Goal: Task Accomplishment & Management: Complete application form

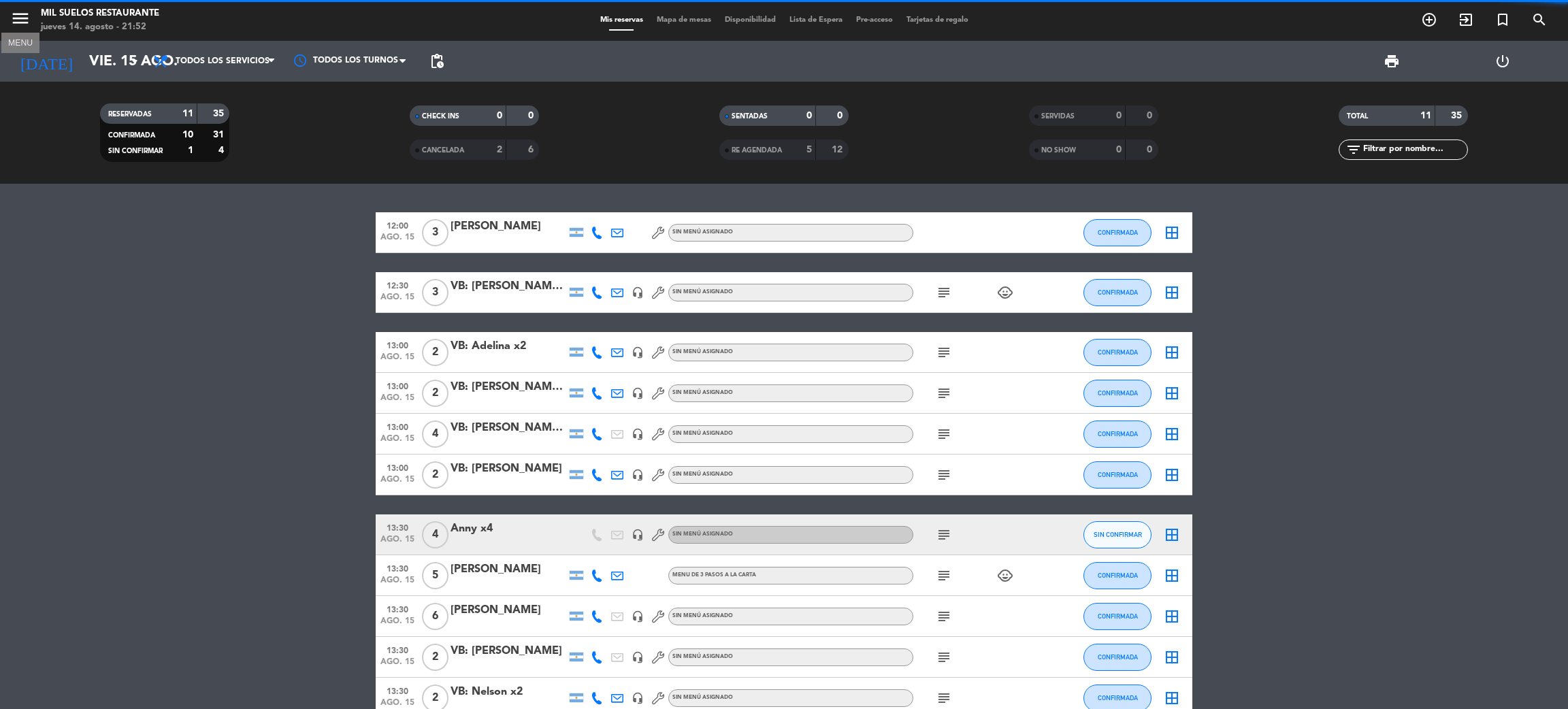
click at [16, 14] on icon "menu" at bounding box center [20, 19] width 20 height 20
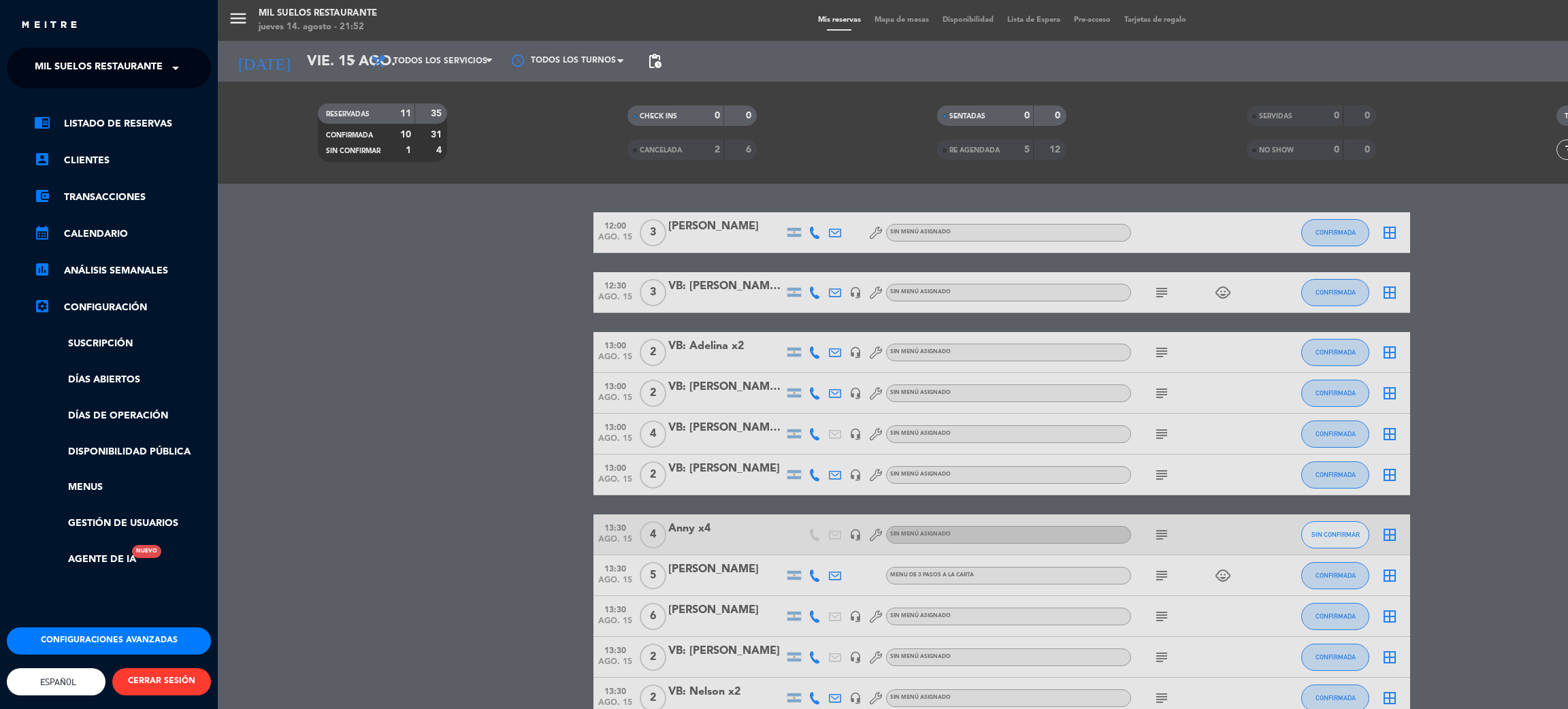
click at [103, 72] on span "Mil Suelos Restaurante" at bounding box center [98, 68] width 127 height 29
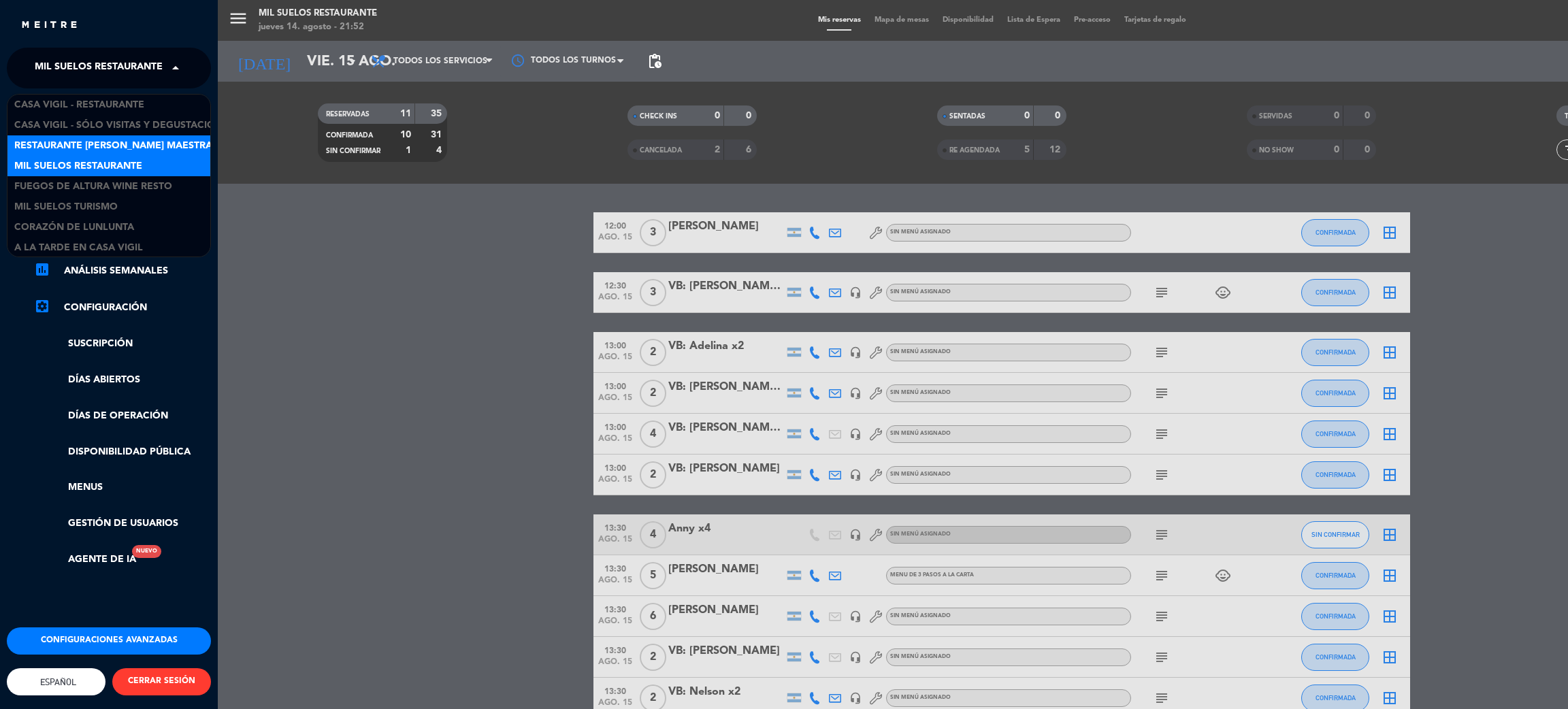
scroll to position [1, 0]
click at [100, 143] on span "Restaurante [PERSON_NAME] Maestra" at bounding box center [113, 144] width 198 height 16
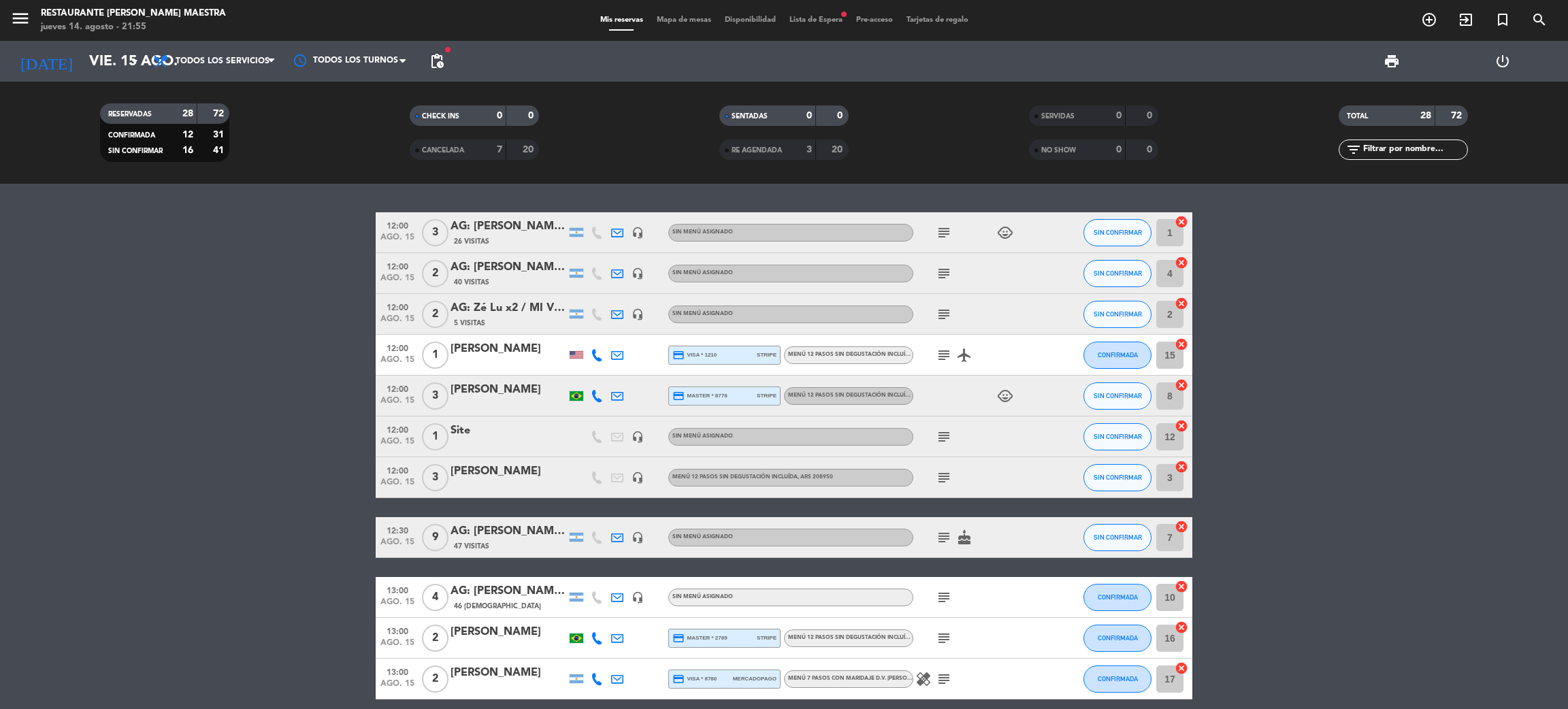
click at [943, 229] on icon "subject" at bounding box center [944, 233] width 17 height 17
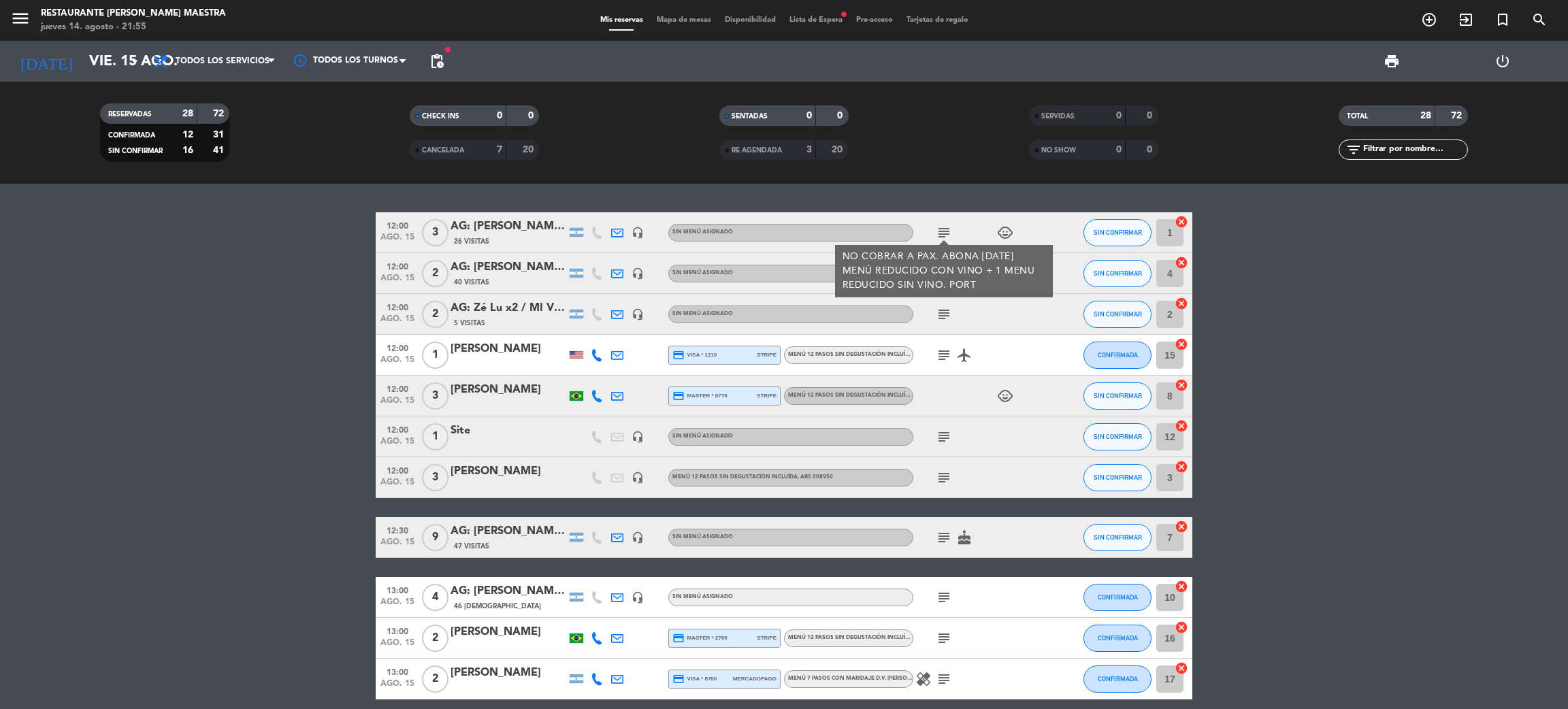
click at [985, 322] on div "subject" at bounding box center [974, 314] width 123 height 40
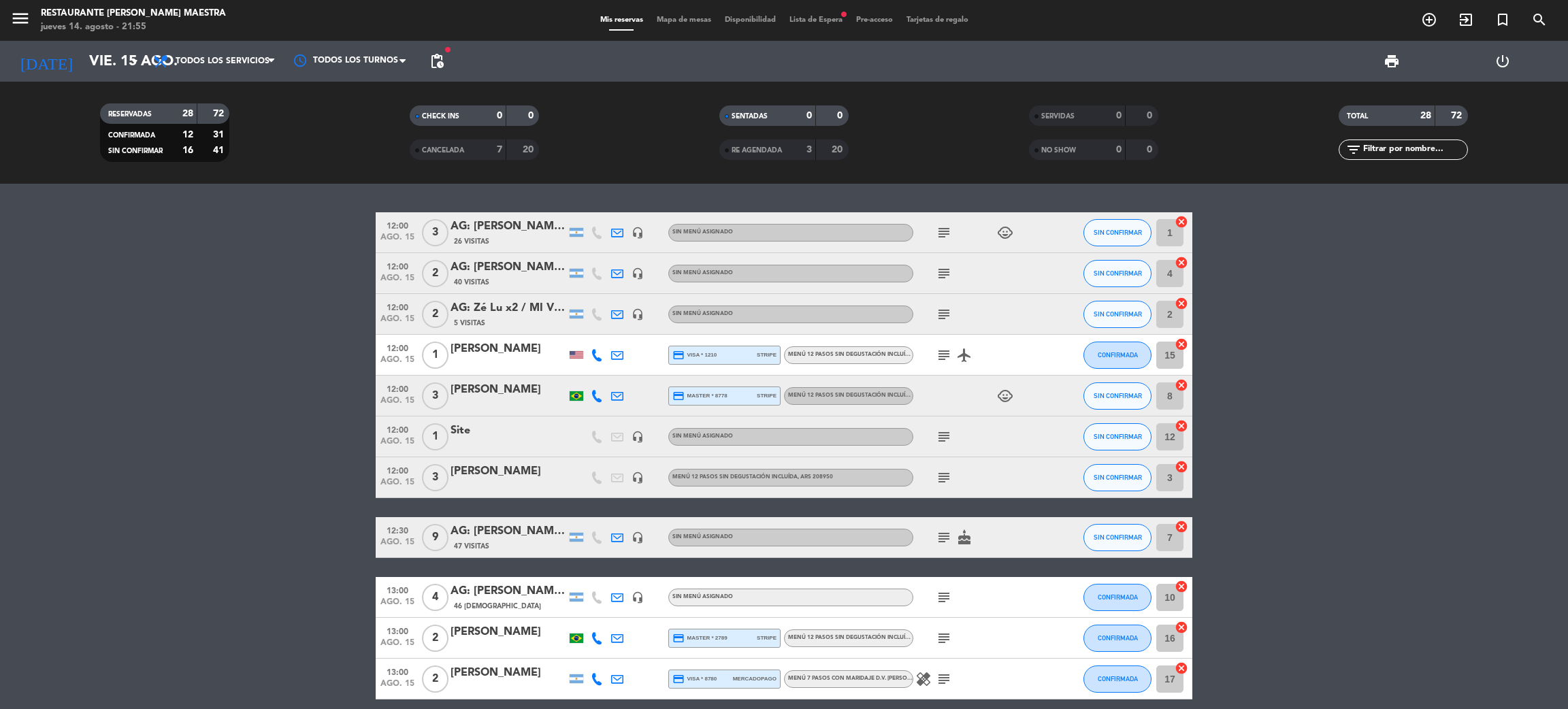
click at [944, 276] on icon "subject" at bounding box center [944, 274] width 17 height 17
click at [940, 300] on div "NO COBRAR A PAX. ABONA AG. MENÚ 12 PASOS + DV PORT" at bounding box center [944, 304] width 204 height 29
click at [943, 310] on icon "subject" at bounding box center [944, 314] width 17 height 17
click at [521, 315] on div "AG: Zé Lu x2 / MI VIAJE A [GEOGRAPHIC_DATA]" at bounding box center [508, 308] width 115 height 18
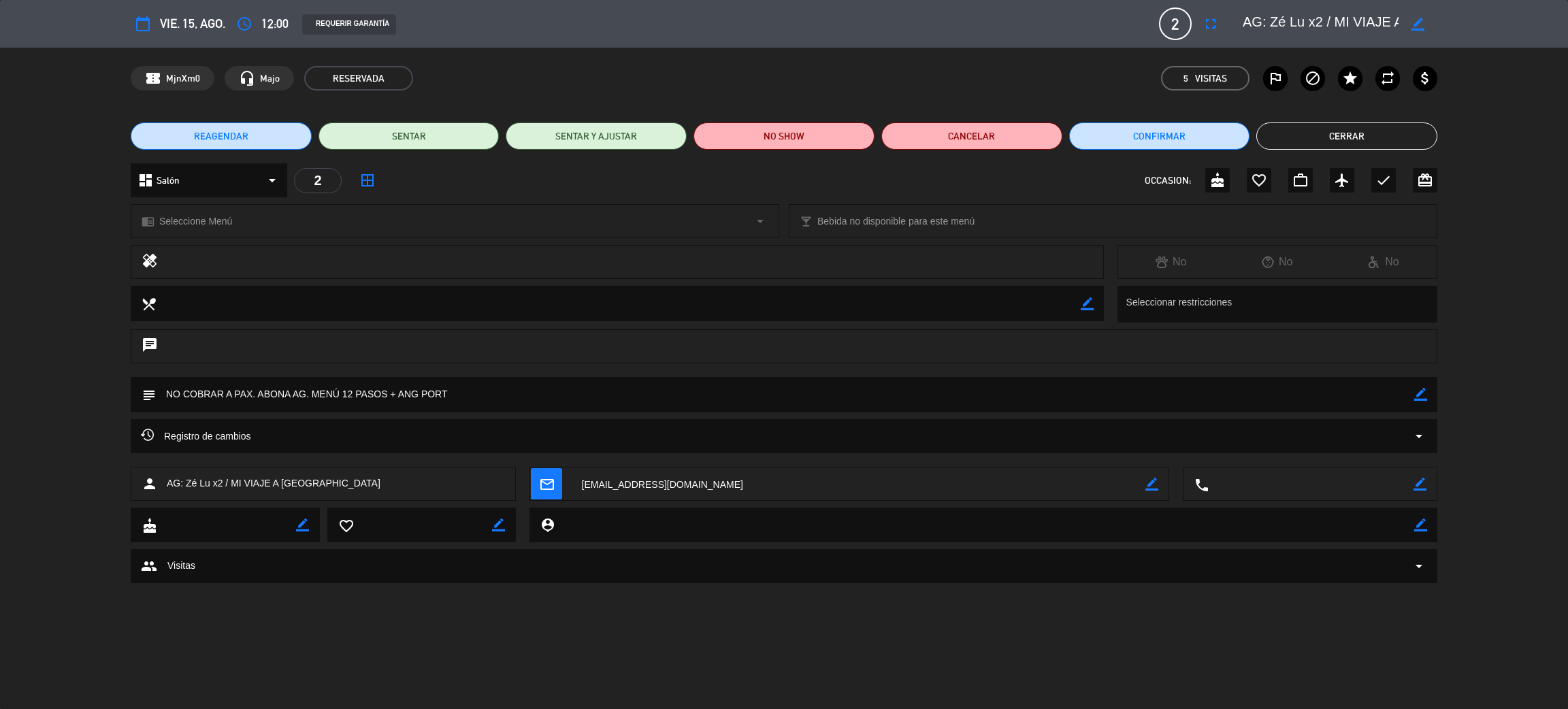
click at [1417, 396] on icon "border_color" at bounding box center [1421, 395] width 13 height 13
drag, startPoint x: 417, startPoint y: 391, endPoint x: 341, endPoint y: 391, distance: 76.0
click at [341, 391] on textarea at bounding box center [784, 394] width 1258 height 34
type textarea "NO COBRAR A PAX. ABONA AG. MENÚ 7 PASOS CON MARIDAJE PORT"
click at [1420, 396] on icon at bounding box center [1421, 395] width 13 height 13
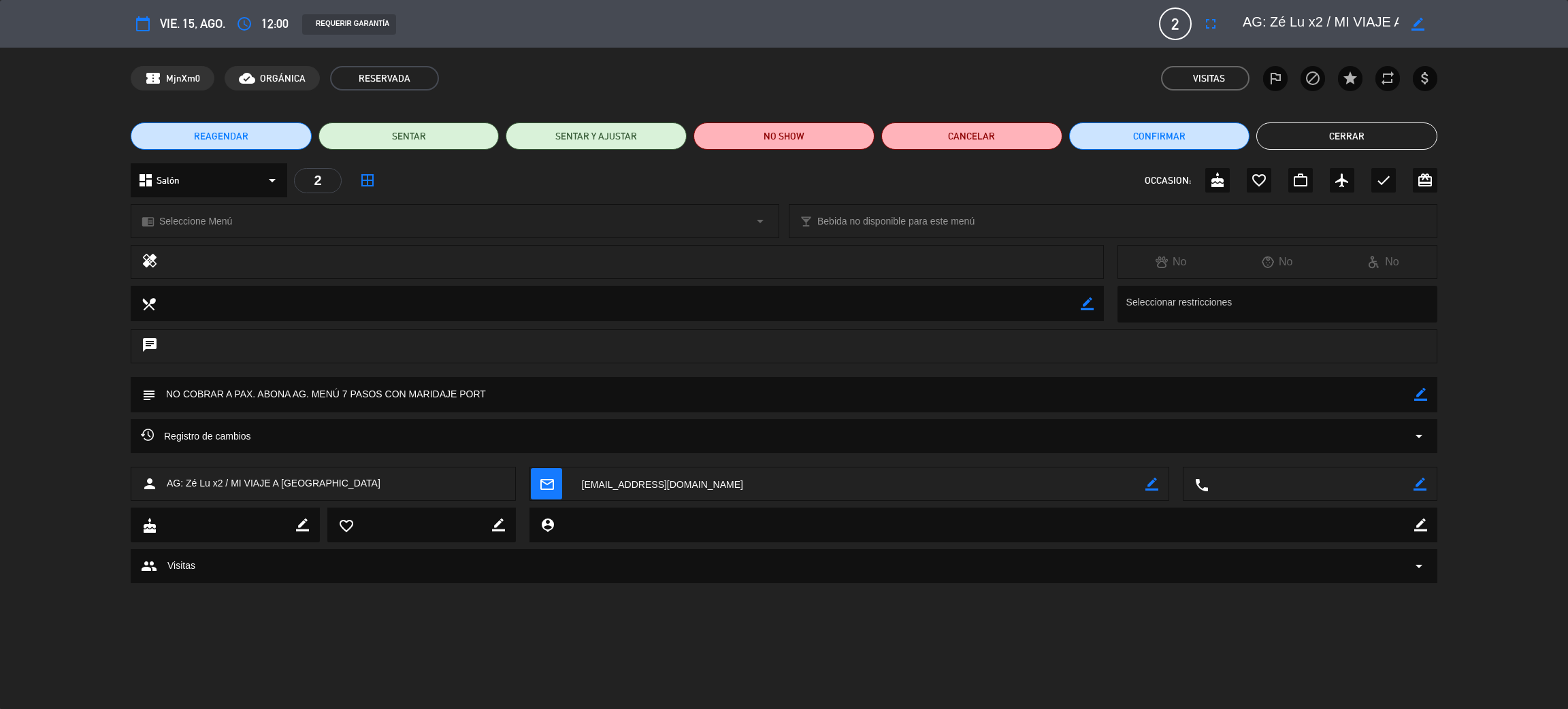
click at [1332, 140] on button "Cerrar" at bounding box center [1347, 136] width 181 height 27
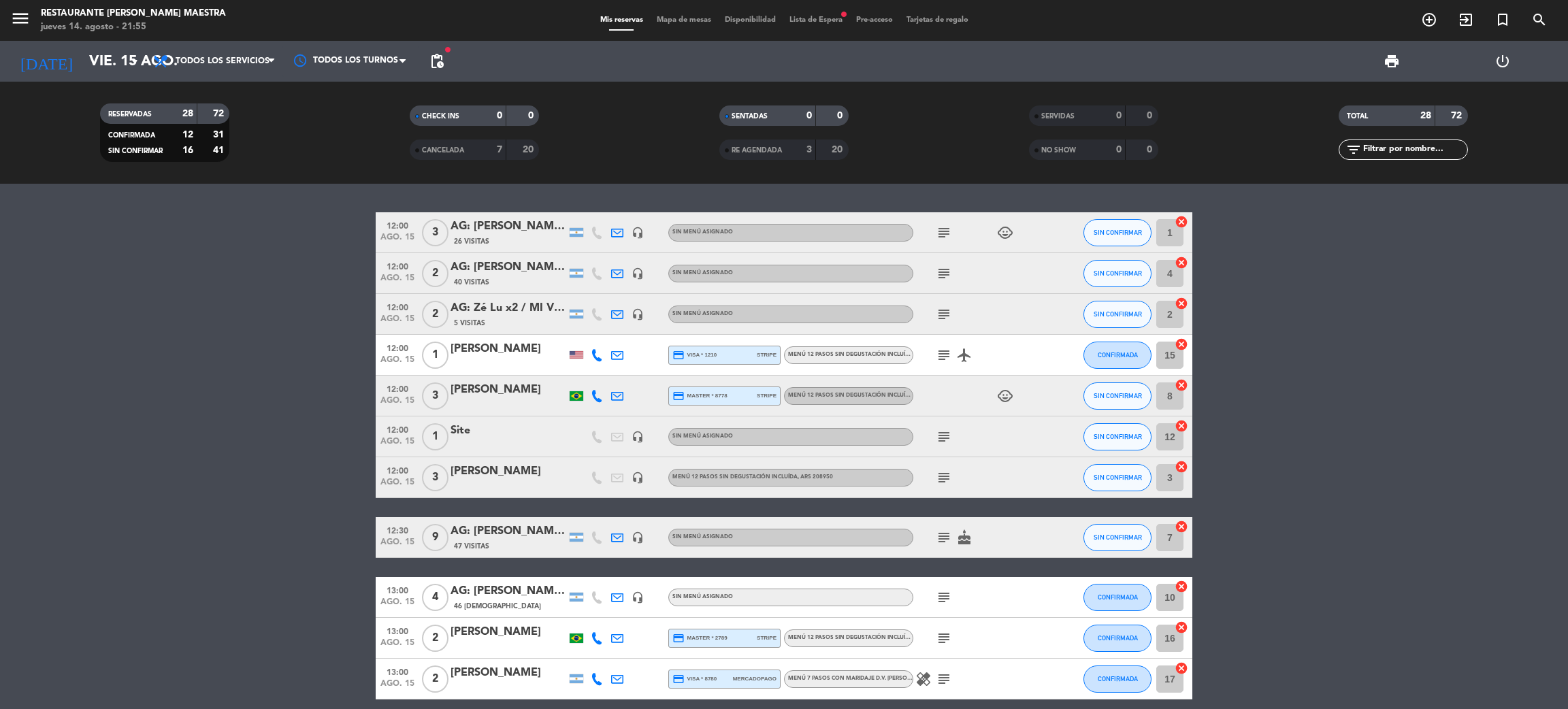
click at [945, 314] on icon "subject" at bounding box center [944, 314] width 17 height 17
click at [1113, 318] on button "SIN CONFIRMAR" at bounding box center [1117, 314] width 68 height 27
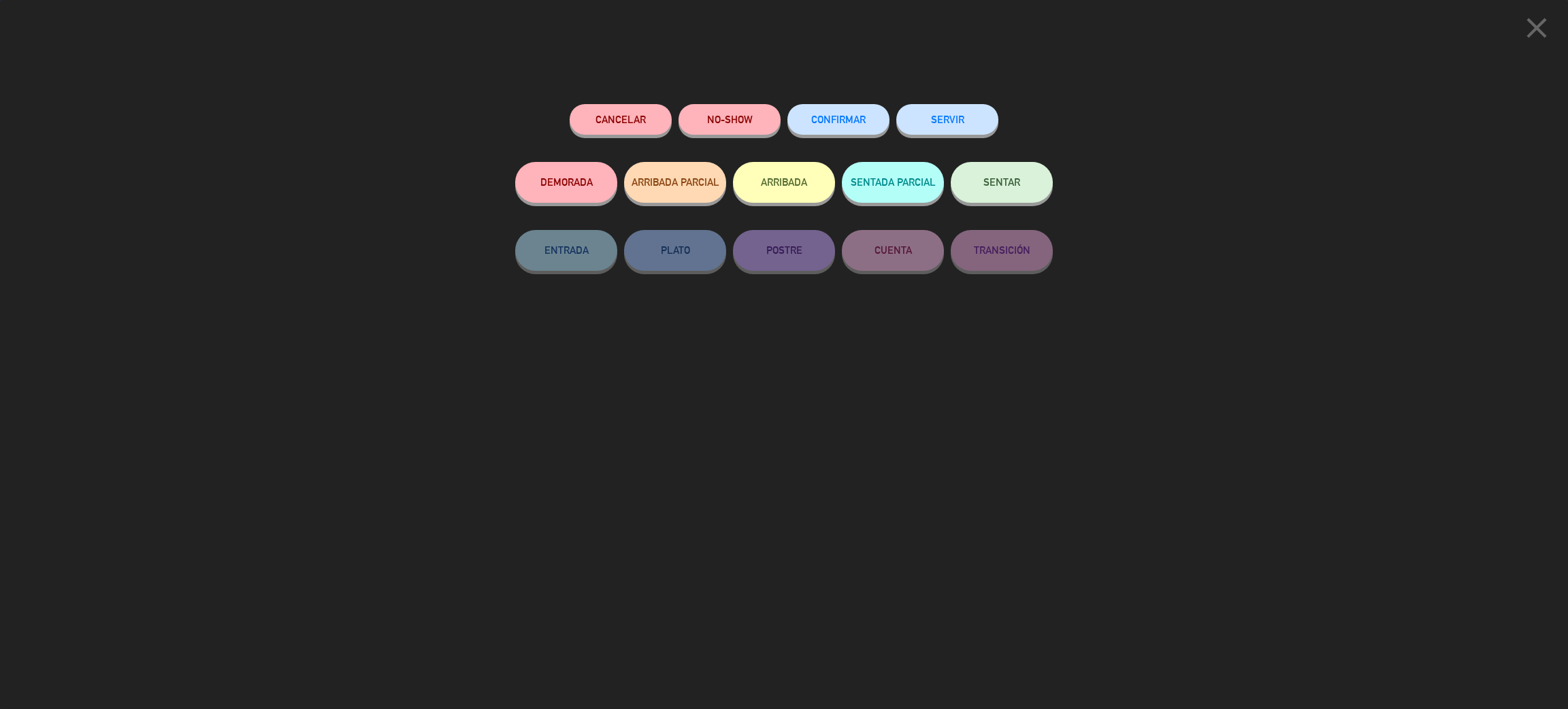
click at [844, 116] on span "CONFIRMAR" at bounding box center [838, 119] width 55 height 11
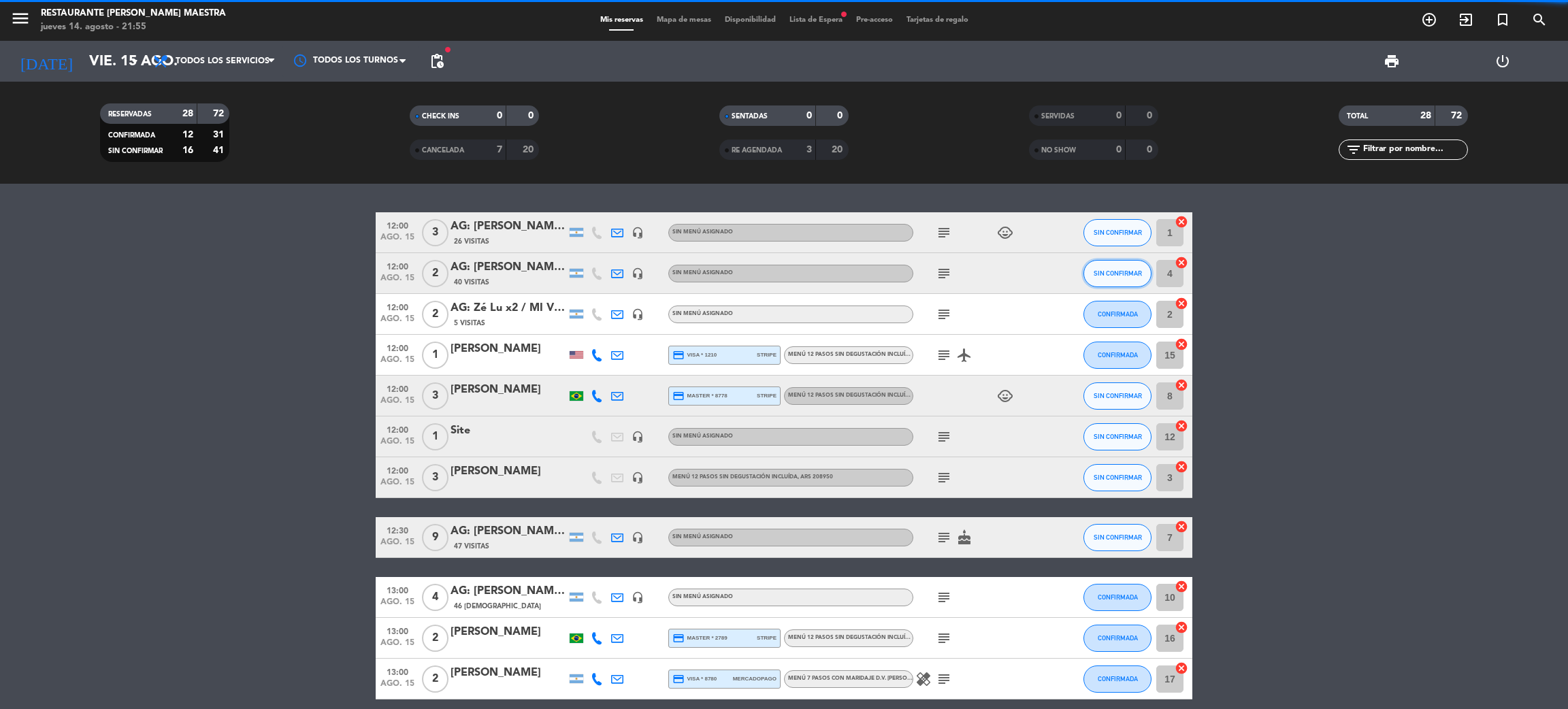
click at [1112, 270] on span "SIN CONFIRMAR" at bounding box center [1118, 274] width 48 height 7
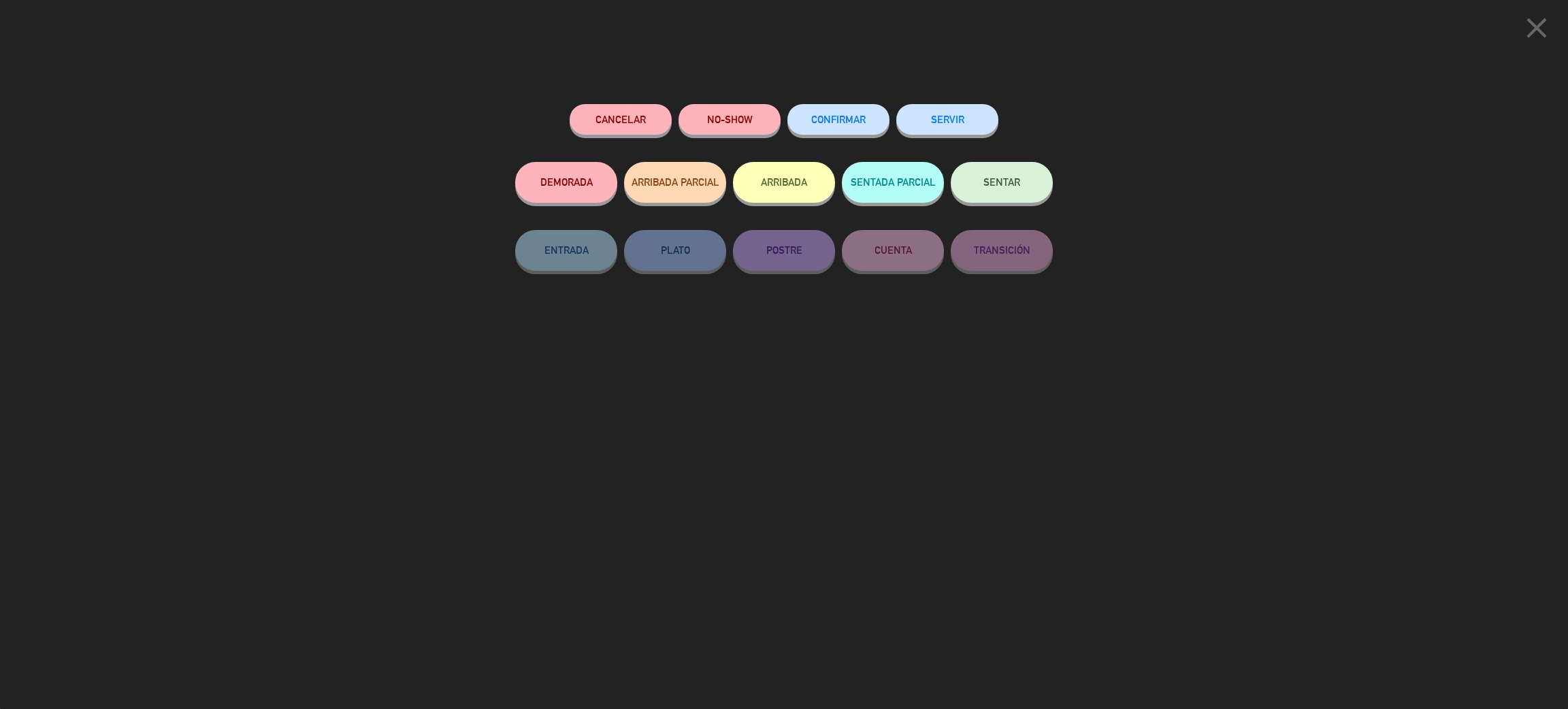
click at [842, 118] on span "CONFIRMAR" at bounding box center [838, 119] width 55 height 11
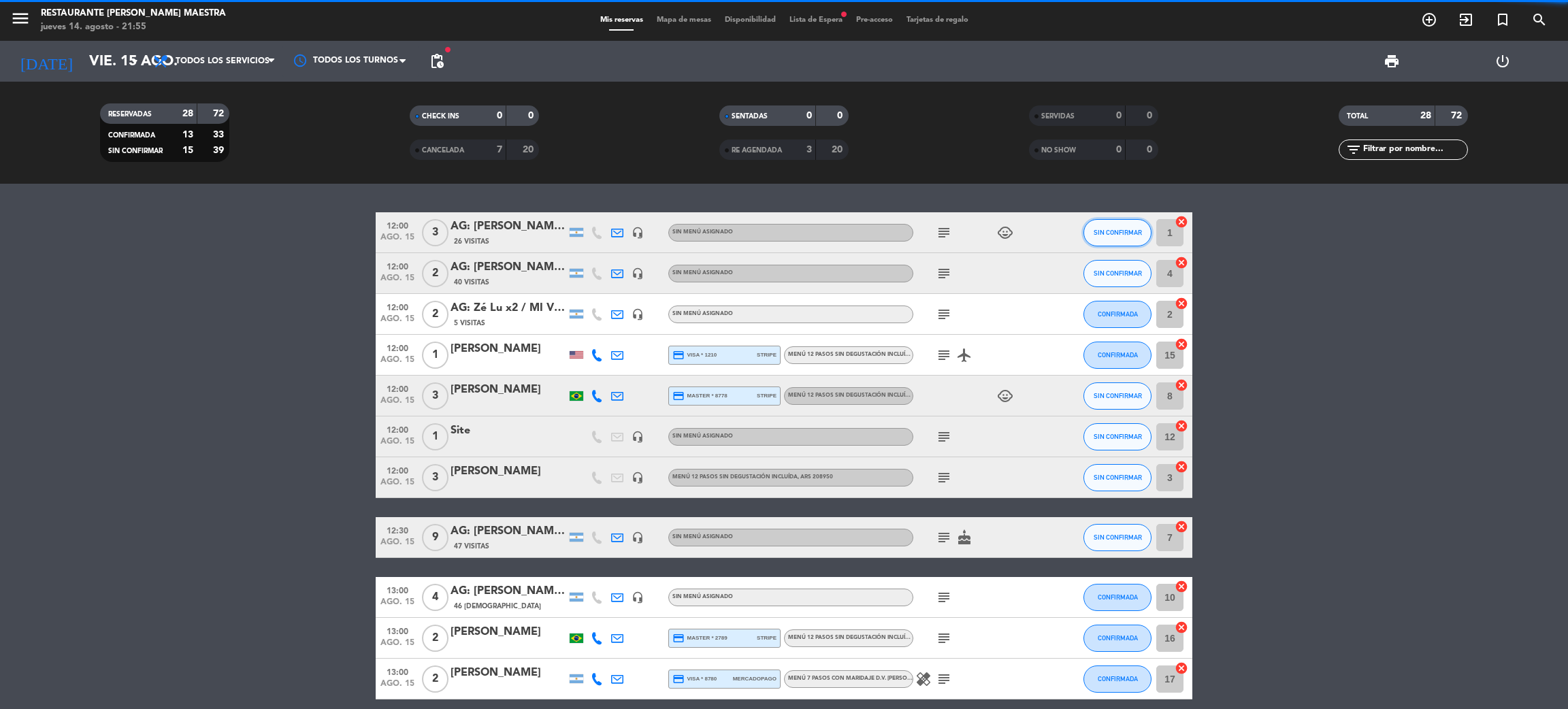
click at [1116, 230] on span "SIN CONFIRMAR" at bounding box center [1118, 233] width 48 height 7
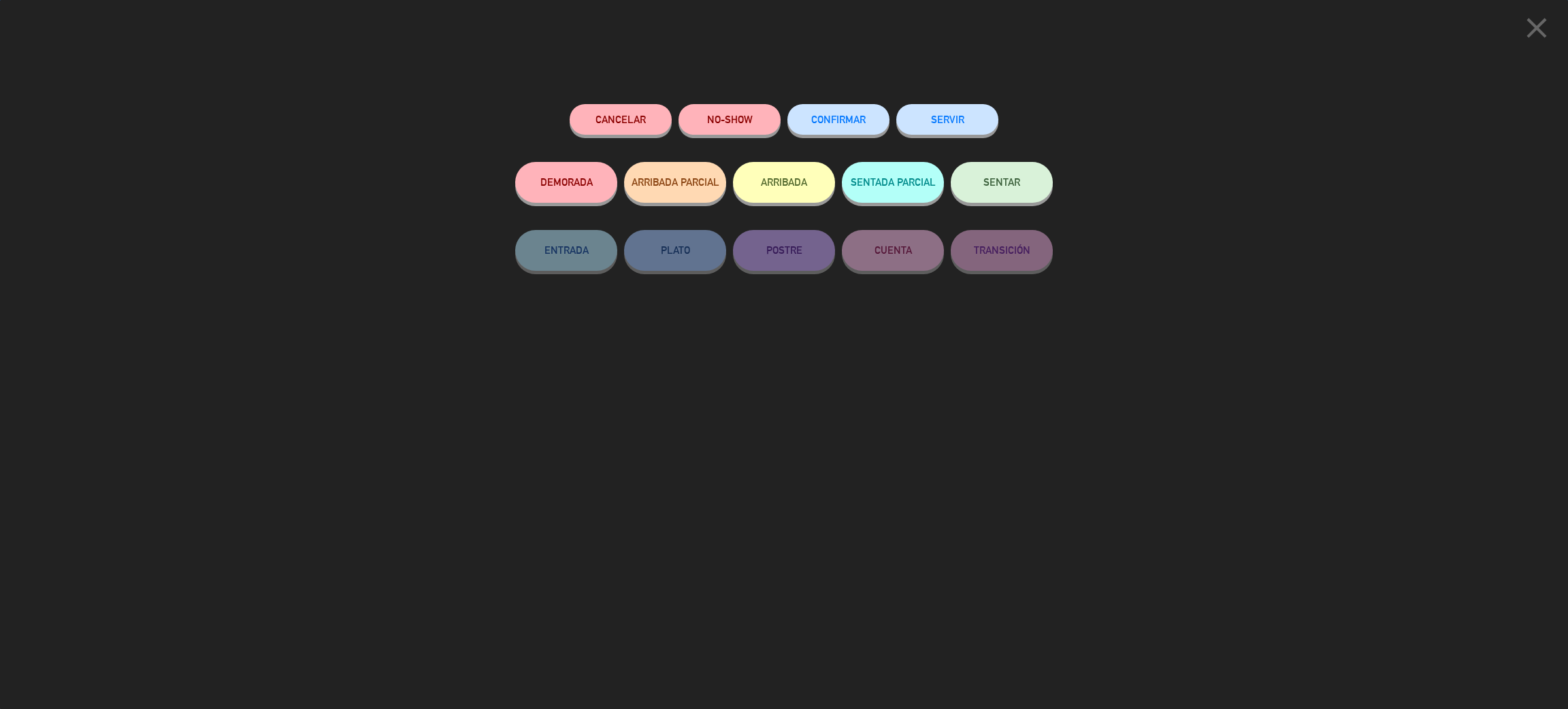
click at [838, 114] on span "CONFIRMAR" at bounding box center [838, 119] width 55 height 11
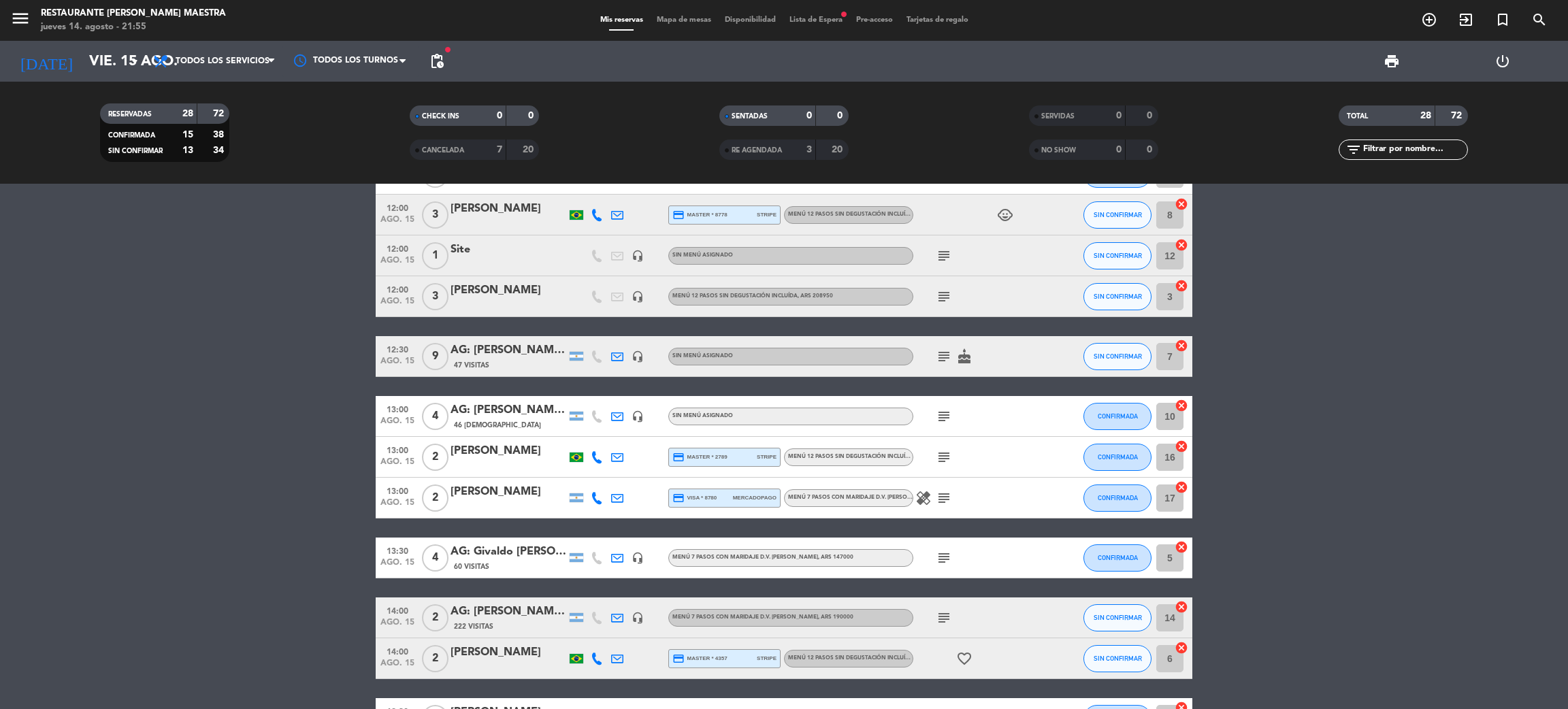
scroll to position [204, 0]
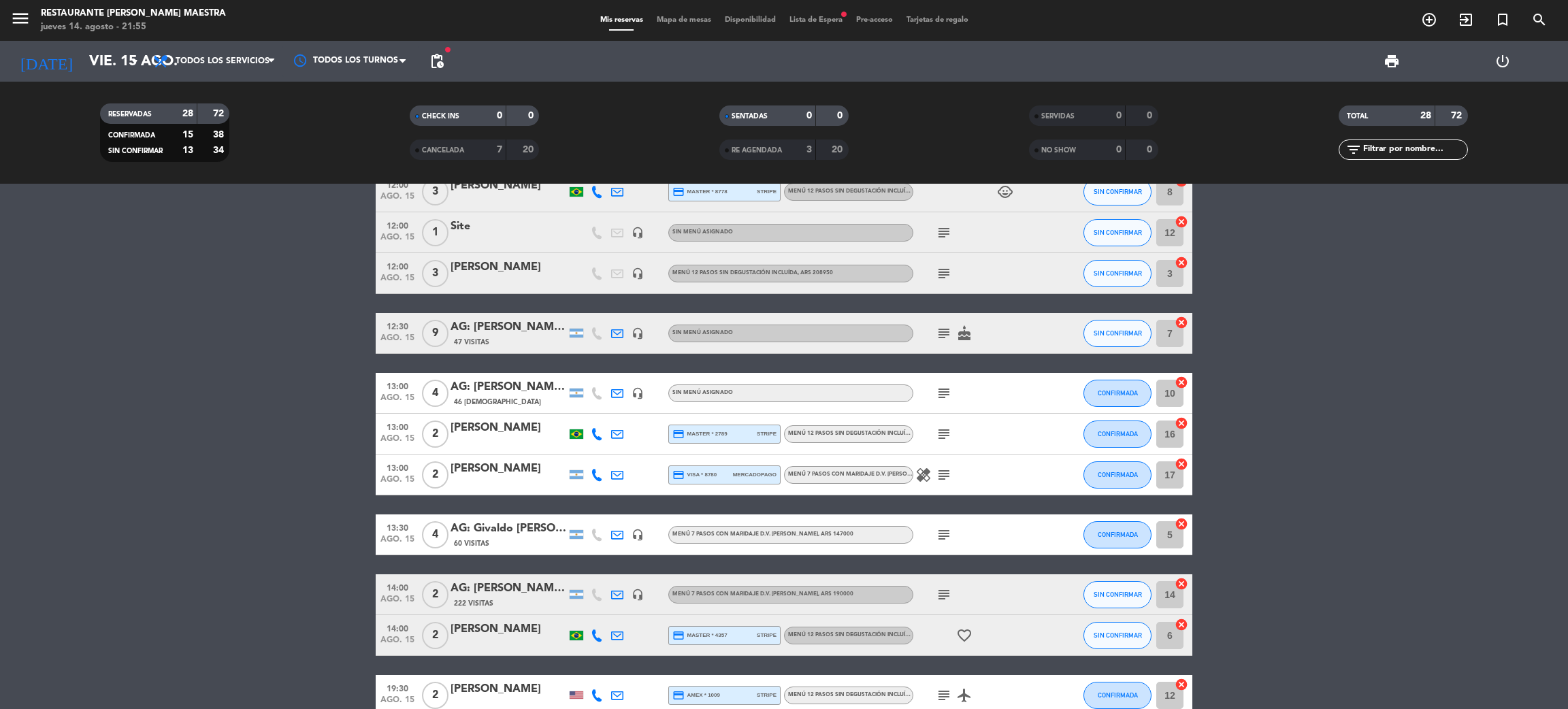
click at [945, 330] on icon "subject" at bounding box center [944, 334] width 17 height 17
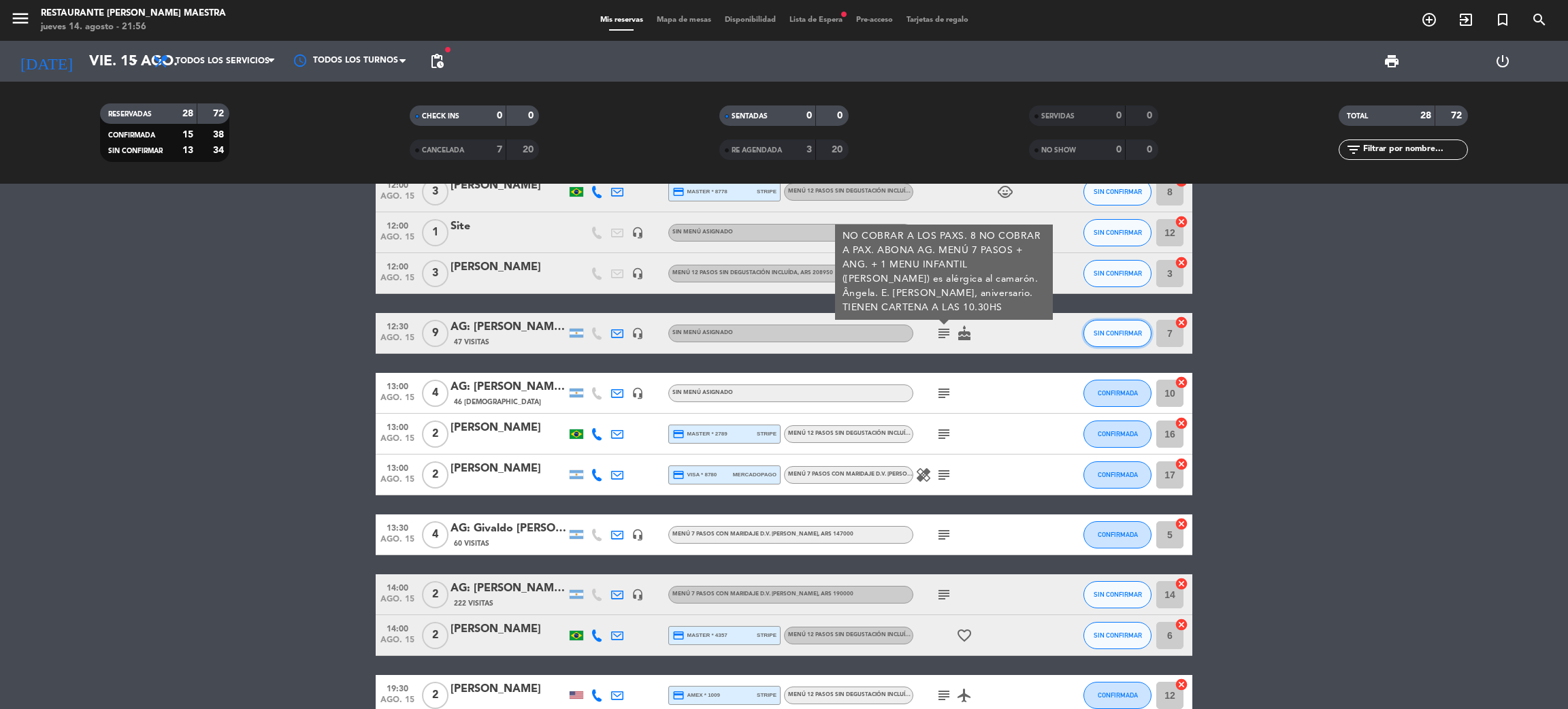
click at [1118, 336] on span "SIN CONFIRMAR" at bounding box center [1118, 333] width 48 height 7
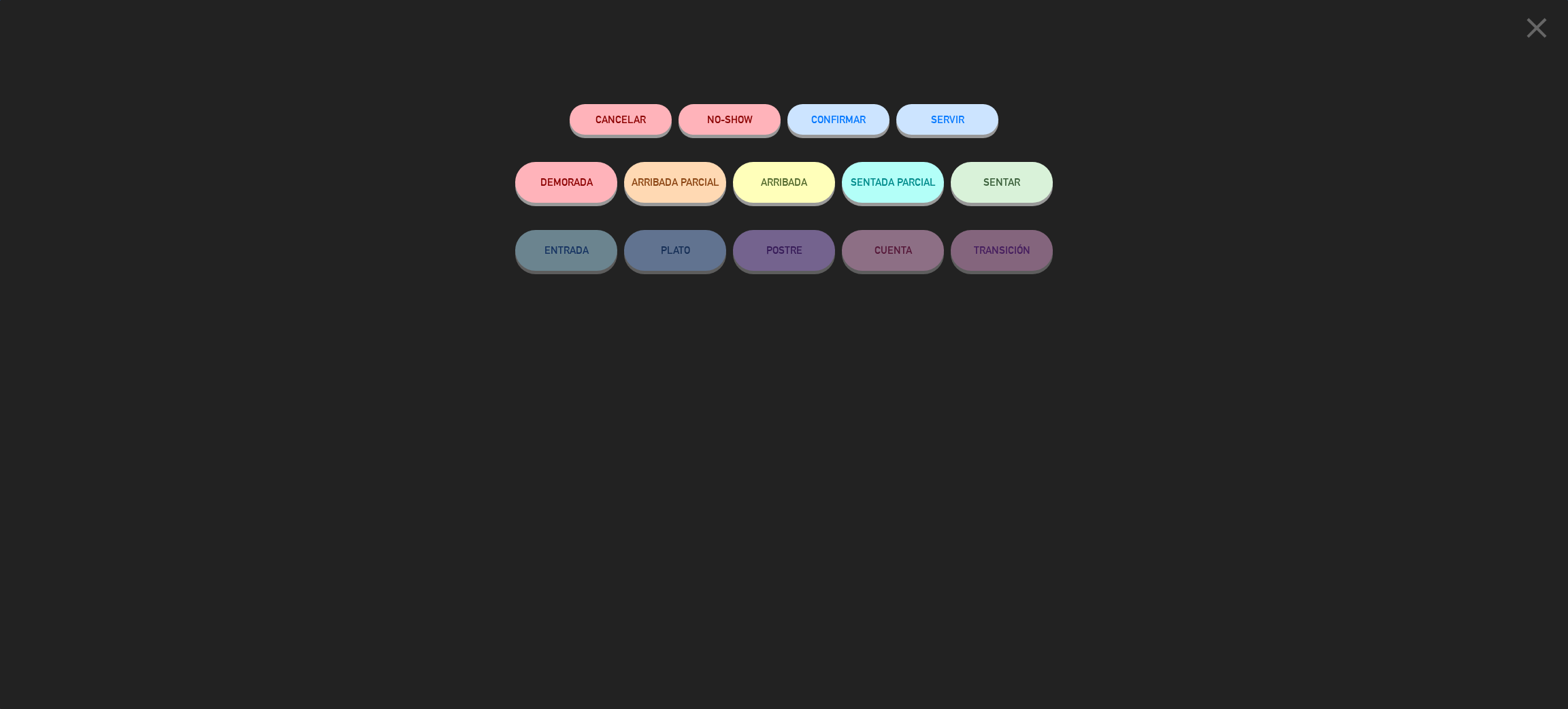
click at [849, 116] on span "CONFIRMAR" at bounding box center [838, 119] width 55 height 11
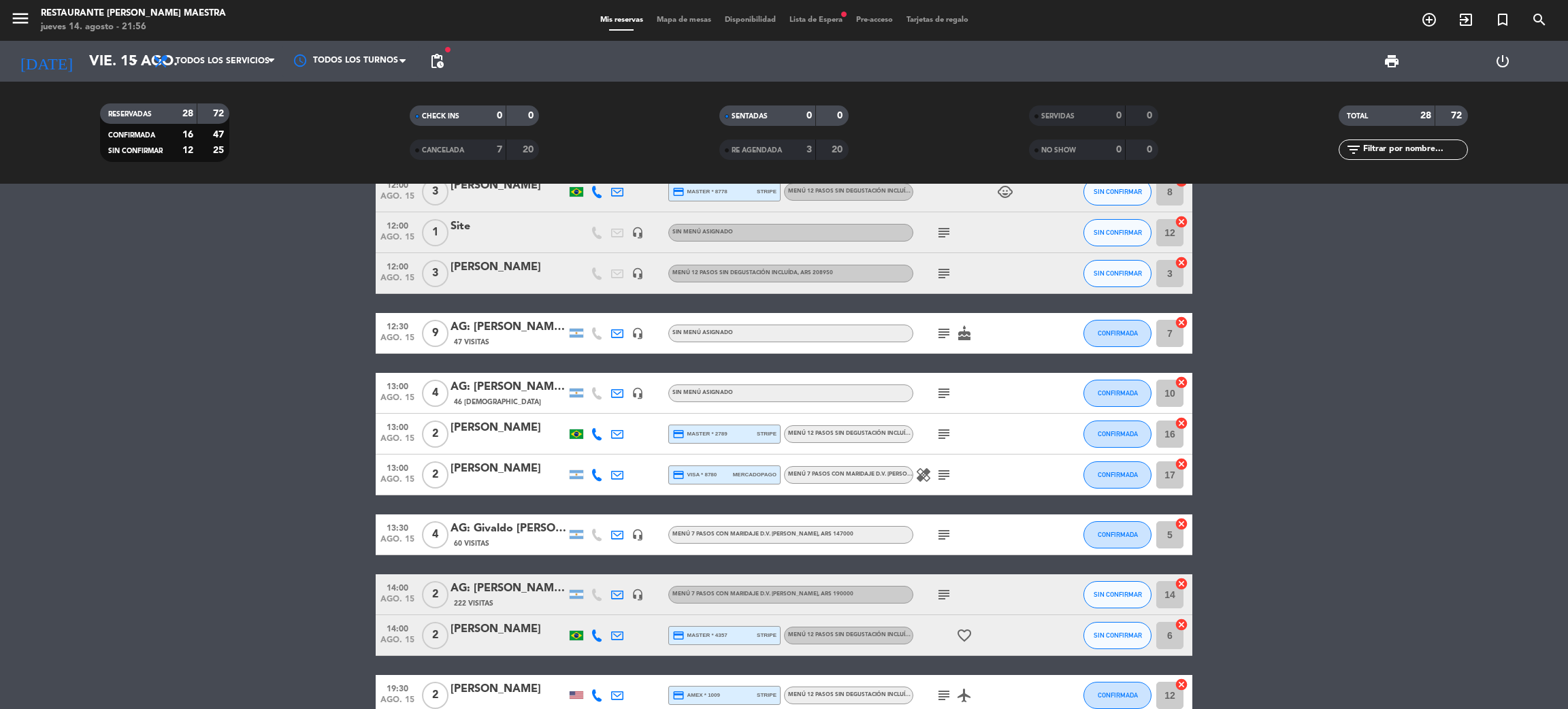
click at [944, 391] on icon "subject" at bounding box center [944, 394] width 17 height 17
click at [941, 394] on icon "subject" at bounding box center [944, 394] width 17 height 17
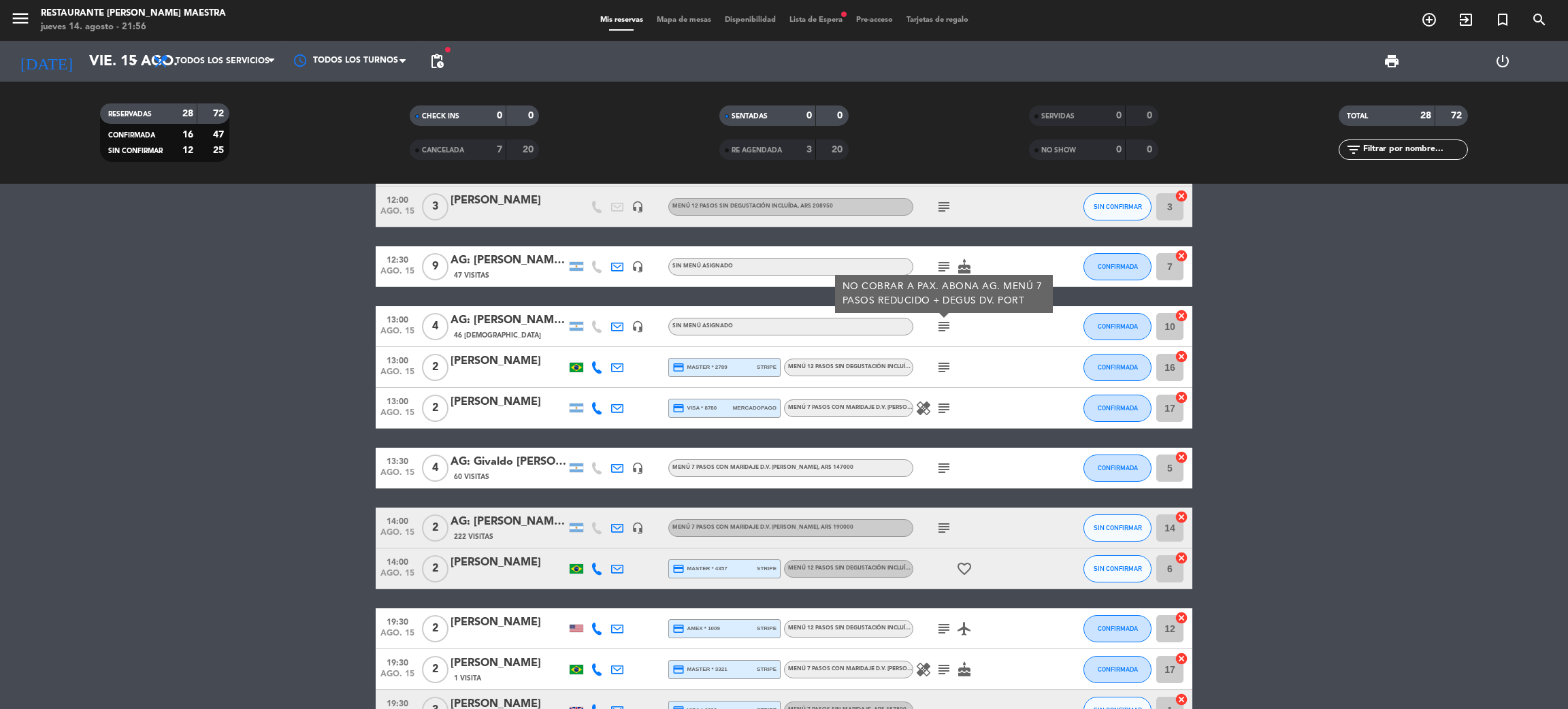
scroll to position [305, 0]
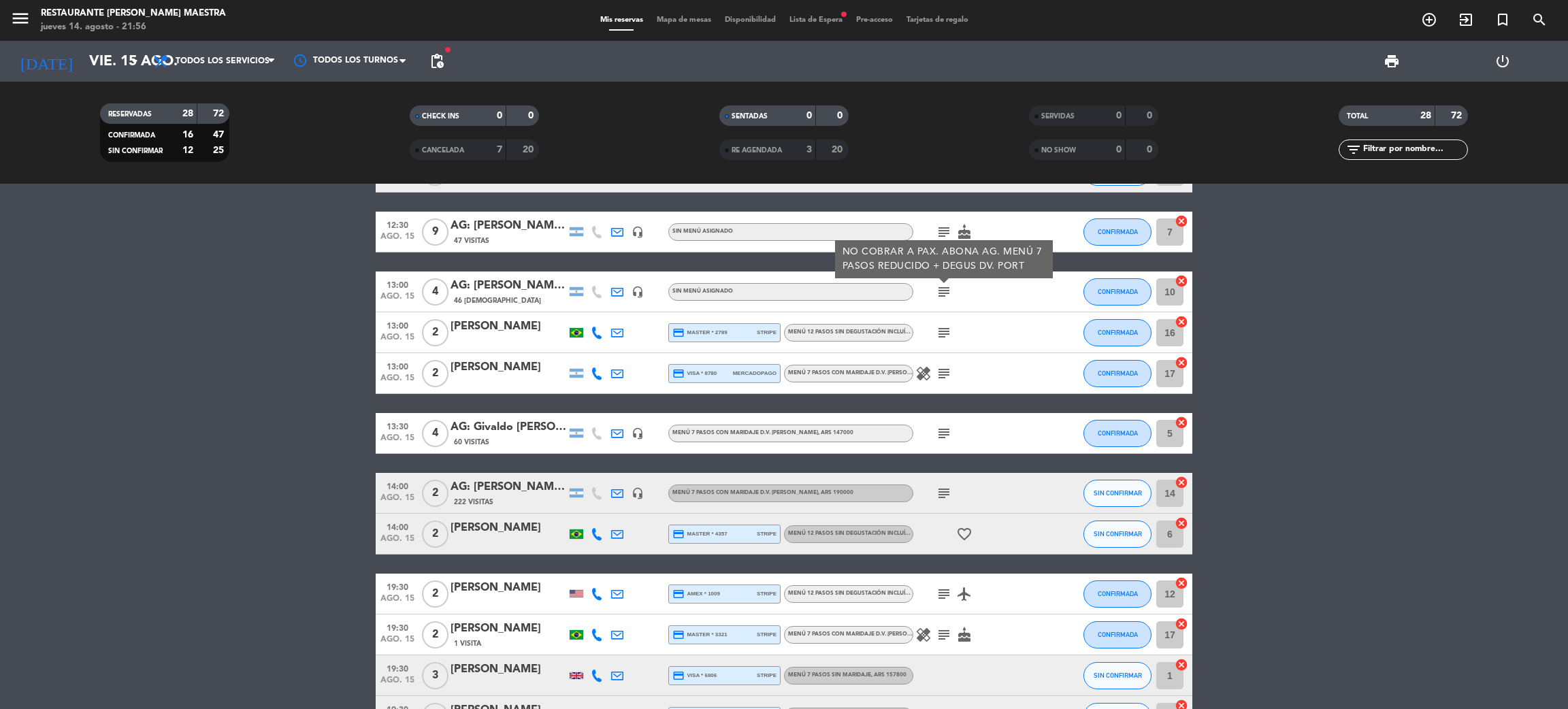
click at [941, 432] on icon "subject" at bounding box center [944, 434] width 17 height 17
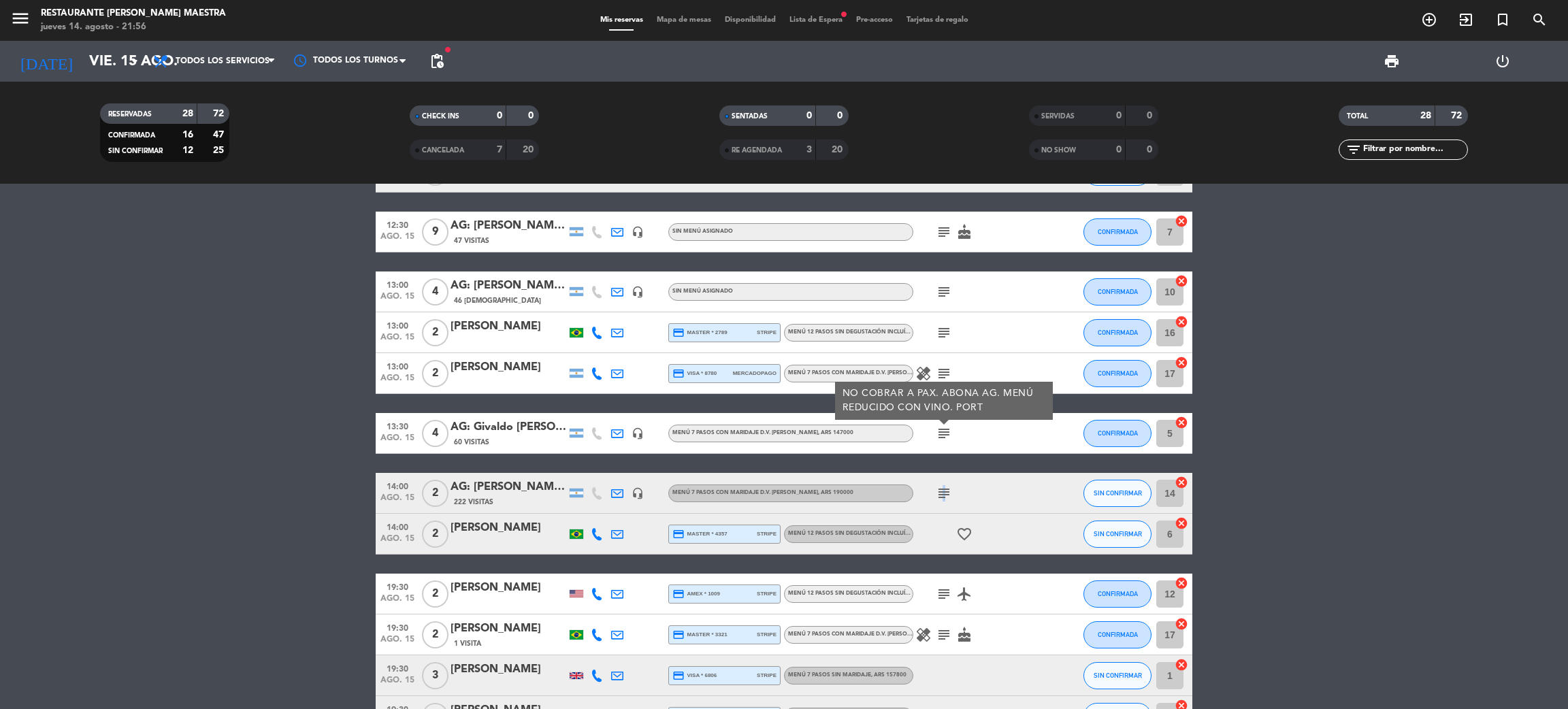
click at [941, 494] on icon "subject" at bounding box center [944, 493] width 17 height 17
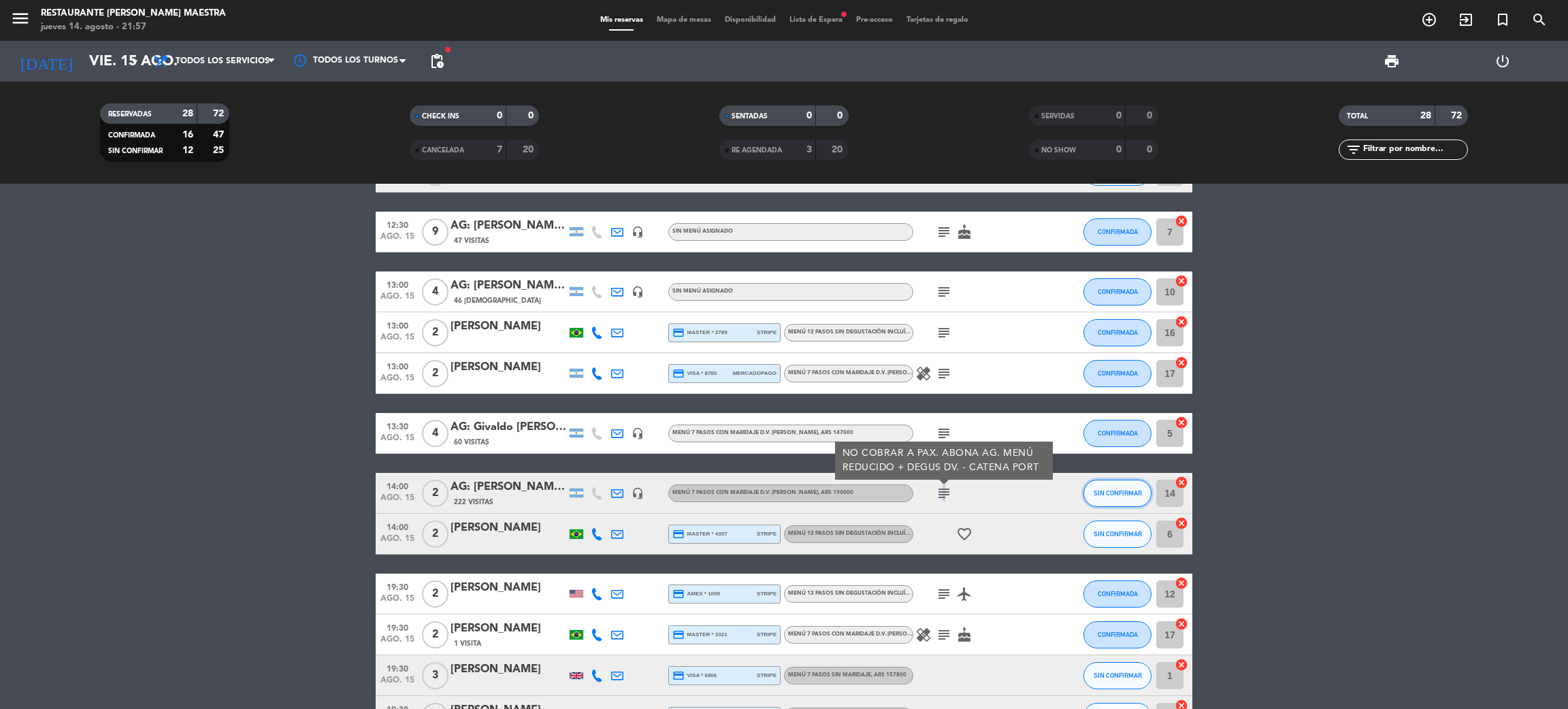
click at [1121, 495] on span "SIN CONFIRMAR" at bounding box center [1118, 493] width 48 height 7
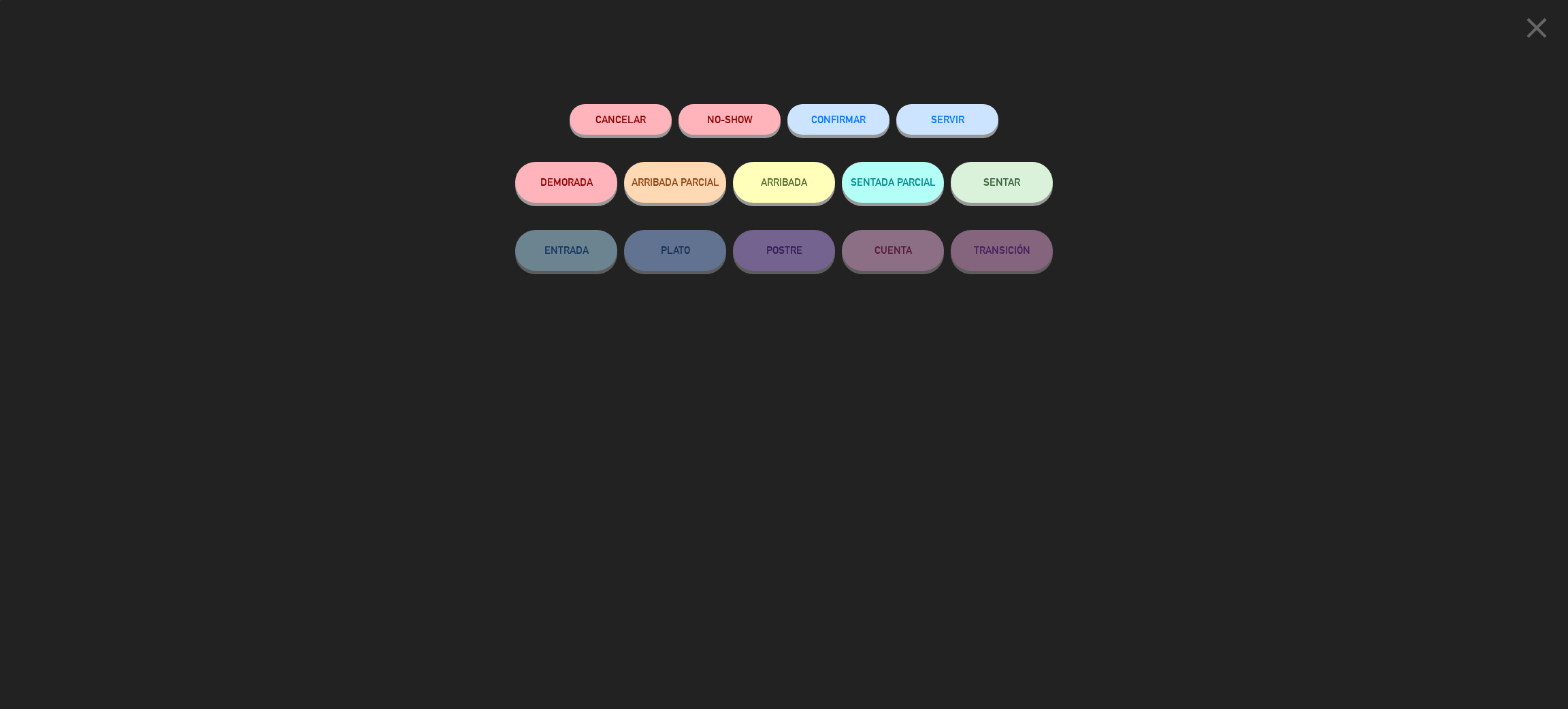
click at [825, 110] on button "CONFIRMAR" at bounding box center [838, 119] width 102 height 31
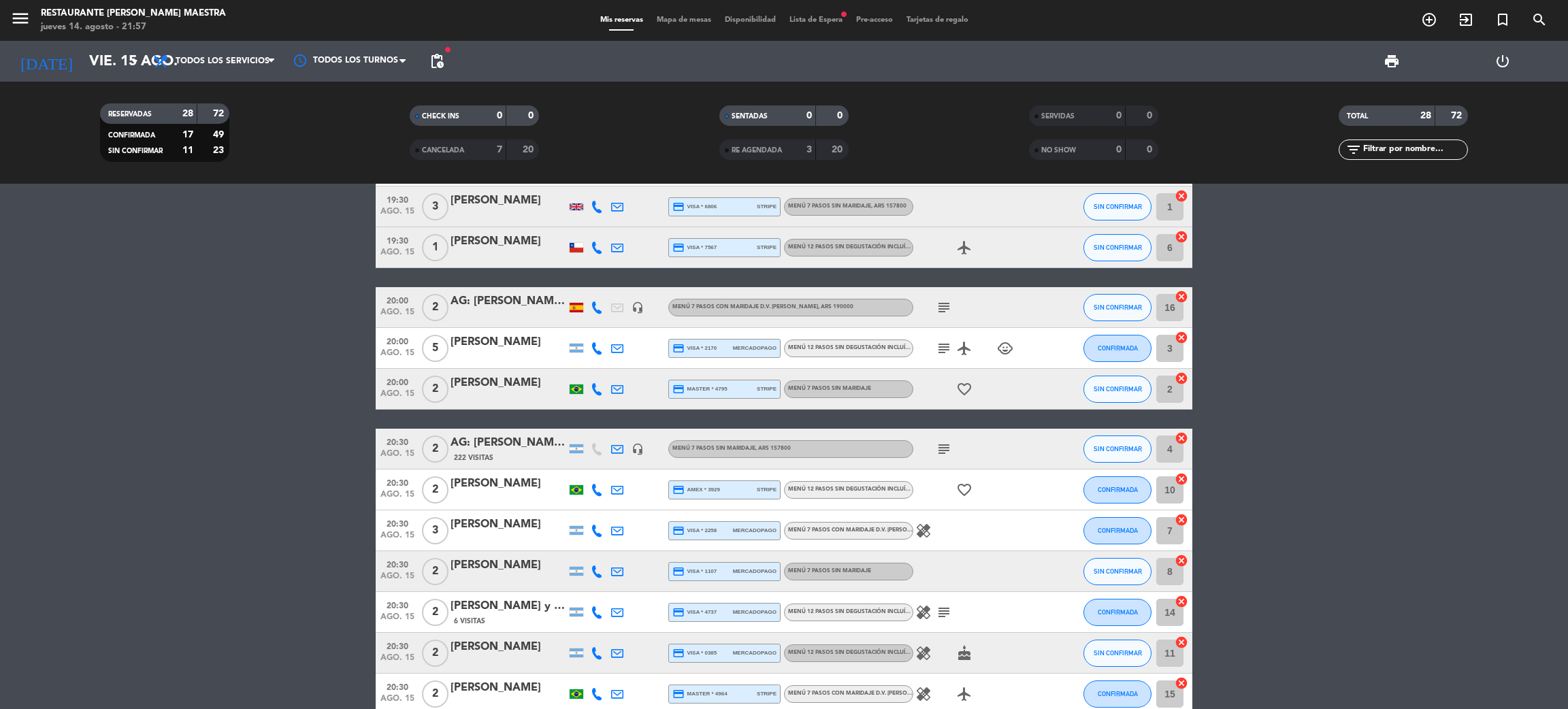
scroll to position [745, 0]
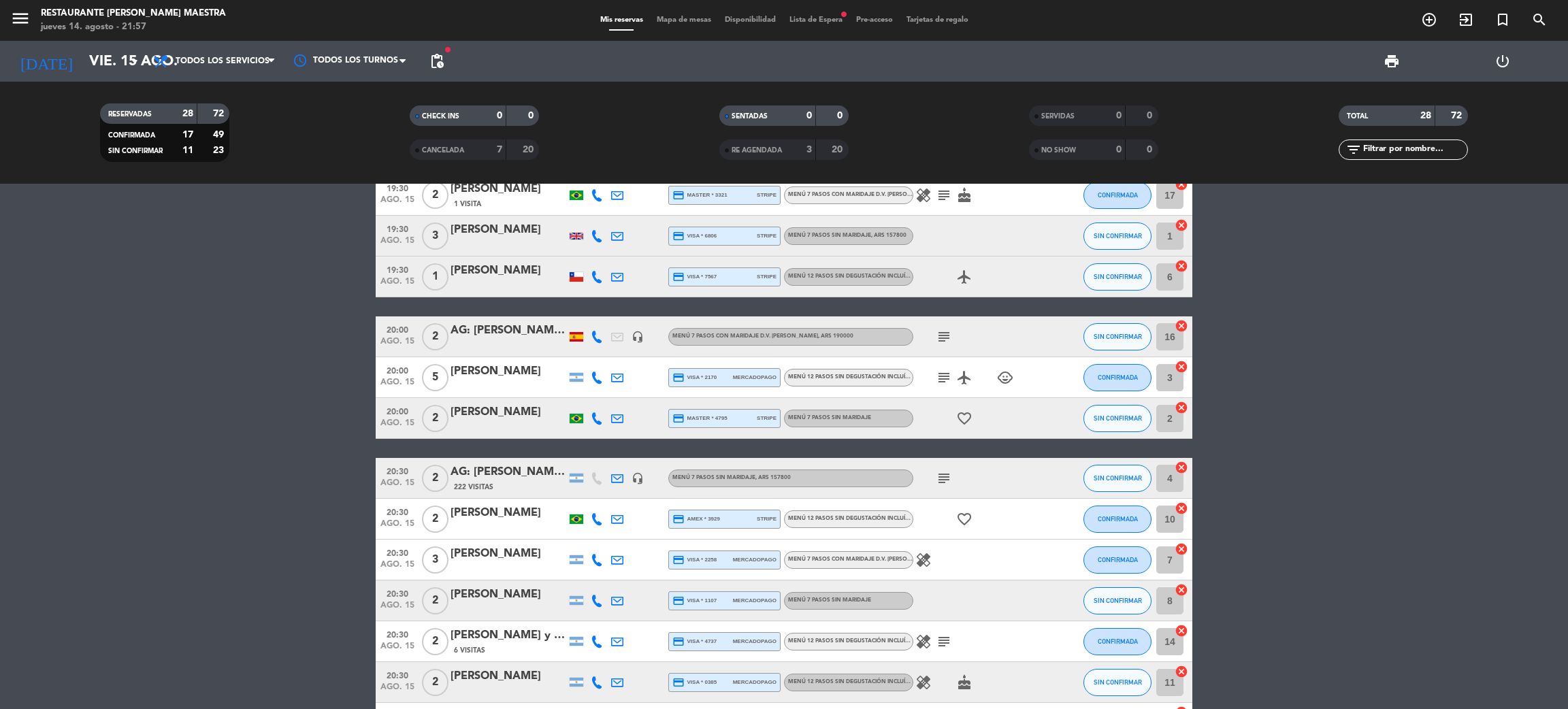
click at [513, 333] on div "AG: [PERSON_NAME] 2 / ALE VIGIL" at bounding box center [508, 330] width 115 height 18
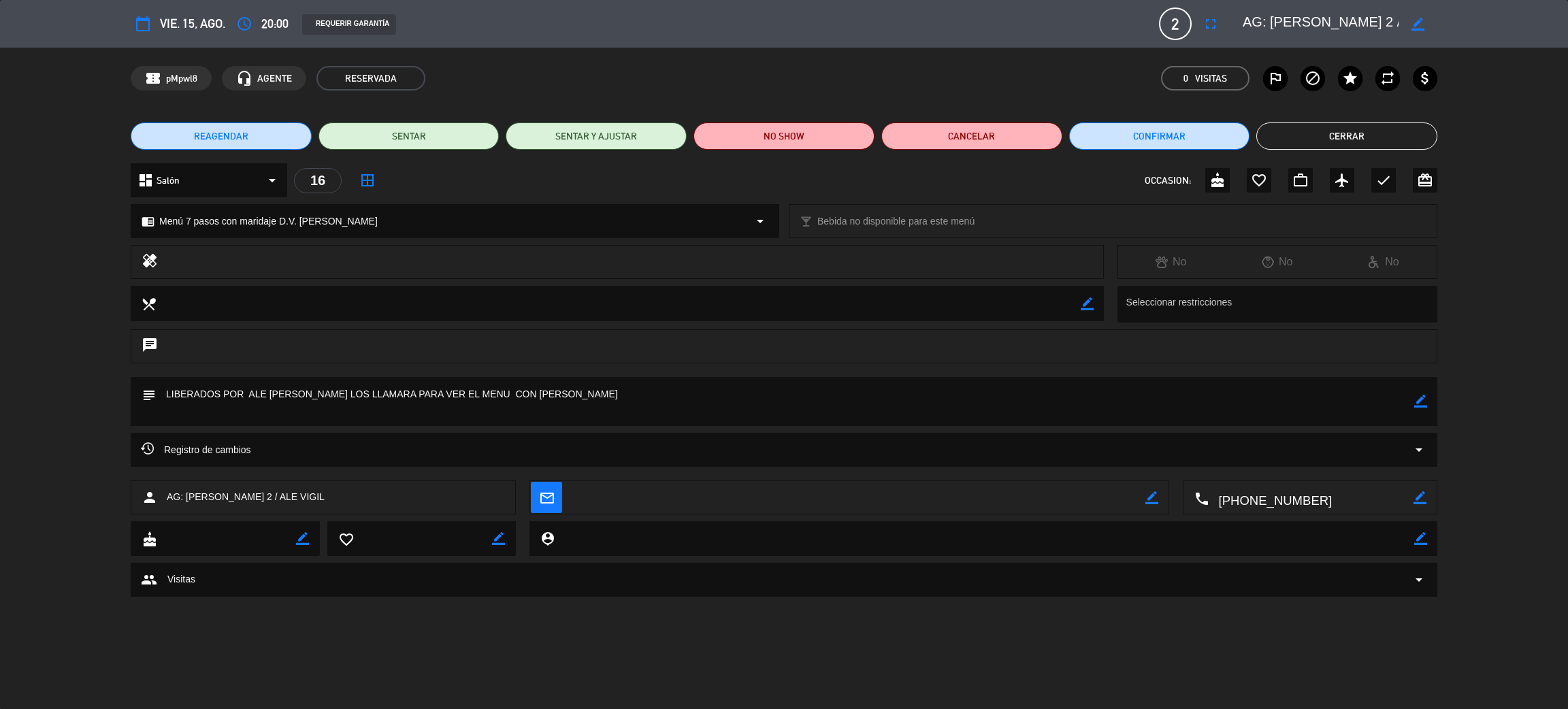
click at [1374, 130] on button "Cerrar" at bounding box center [1347, 136] width 181 height 27
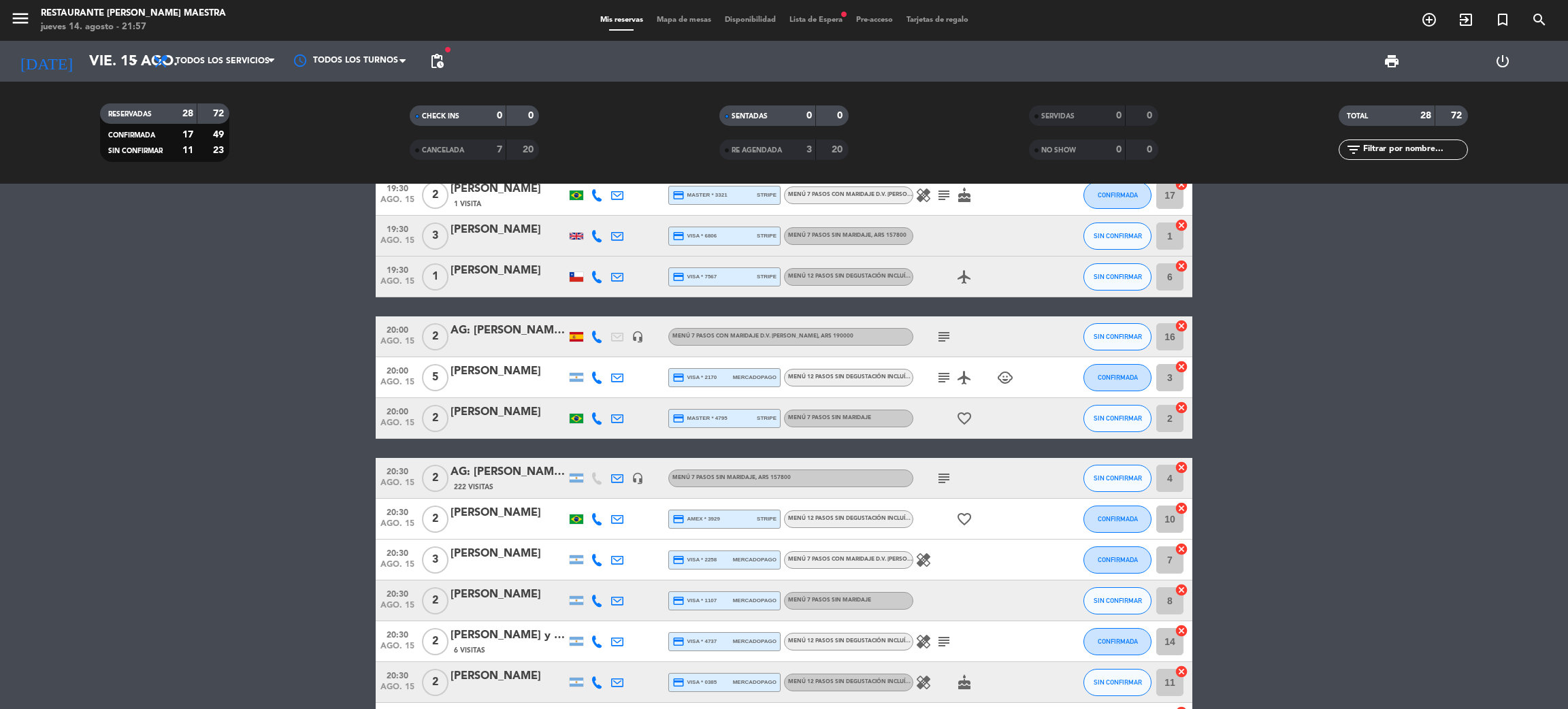
click at [928, 476] on div "subject" at bounding box center [974, 477] width 123 height 40
click at [945, 477] on icon "subject" at bounding box center [944, 478] width 17 height 17
click at [522, 474] on div "AG: [PERSON_NAME] X 2 / SINEUS" at bounding box center [508, 472] width 115 height 18
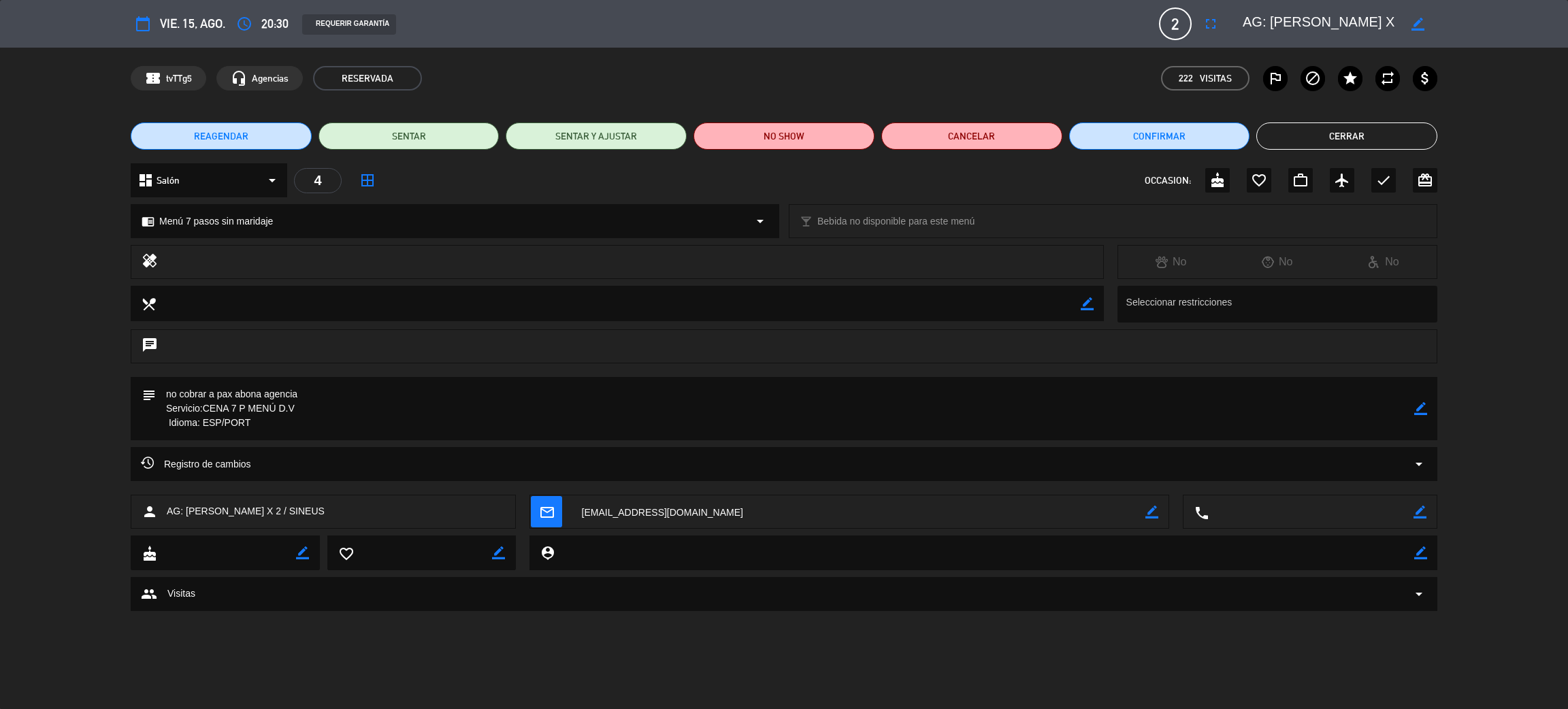
click at [1285, 137] on button "Cerrar" at bounding box center [1347, 136] width 181 height 27
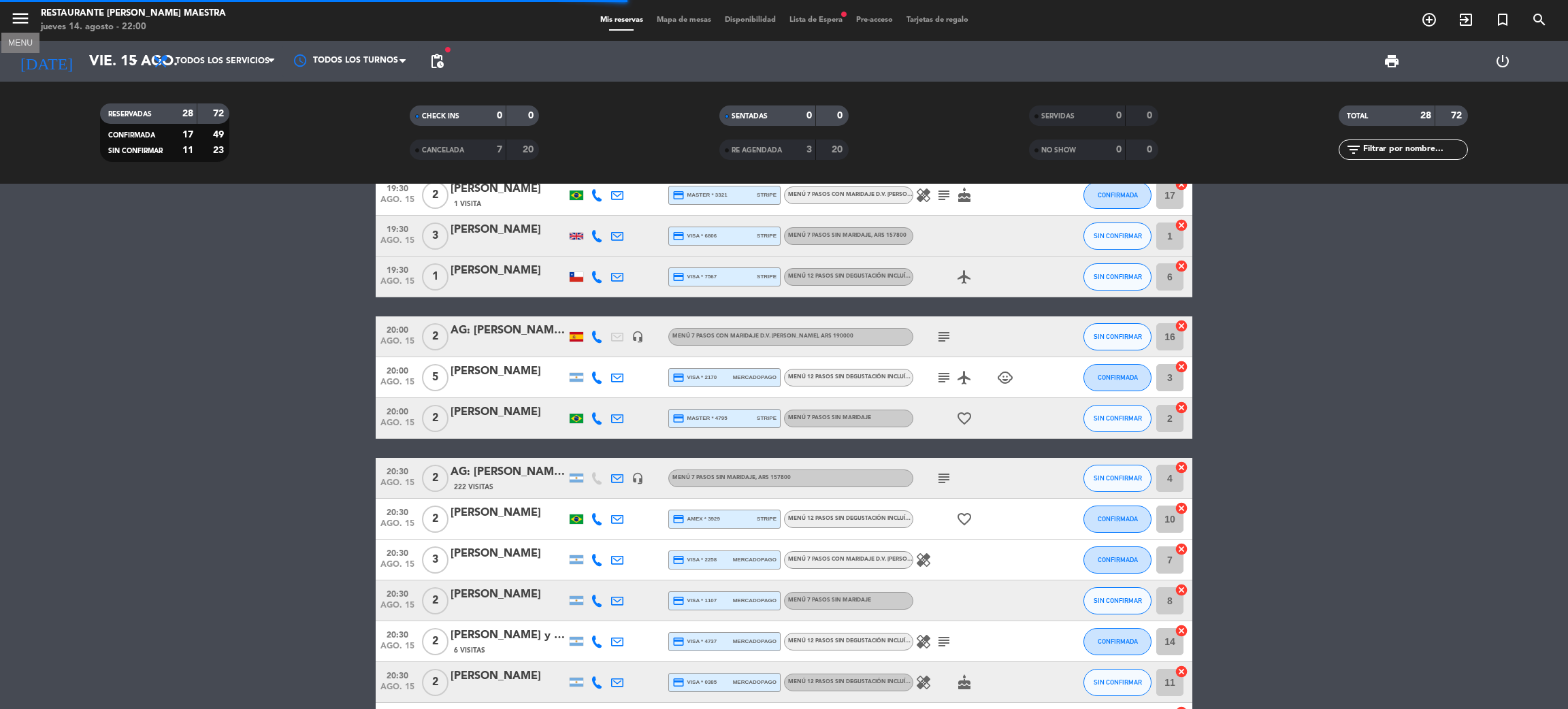
click at [19, 20] on icon "menu" at bounding box center [20, 19] width 20 height 20
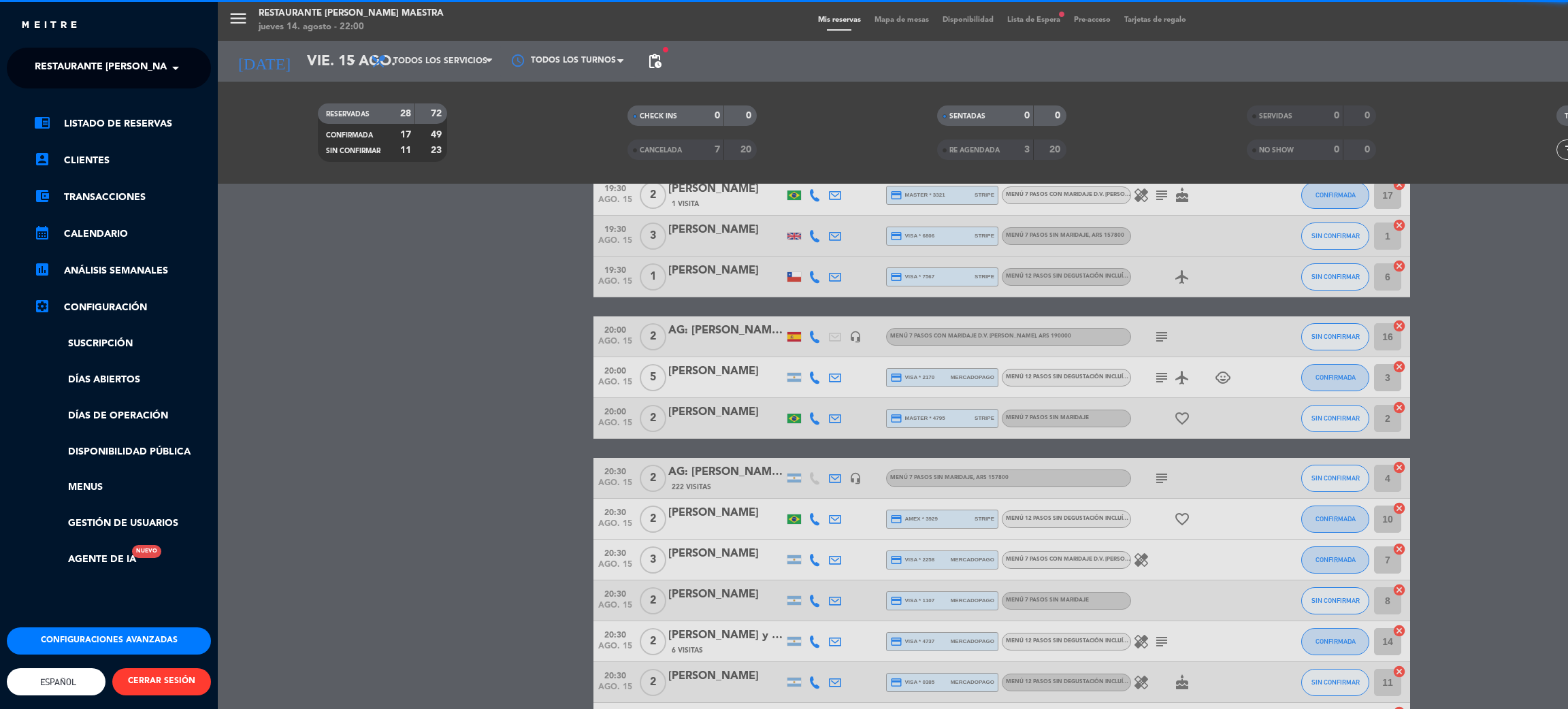
click at [87, 65] on span "Restaurante [PERSON_NAME] Maestra" at bounding box center [133, 68] width 198 height 29
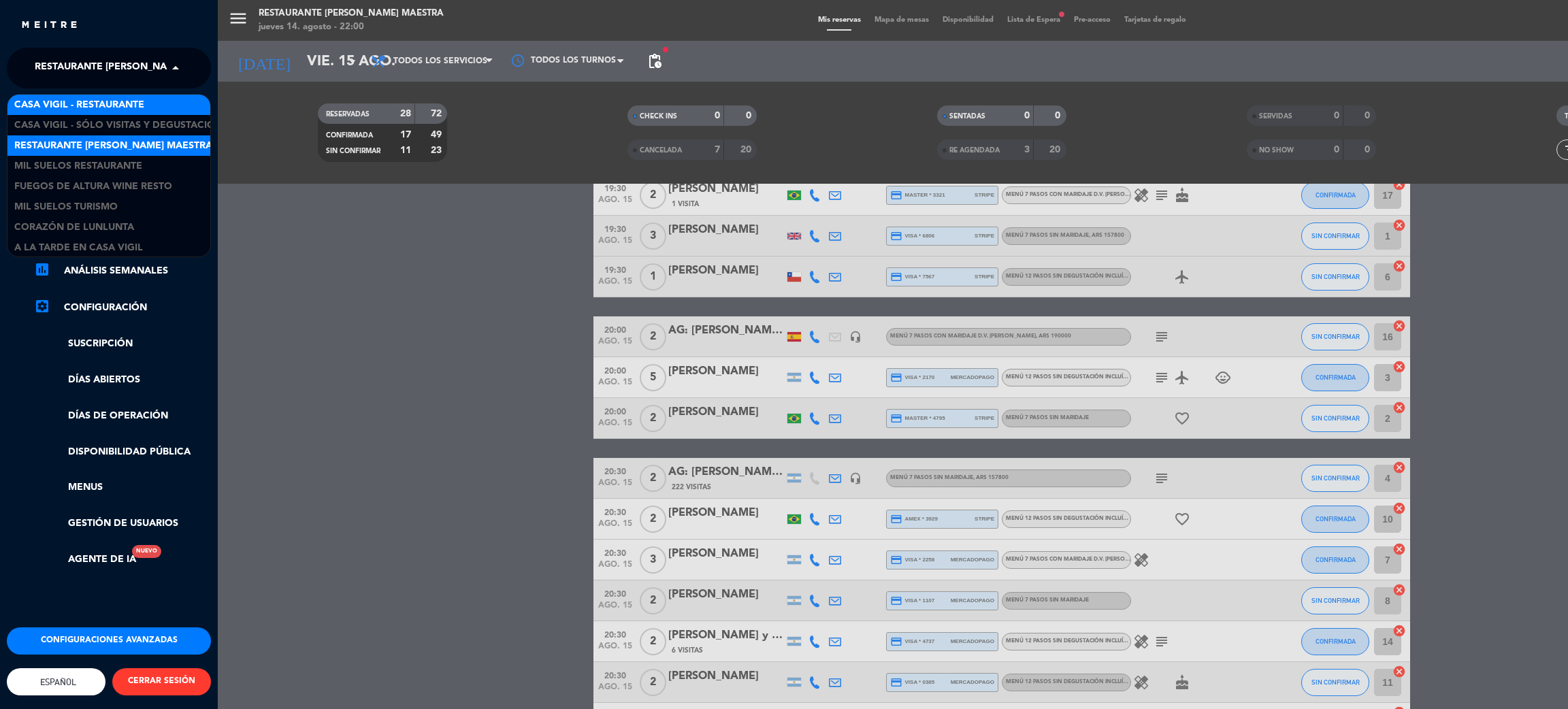
scroll to position [1, 0]
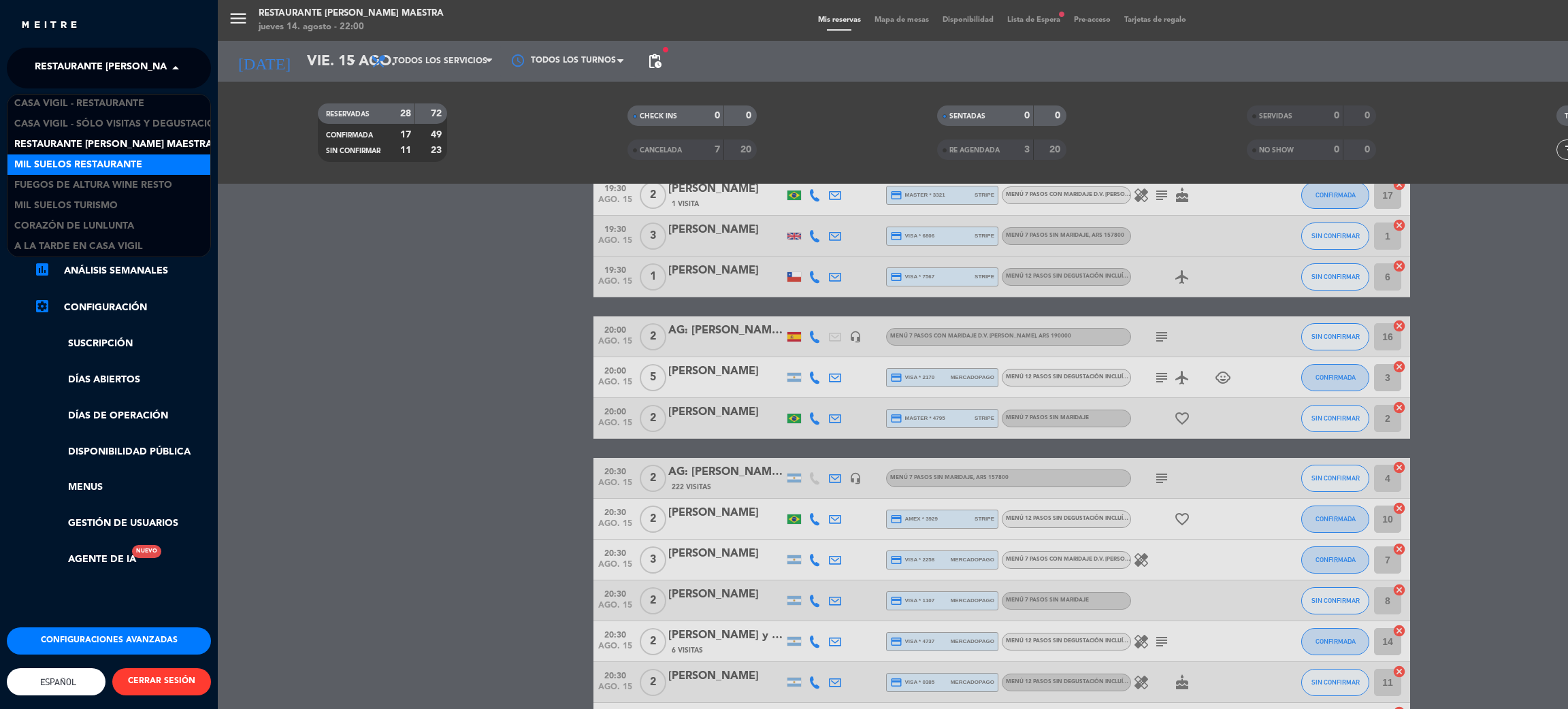
click at [87, 155] on div "Mil Suelos Restaurante" at bounding box center [109, 165] width 203 height 20
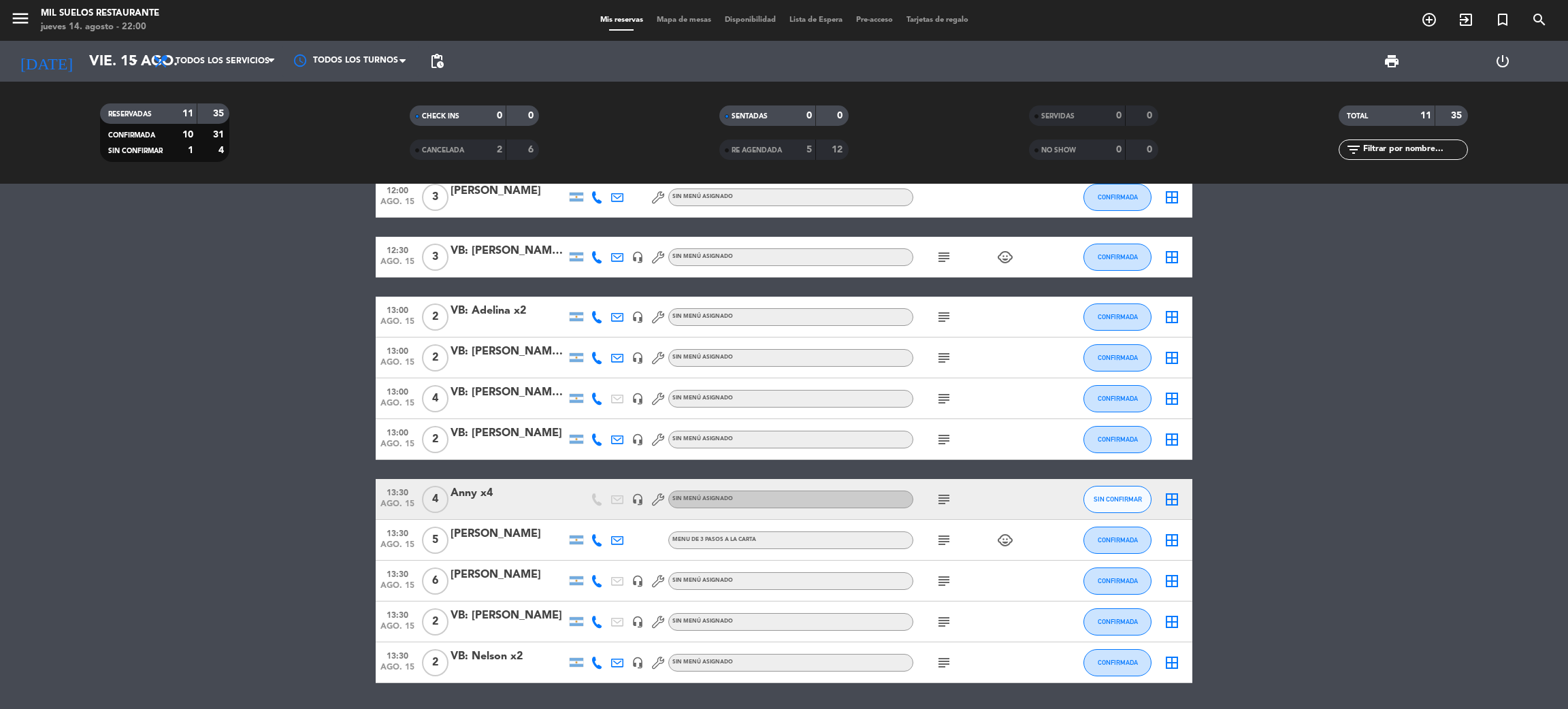
scroll to position [0, 0]
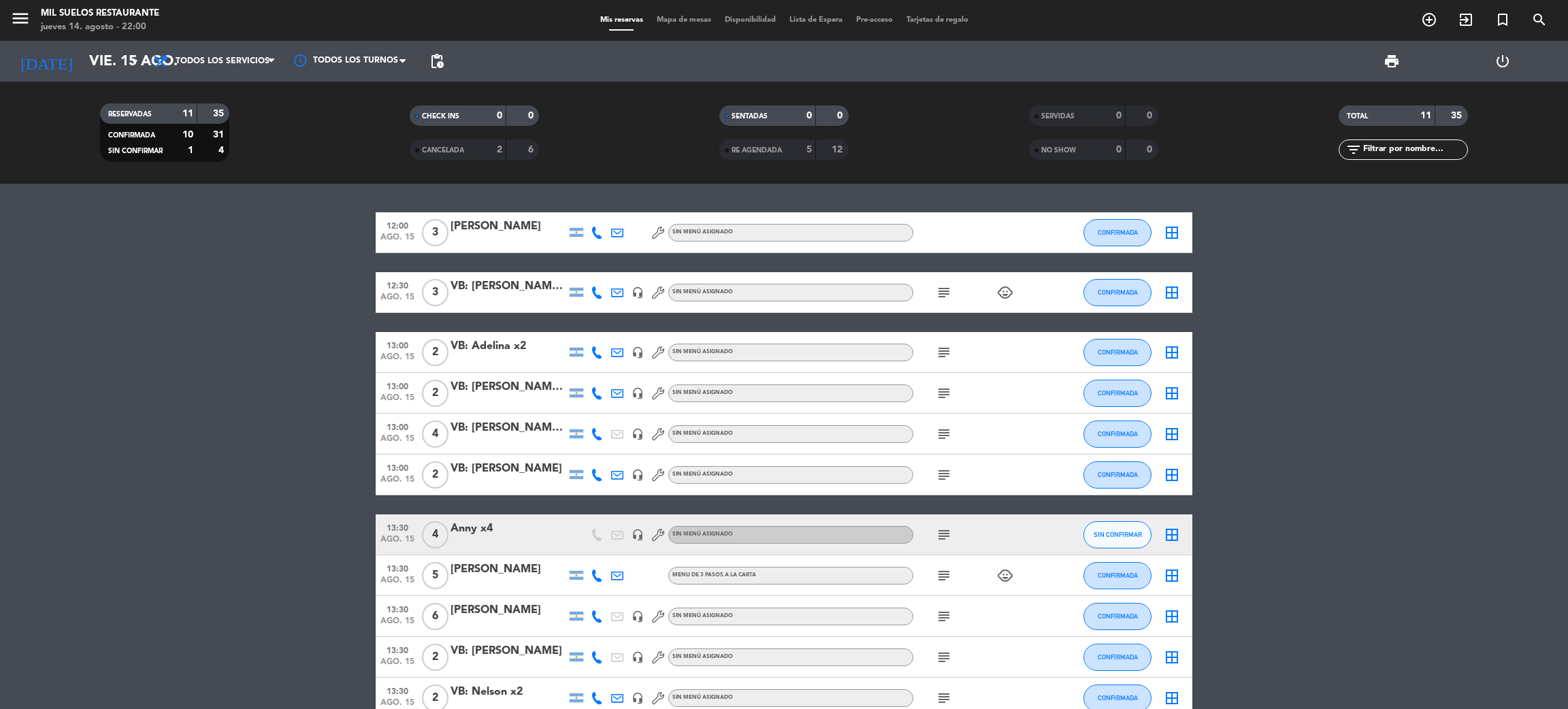
click at [942, 297] on icon "subject" at bounding box center [944, 293] width 17 height 17
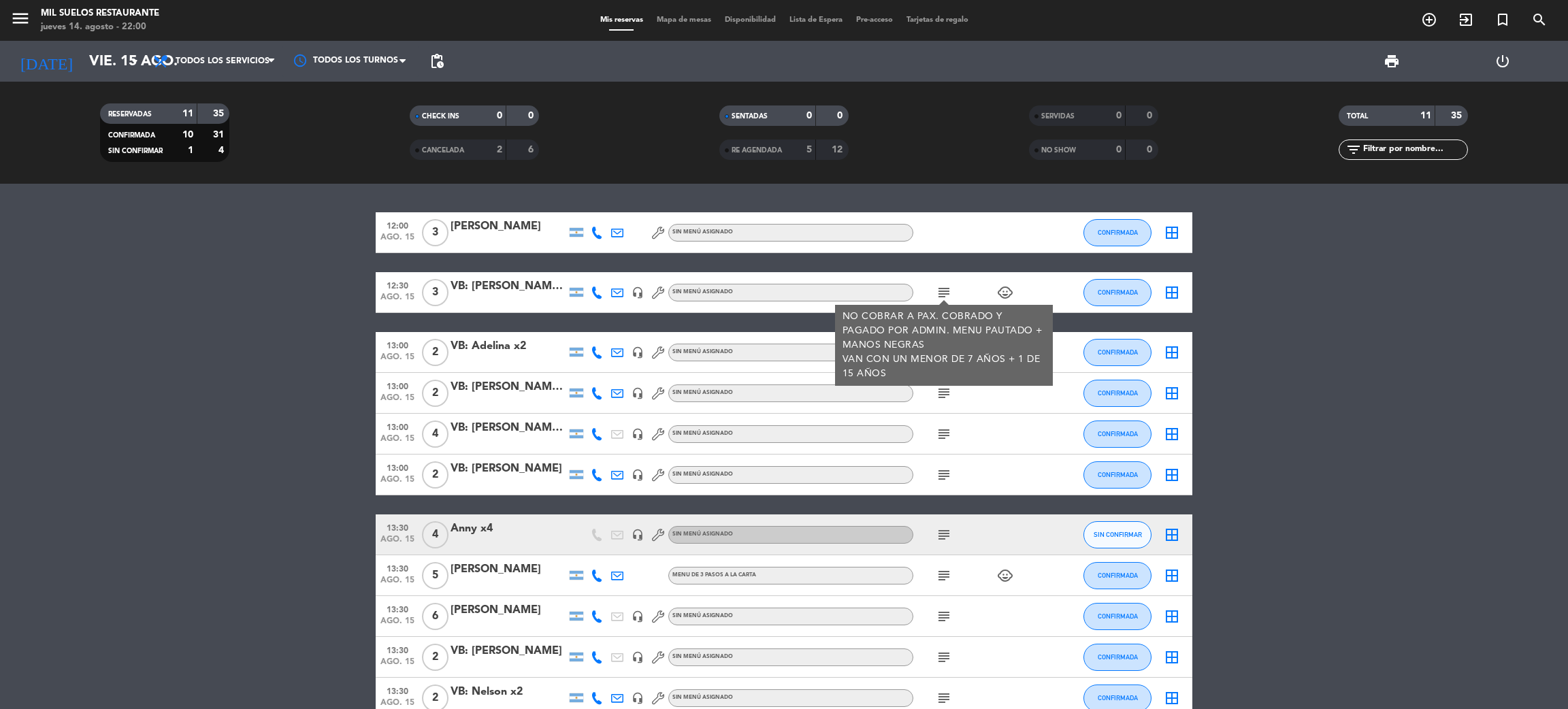
click at [942, 297] on icon "subject" at bounding box center [944, 293] width 17 height 17
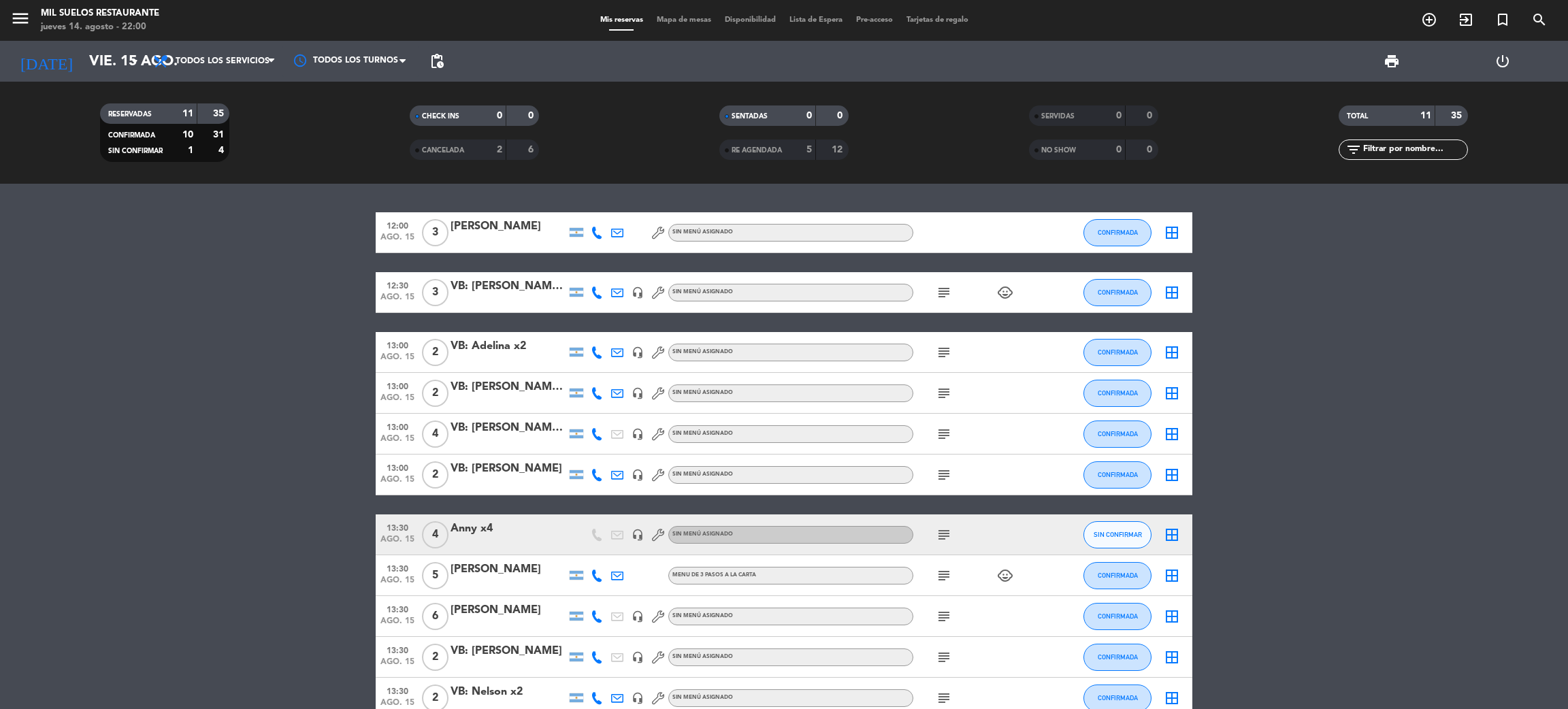
click at [941, 353] on icon "subject" at bounding box center [944, 353] width 17 height 17
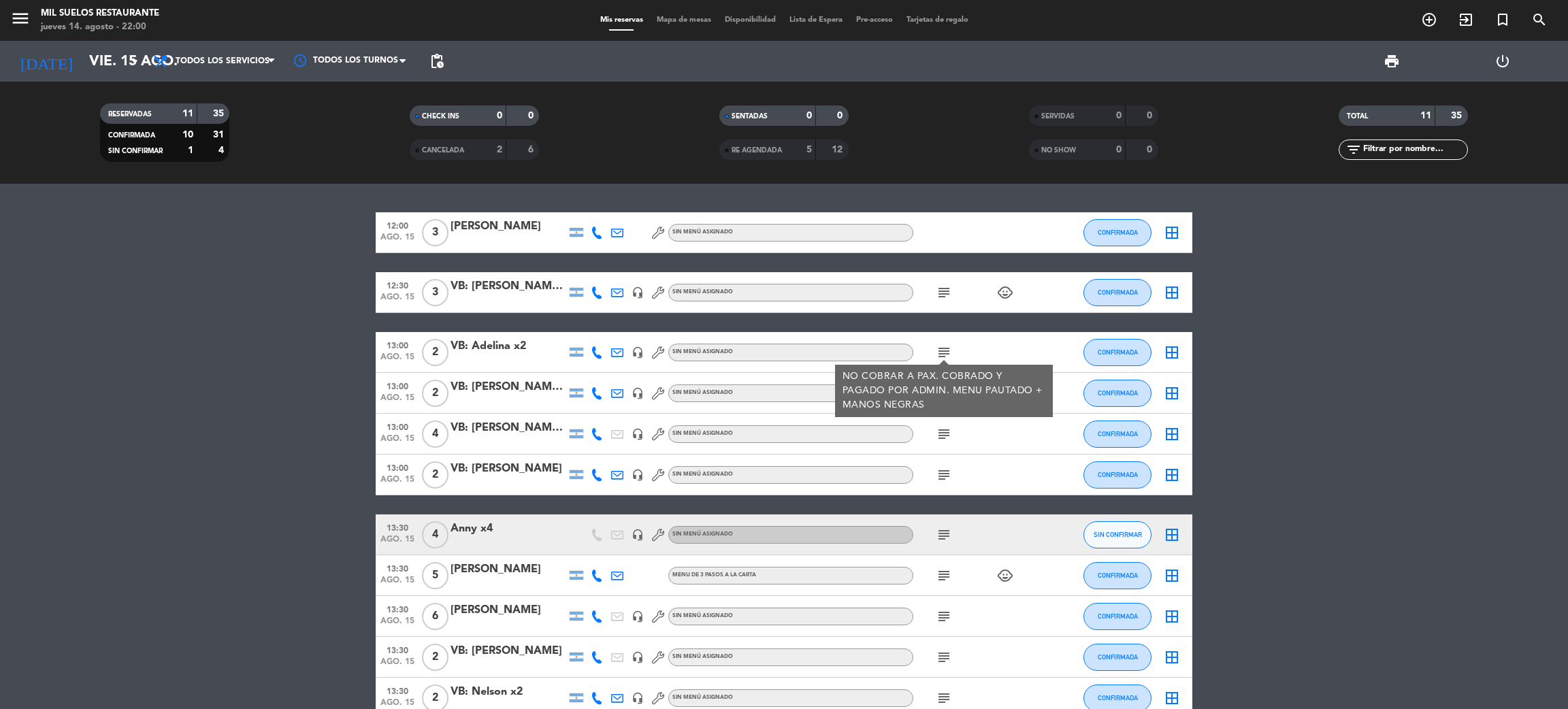
click at [941, 353] on icon "subject" at bounding box center [944, 353] width 17 height 17
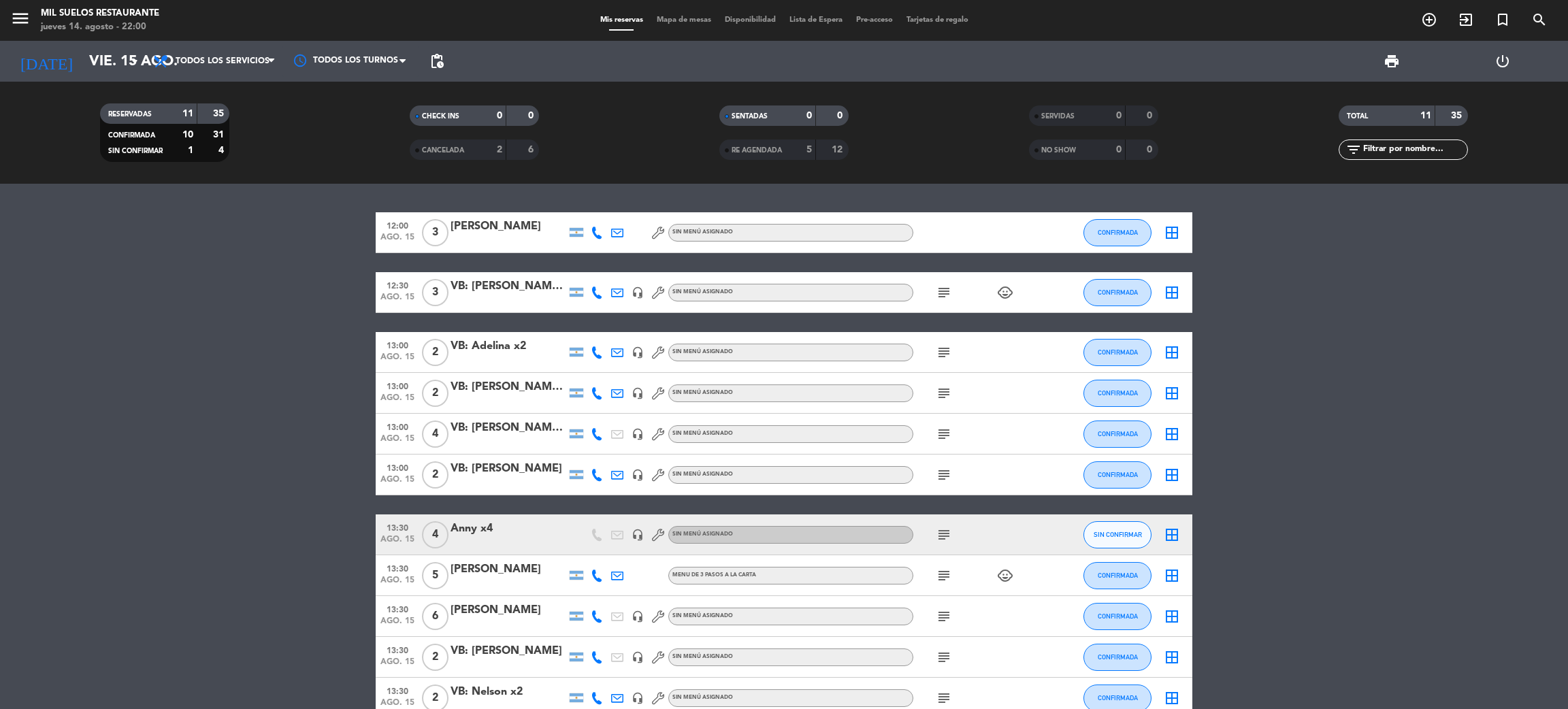
scroll to position [76, 0]
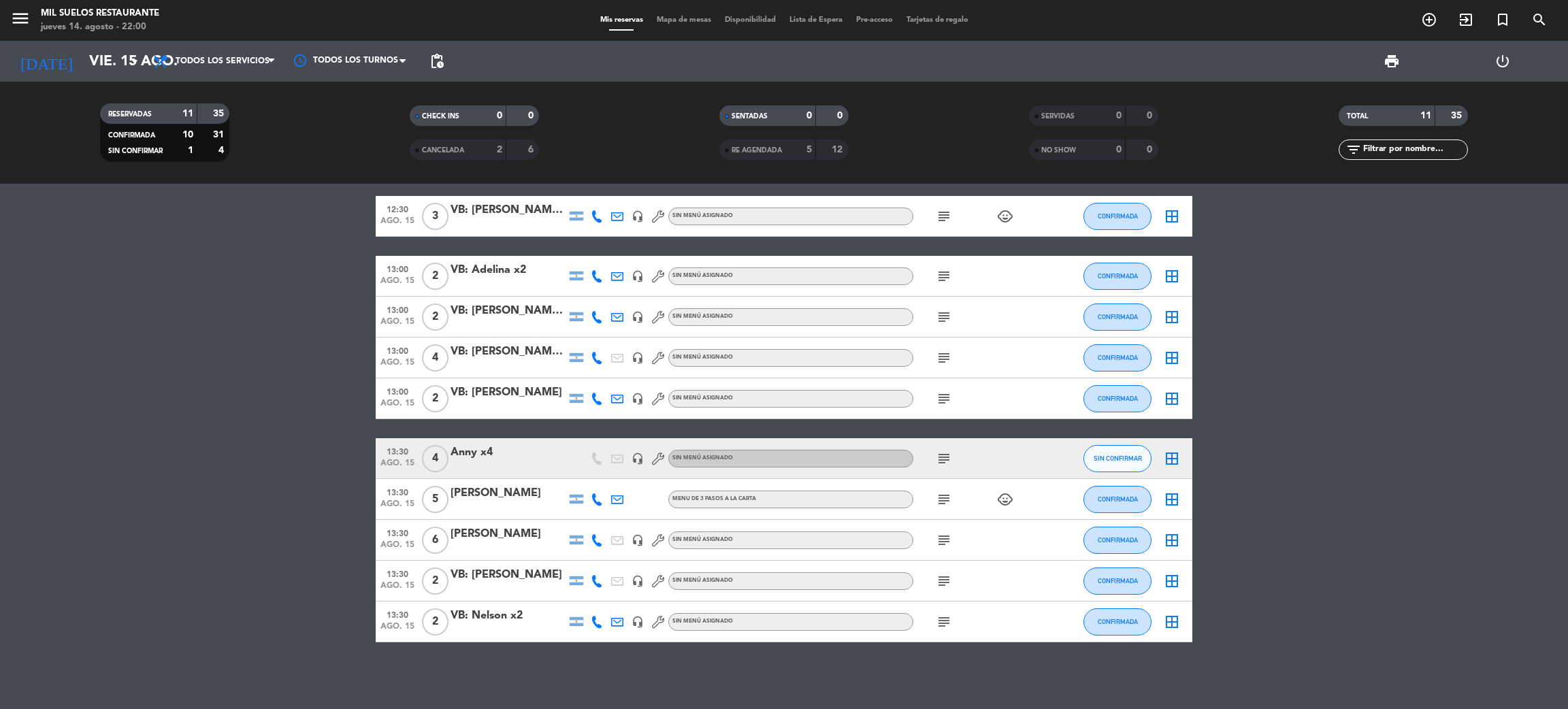
click at [951, 454] on icon "subject" at bounding box center [944, 459] width 17 height 17
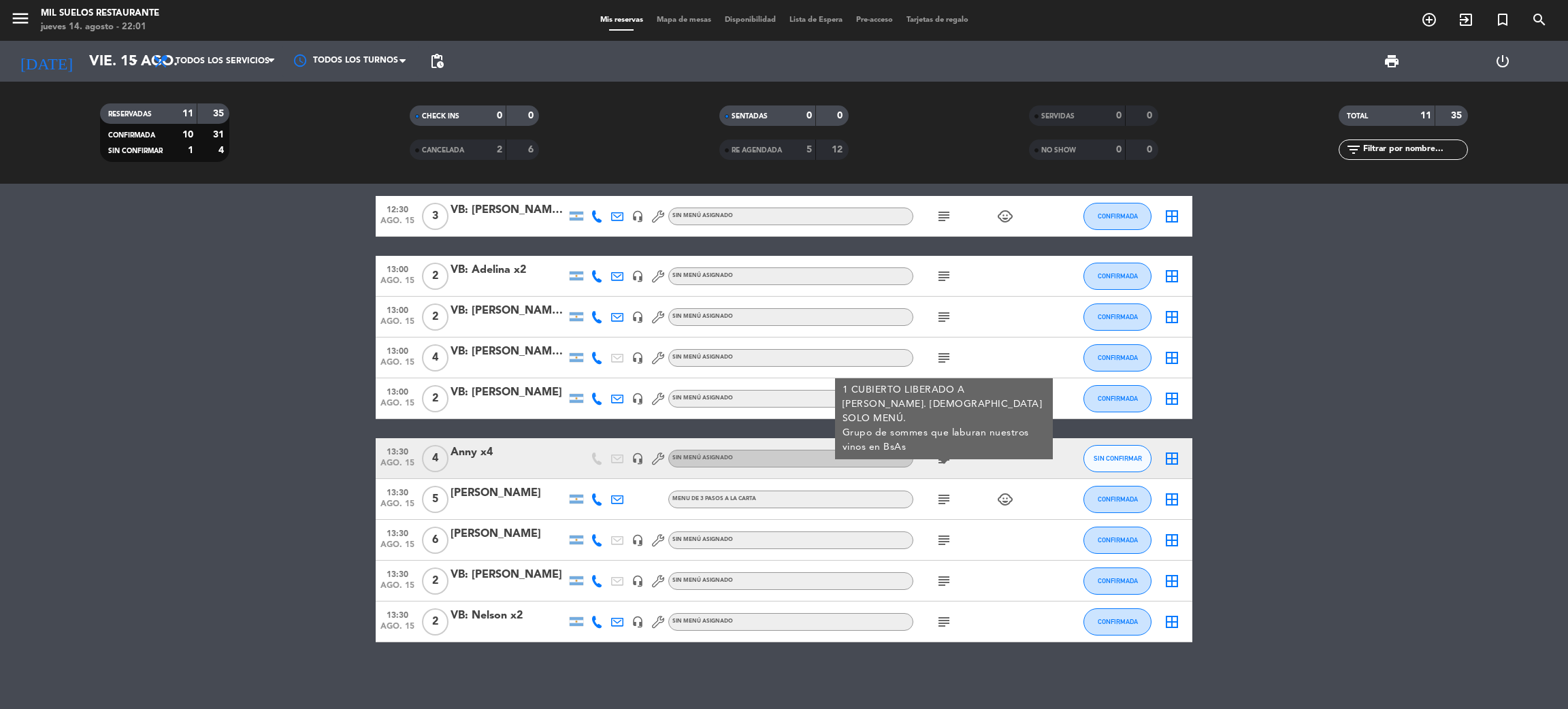
click at [945, 496] on icon "subject" at bounding box center [944, 500] width 17 height 17
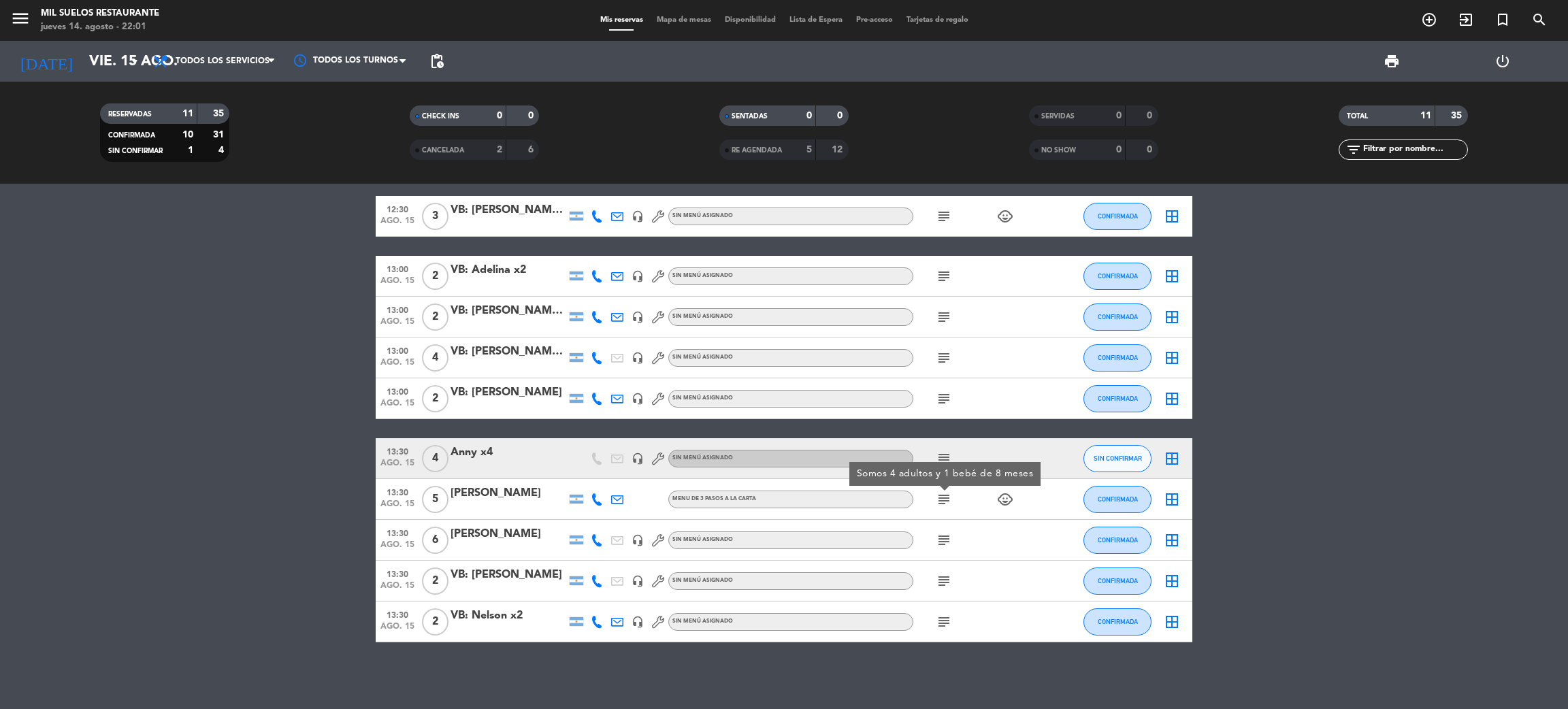
click at [945, 539] on icon "subject" at bounding box center [944, 541] width 17 height 17
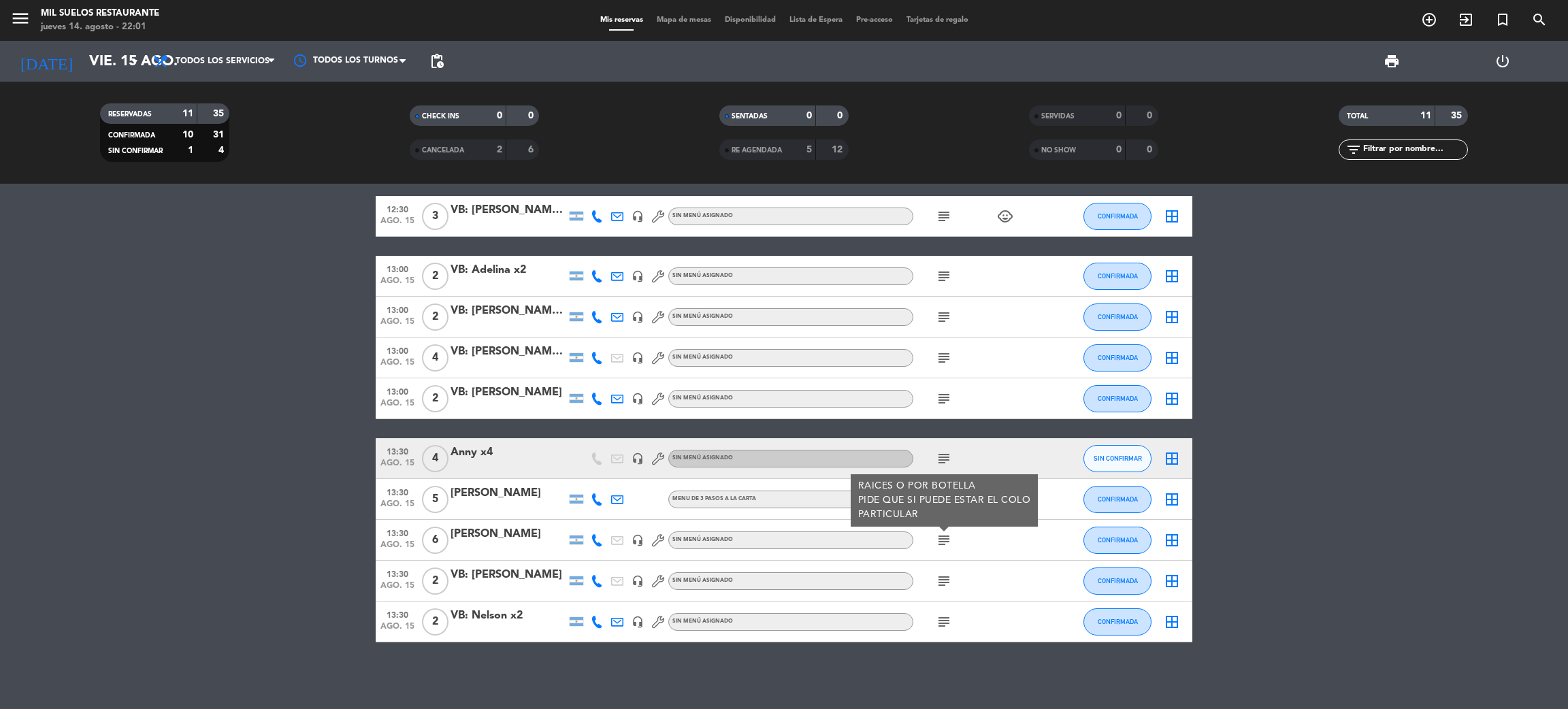
click at [636, 539] on icon "headset_mic" at bounding box center [637, 540] width 12 height 12
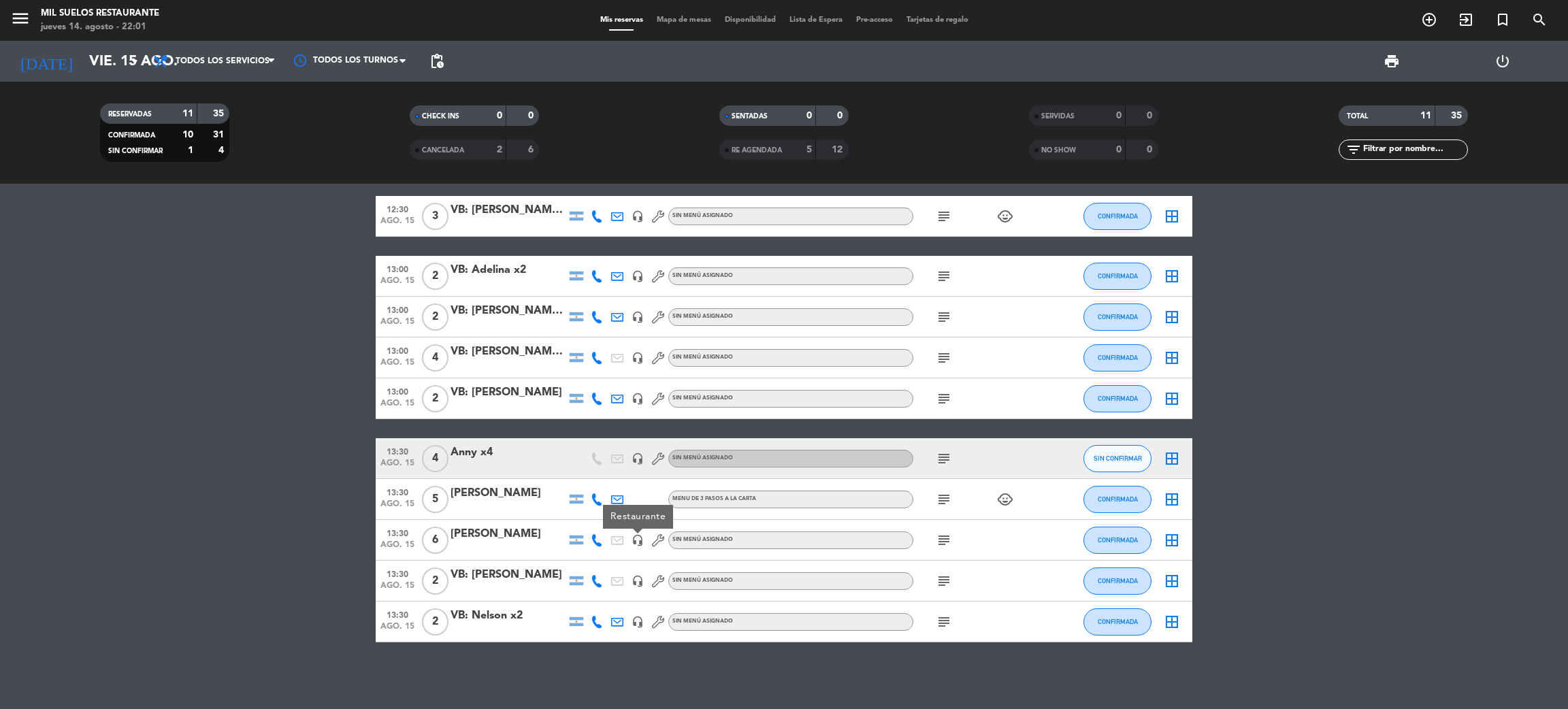
click at [636, 539] on icon "headset_mic" at bounding box center [637, 540] width 12 height 12
click at [944, 580] on icon "subject" at bounding box center [944, 582] width 17 height 17
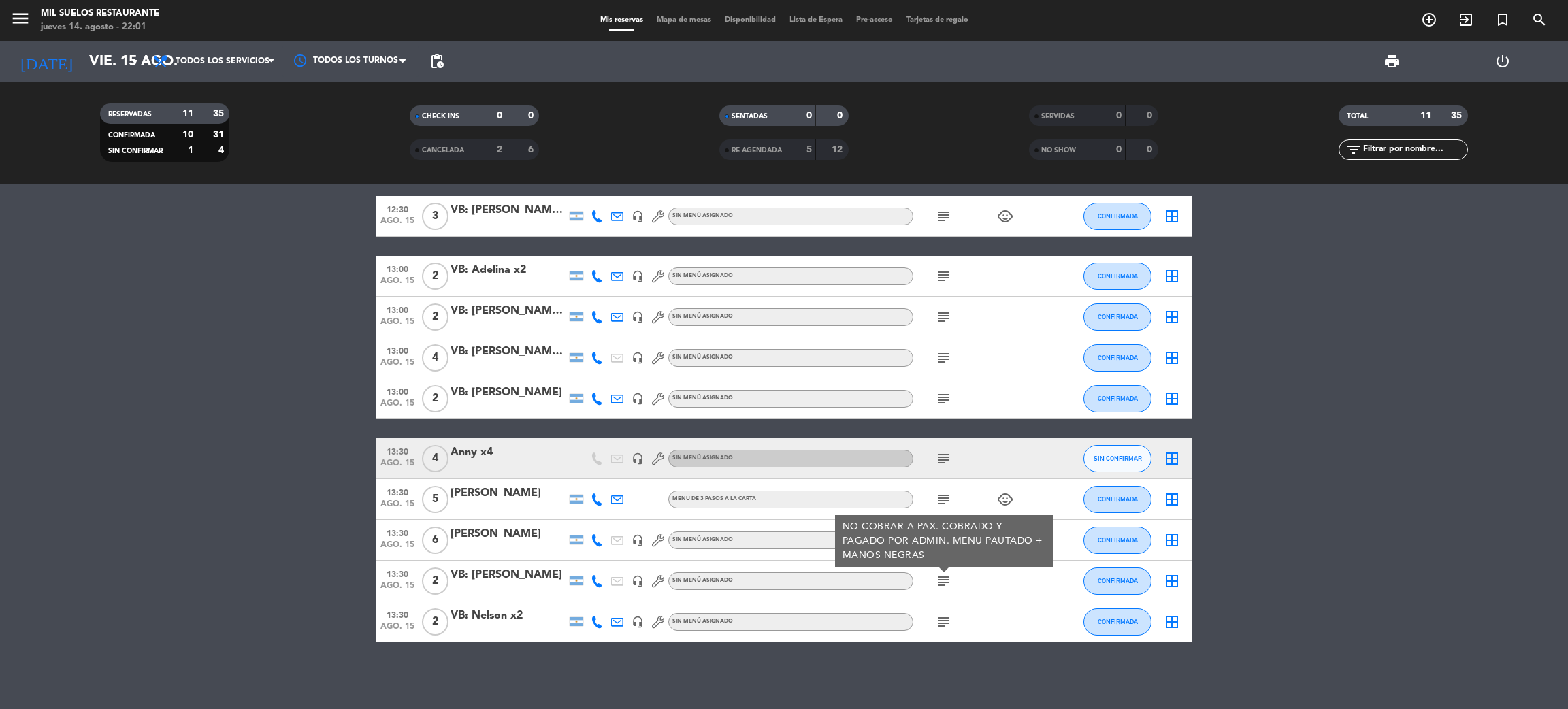
click at [942, 617] on icon "subject" at bounding box center [944, 622] width 17 height 17
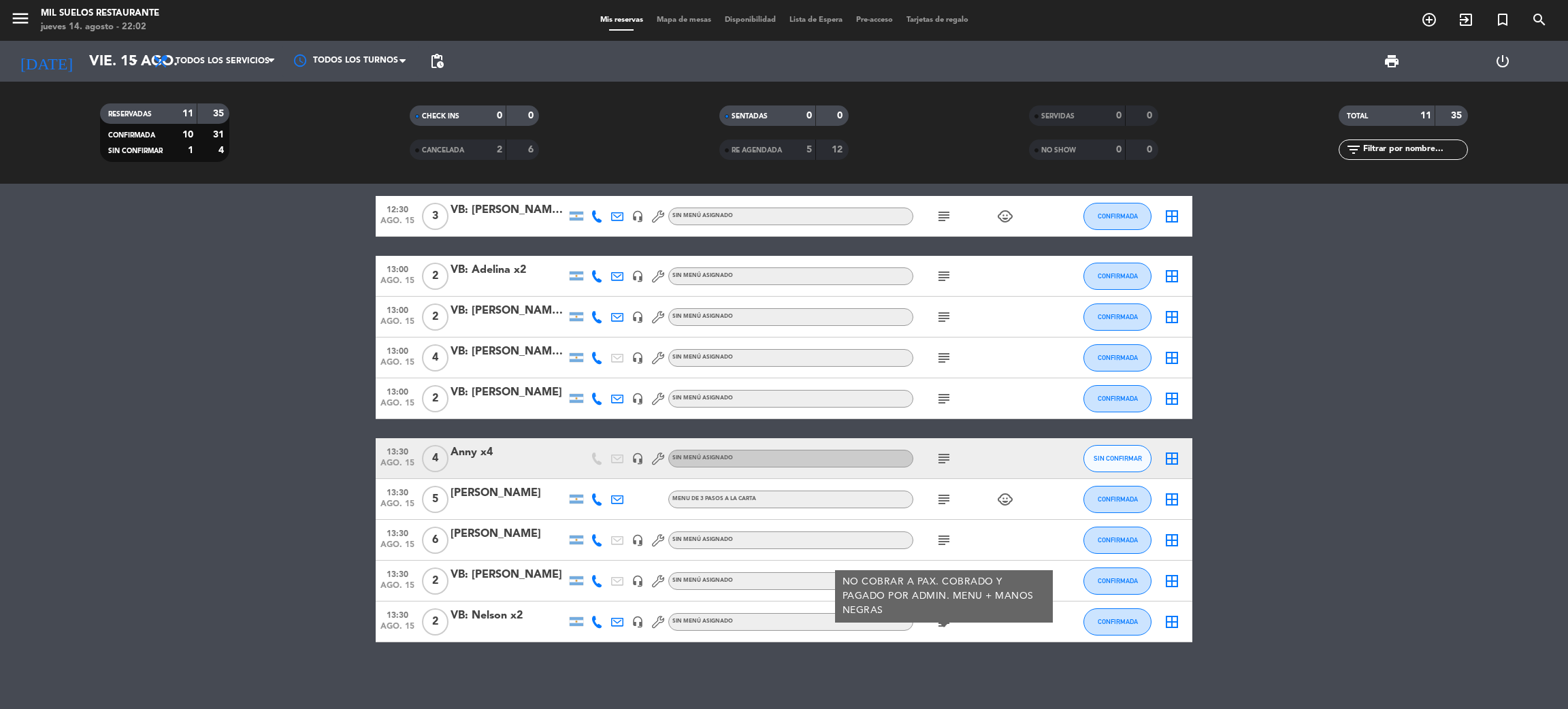
click at [223, 563] on bookings-row "12:00 [DATE] 3 [PERSON_NAME] Sin menú asignado CONFIRMADA border_all 12:30 [DAT…" at bounding box center [784, 389] width 1568 height 506
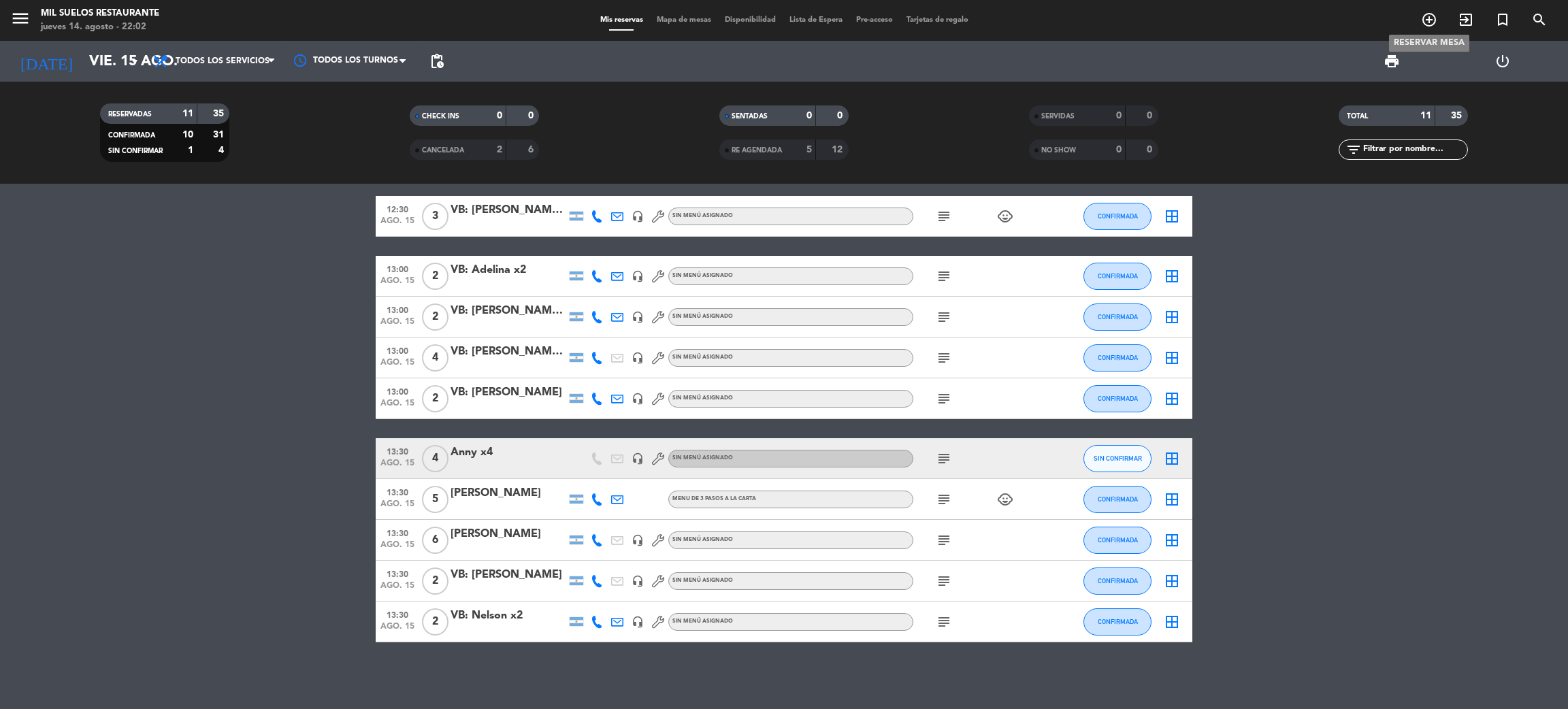
click at [1432, 20] on icon "add_circle_outline" at bounding box center [1429, 20] width 17 height 17
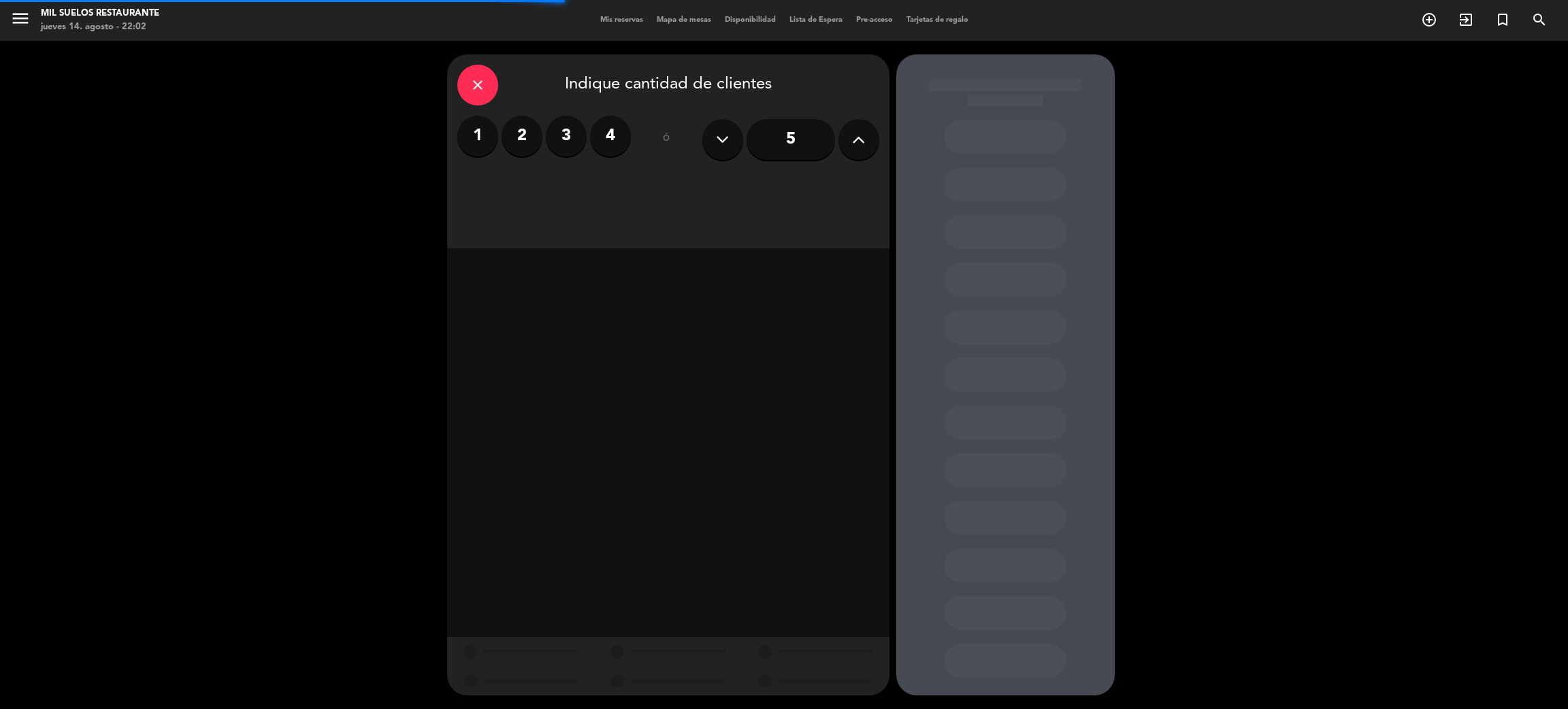
click at [520, 138] on label "2" at bounding box center [522, 136] width 41 height 41
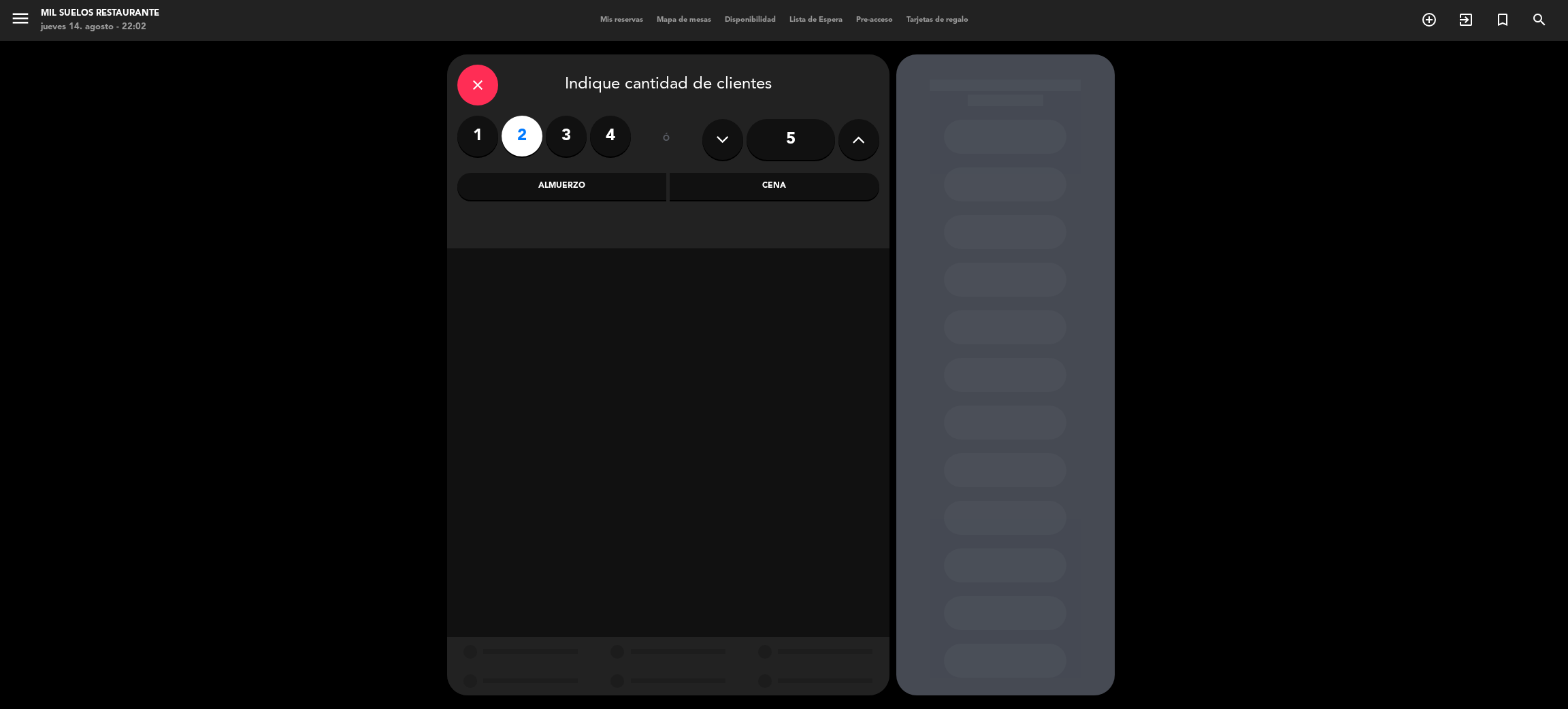
click at [542, 181] on div "Almuerzo" at bounding box center [561, 186] width 209 height 27
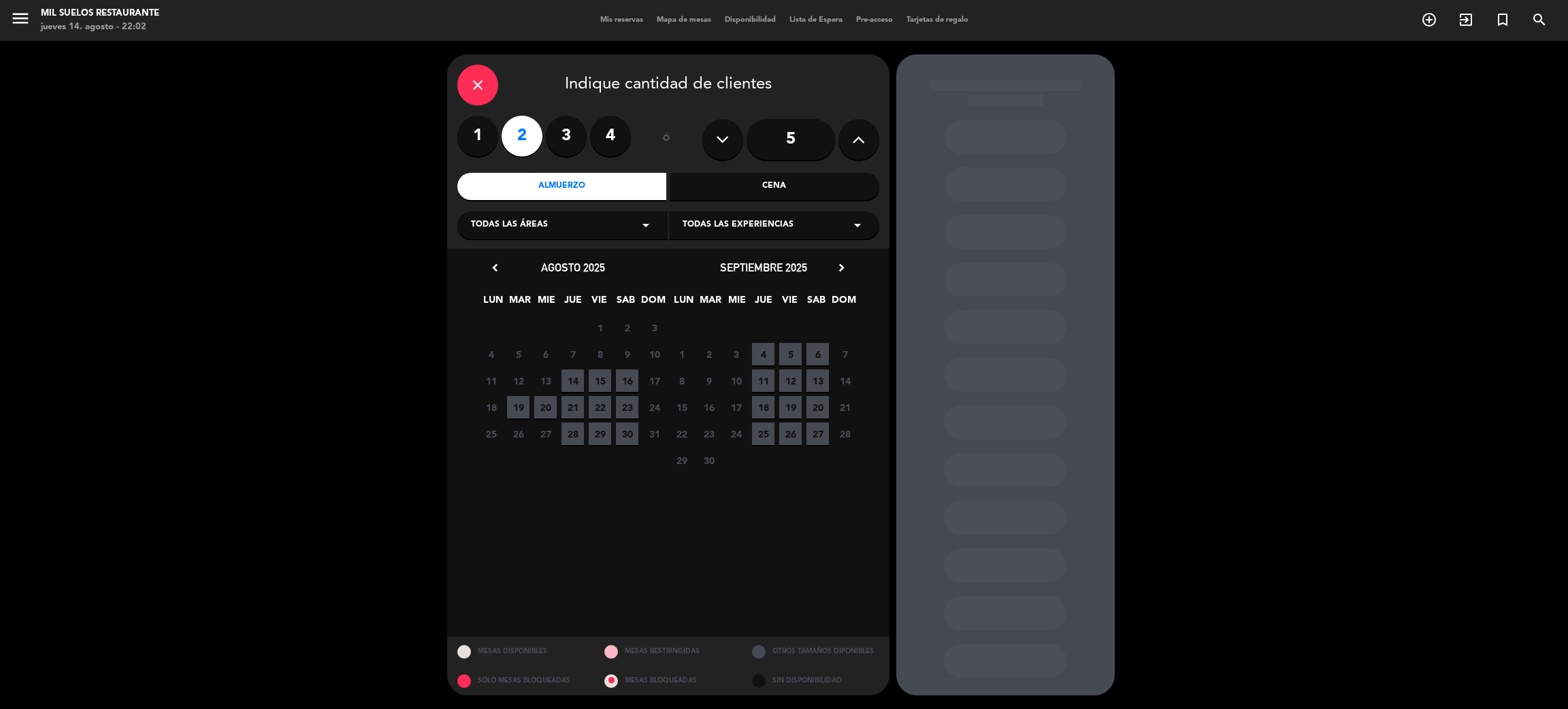
click at [604, 379] on span "15" at bounding box center [600, 381] width 22 height 22
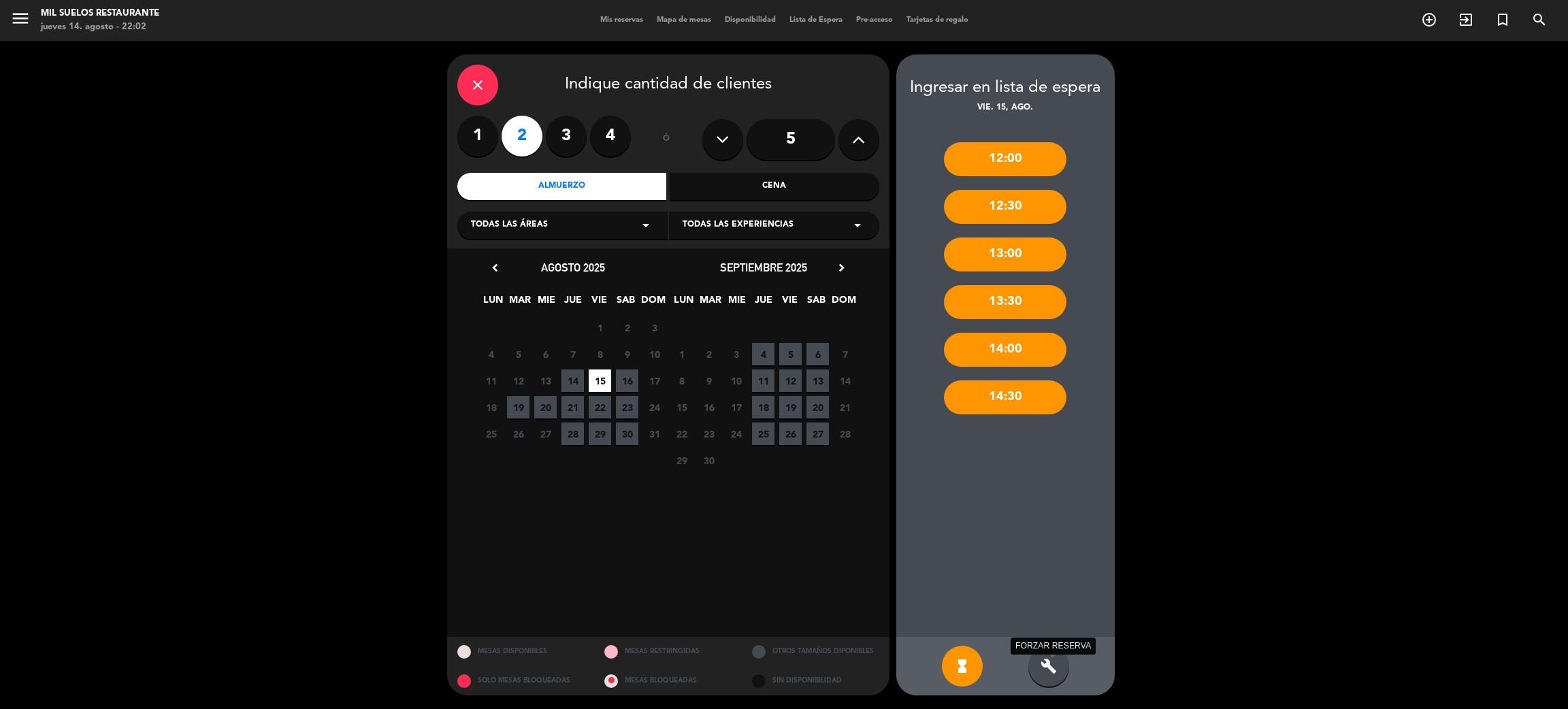
click at [1052, 670] on icon "build" at bounding box center [1049, 666] width 17 height 17
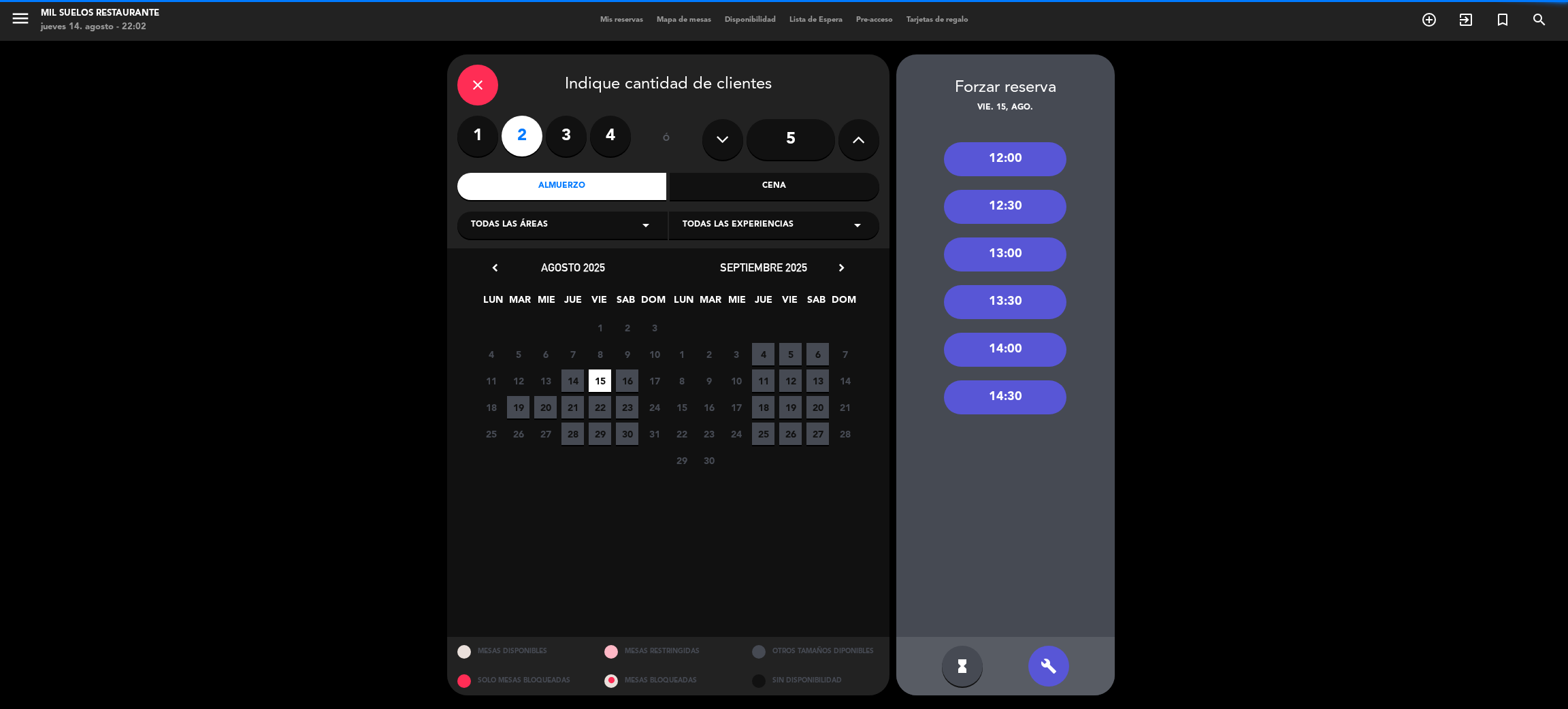
click at [999, 202] on div "12:30" at bounding box center [1005, 207] width 123 height 34
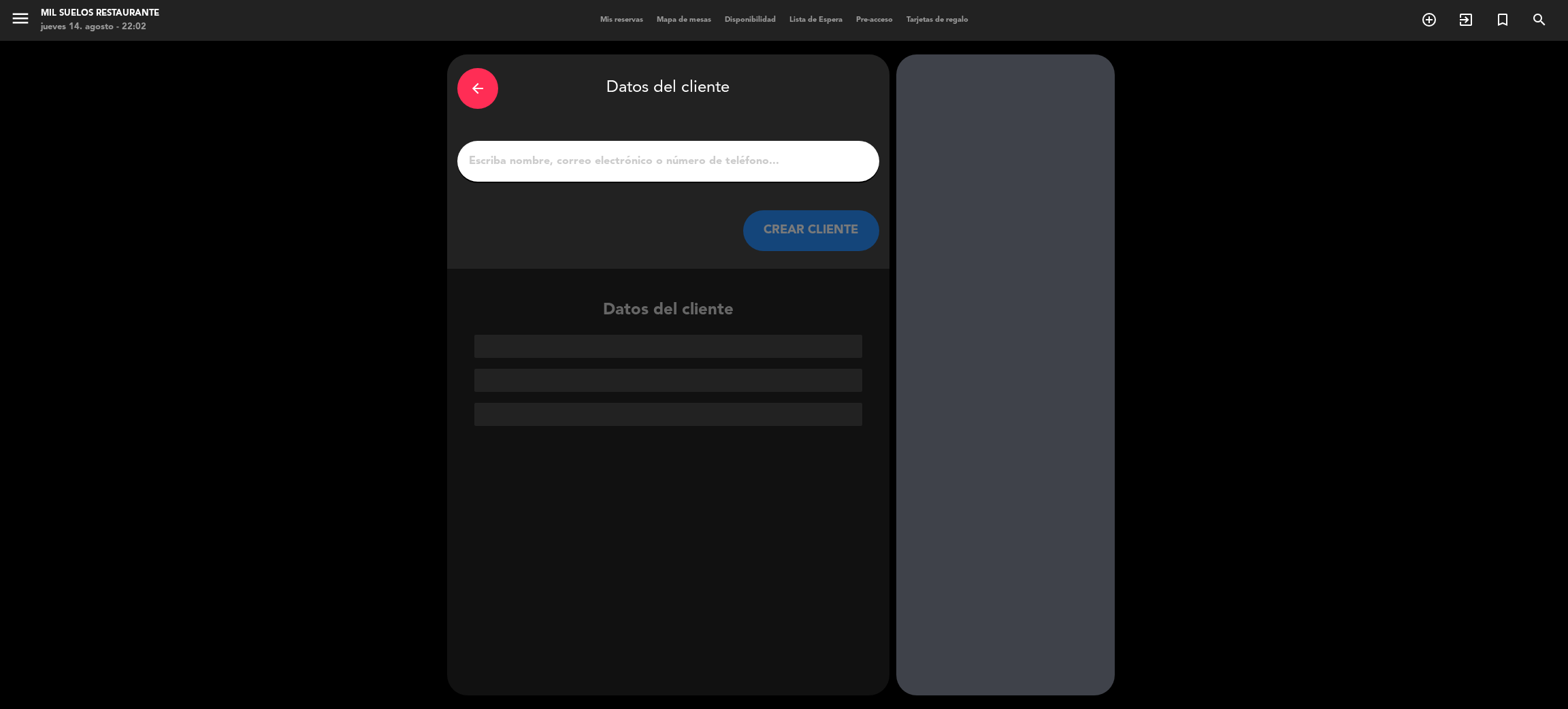
click at [722, 170] on input "1" at bounding box center [667, 161] width 401 height 19
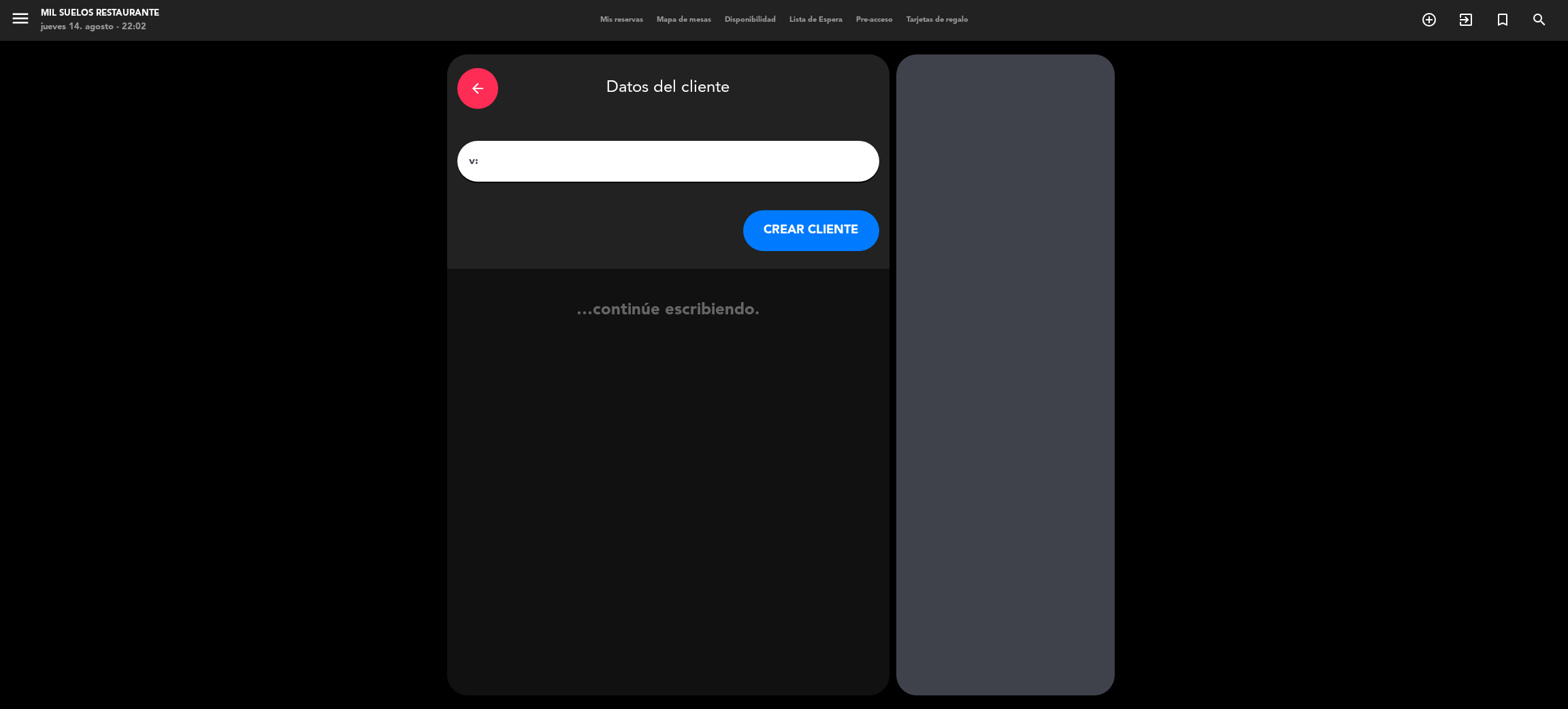
type input "v"
paste input "[PERSON_NAME]."
click at [488, 157] on input "VB:[PERSON_NAME] X2" at bounding box center [667, 161] width 401 height 19
type input "VB: [PERSON_NAME] X2"
click at [614, 159] on input "VB: [PERSON_NAME] X2" at bounding box center [667, 161] width 401 height 19
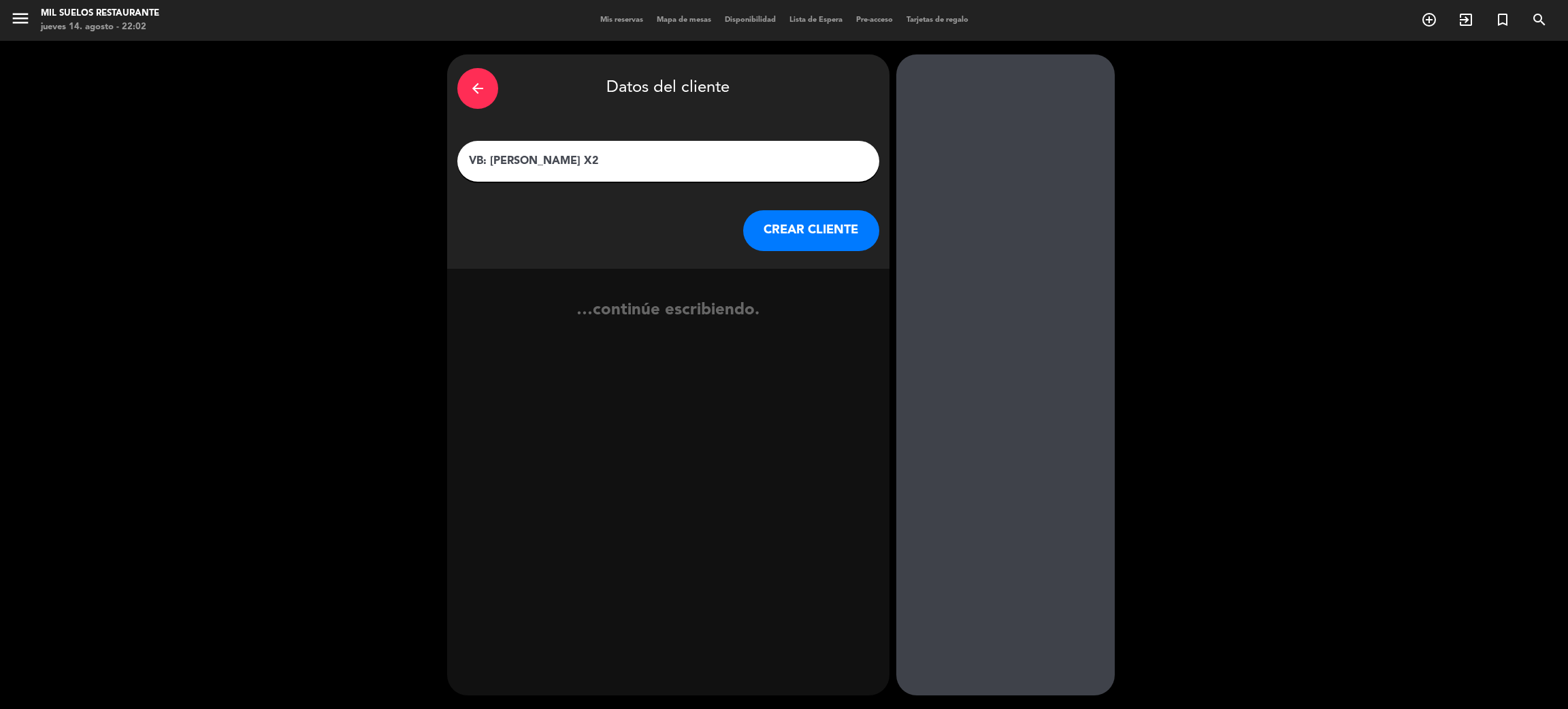
click at [831, 232] on button "CREAR CLIENTE" at bounding box center [811, 231] width 136 height 41
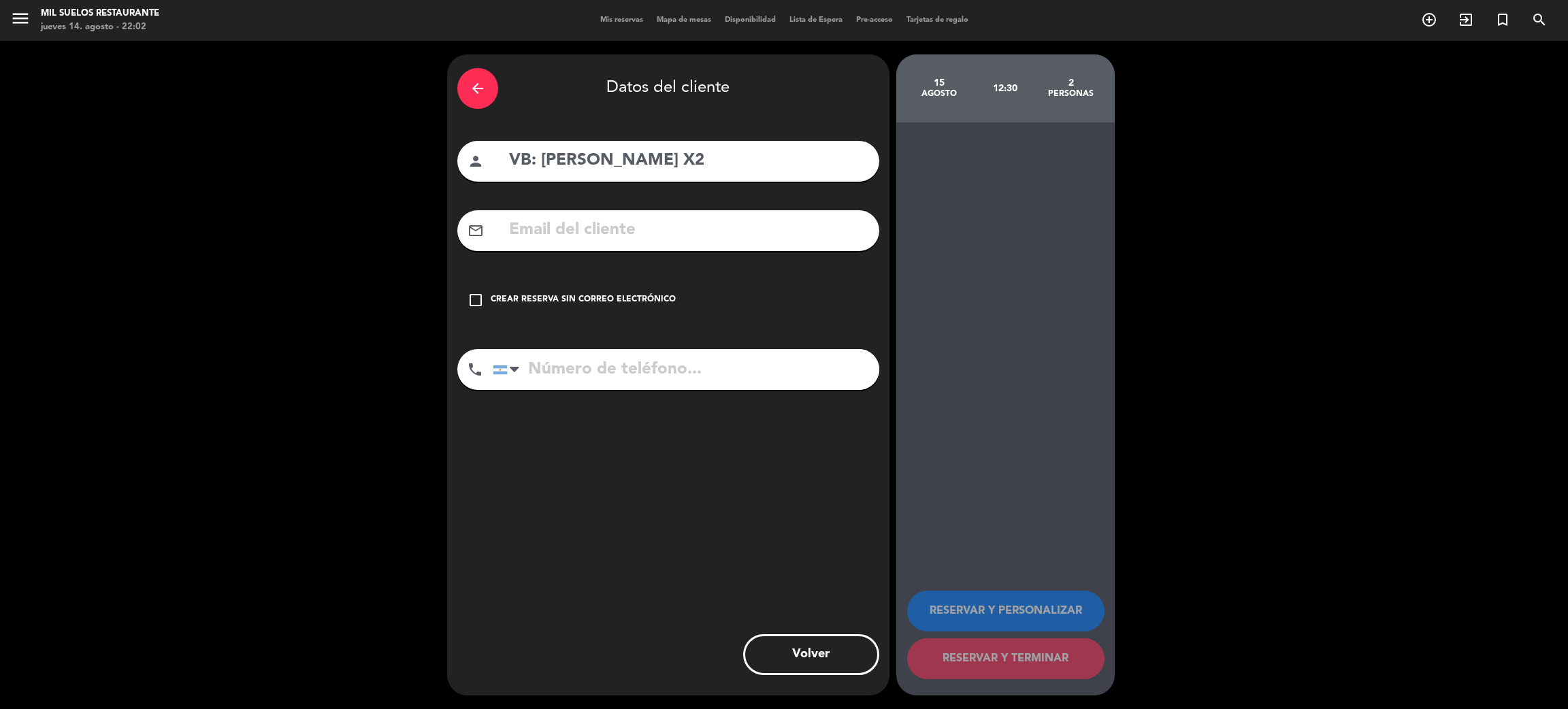
click at [748, 236] on input "text" at bounding box center [689, 231] width 361 height 28
click at [622, 240] on input "text" at bounding box center [689, 231] width 361 height 28
paste input "[EMAIL_ADDRESS][DOMAIN_NAME]"
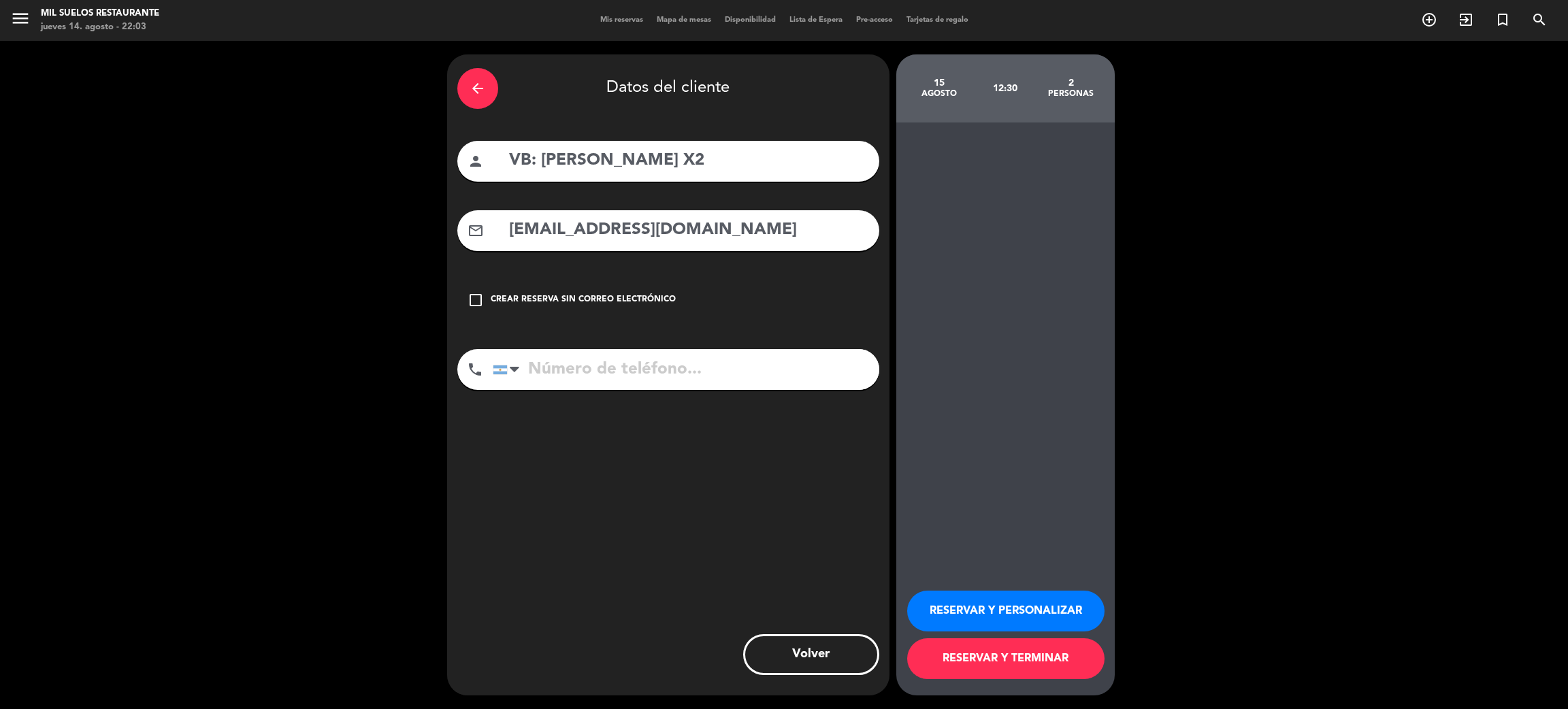
type input "[EMAIL_ADDRESS][DOMAIN_NAME]"
click at [627, 370] on input "tel" at bounding box center [685, 369] width 386 height 41
click at [675, 366] on input "tel" at bounding box center [685, 369] width 386 height 41
paste input "2615558861"
type input "2615558861"
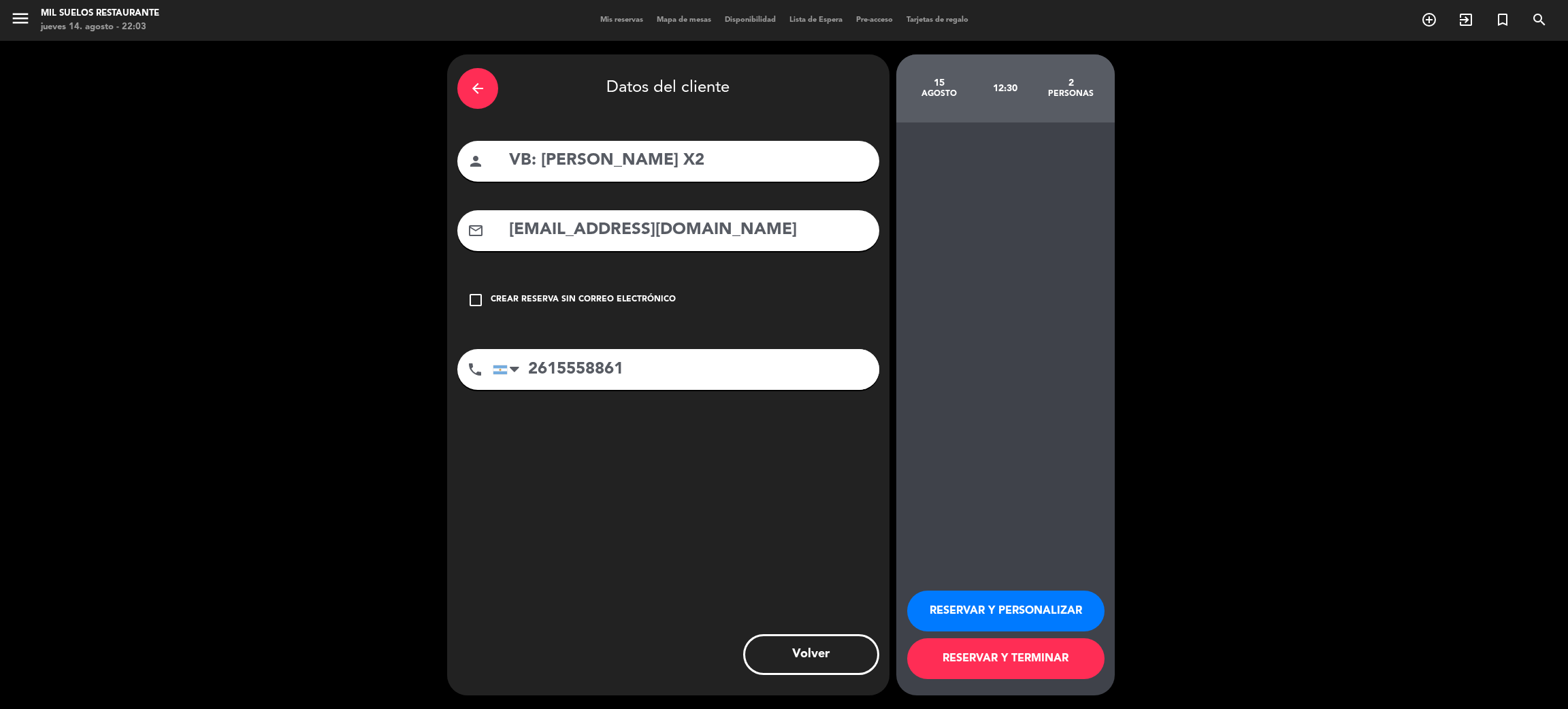
click at [1004, 612] on button "RESERVAR Y PERSONALIZAR" at bounding box center [1006, 611] width 197 height 41
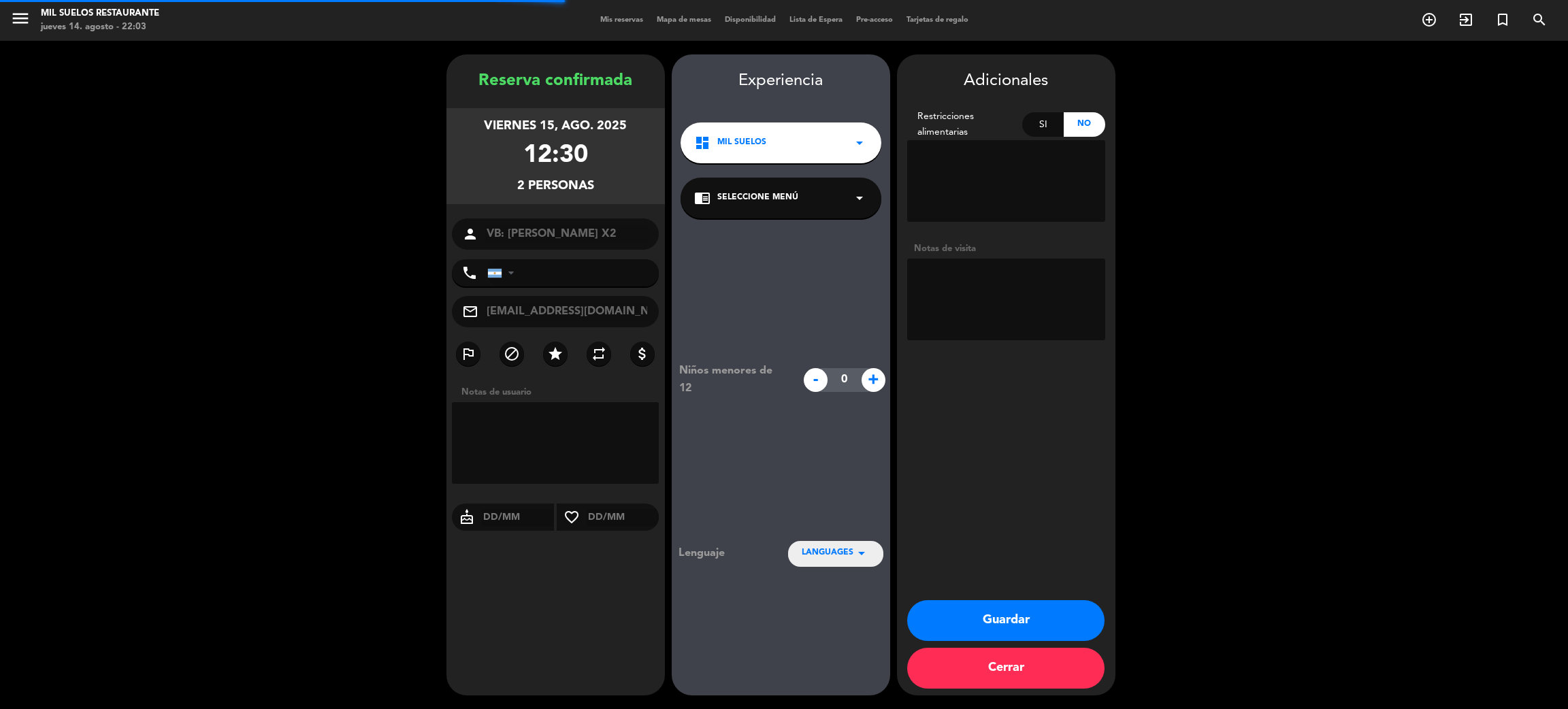
type input "[PHONE_NUMBER]"
drag, startPoint x: 1012, startPoint y: 302, endPoint x: 1022, endPoint y: 300, distance: 10.2
click at [1022, 300] on textarea at bounding box center [1006, 300] width 198 height 82
paste textarea "NO COBRAR A PAX. COBRADO Y PAGADO POR ADMIN. MENU PAUTADO + MANOS NEGRAS"
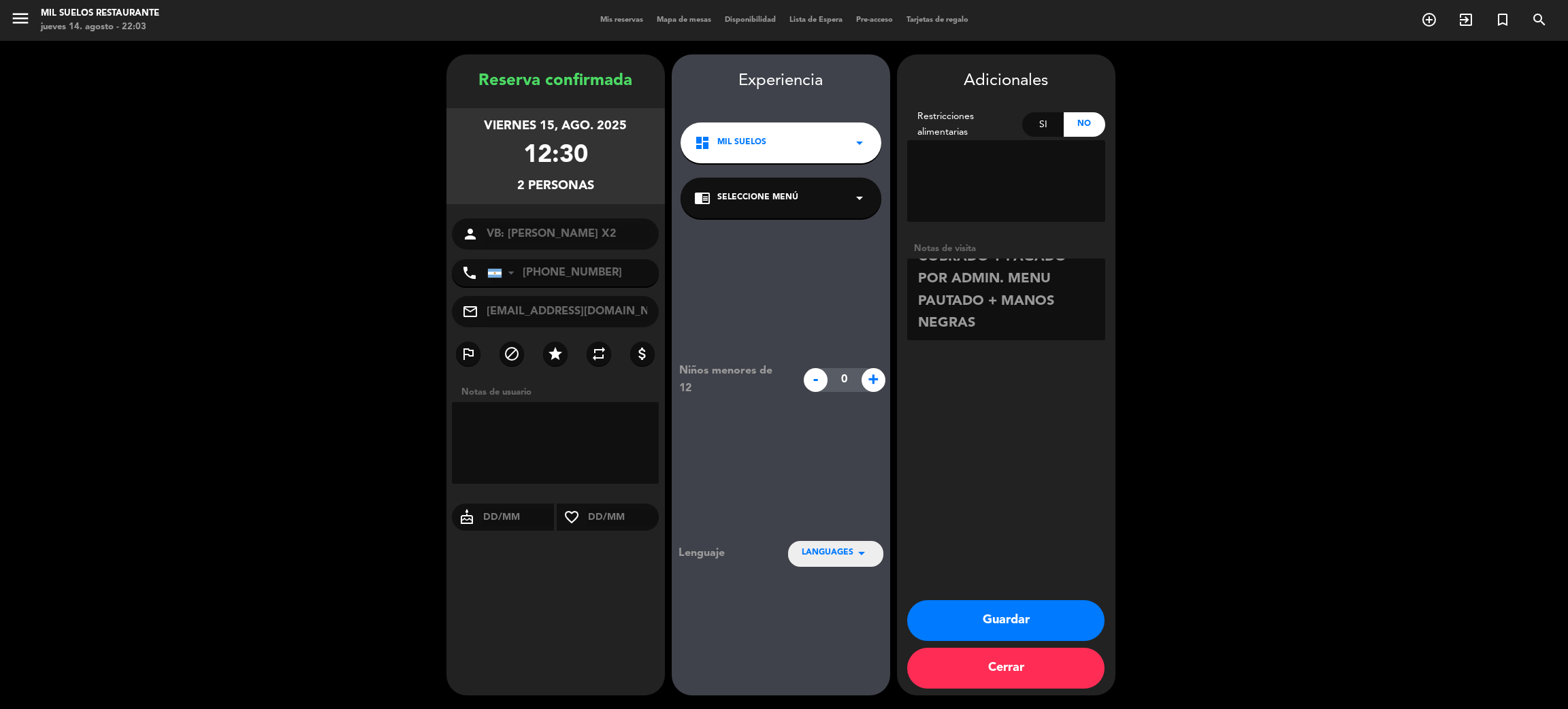
scroll to position [39, 0]
type textarea "NO COBRAR A PAX. COBRADO Y PAGADO POR ADMIN. MENU PAUTADO + MANOS NEGRAS"
click at [1304, 354] on booking-confirmed "Reserva confirmada [DATE] 12:30 2 personas person VB: [PERSON_NAME] X2 phone [G…" at bounding box center [784, 375] width 1541 height 641
click at [449, 51] on div "Reserva confirmada [DATE] 12:30 2 personas person VB: [PERSON_NAME] X2 phone [G…" at bounding box center [784, 375] width 1568 height 668
click at [1056, 622] on button "Guardar" at bounding box center [1006, 621] width 197 height 41
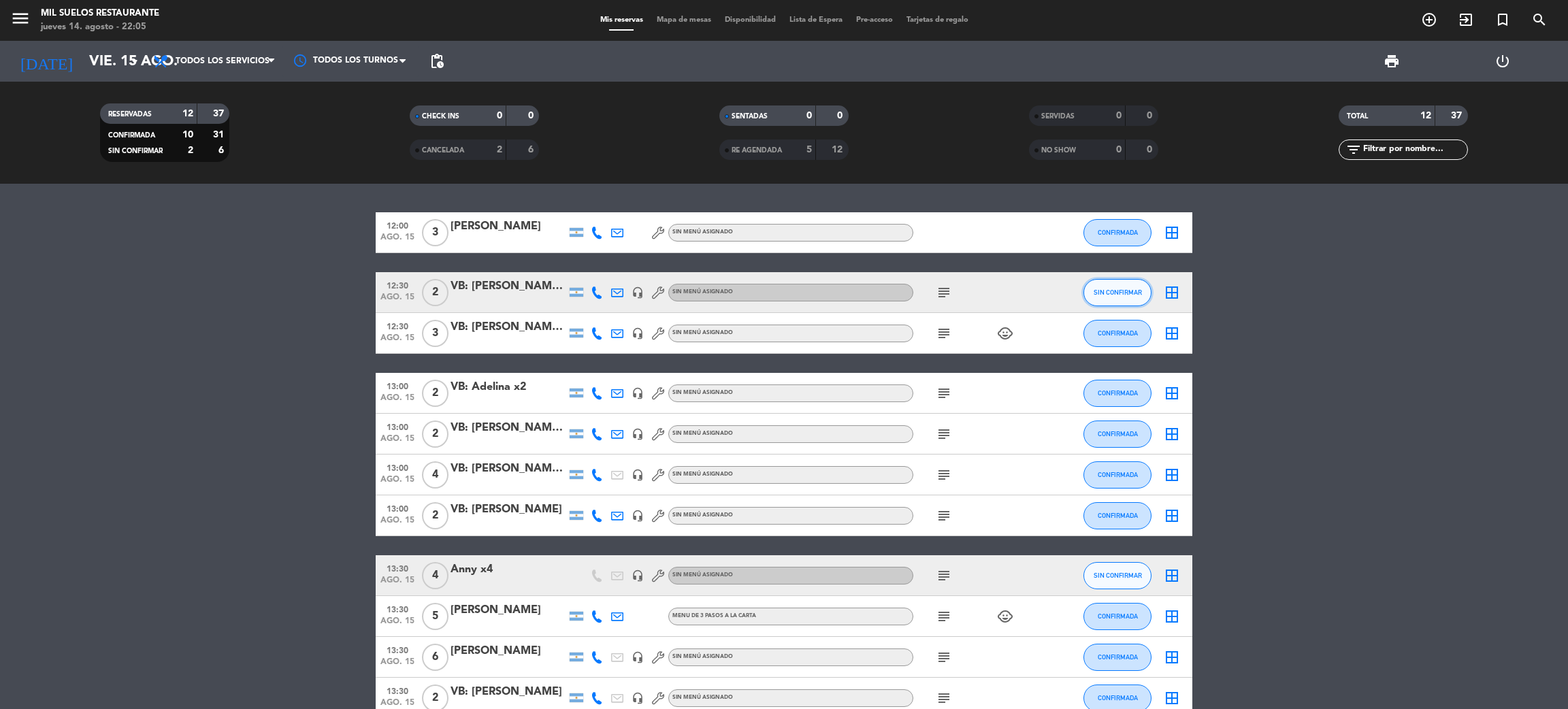
click at [1106, 297] on button "SIN CONFIRMAR" at bounding box center [1117, 292] width 68 height 27
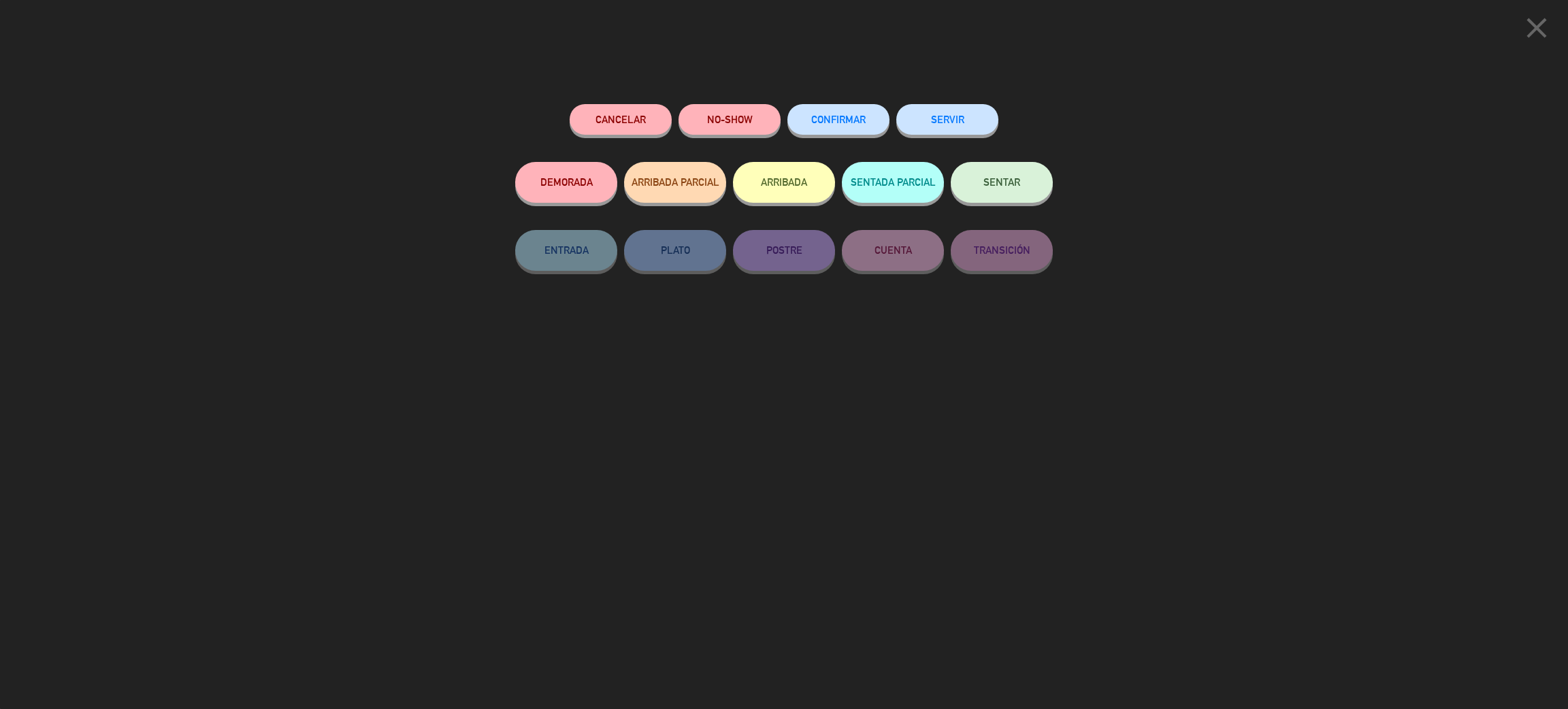
click at [826, 117] on span "CONFIRMAR" at bounding box center [838, 119] width 55 height 11
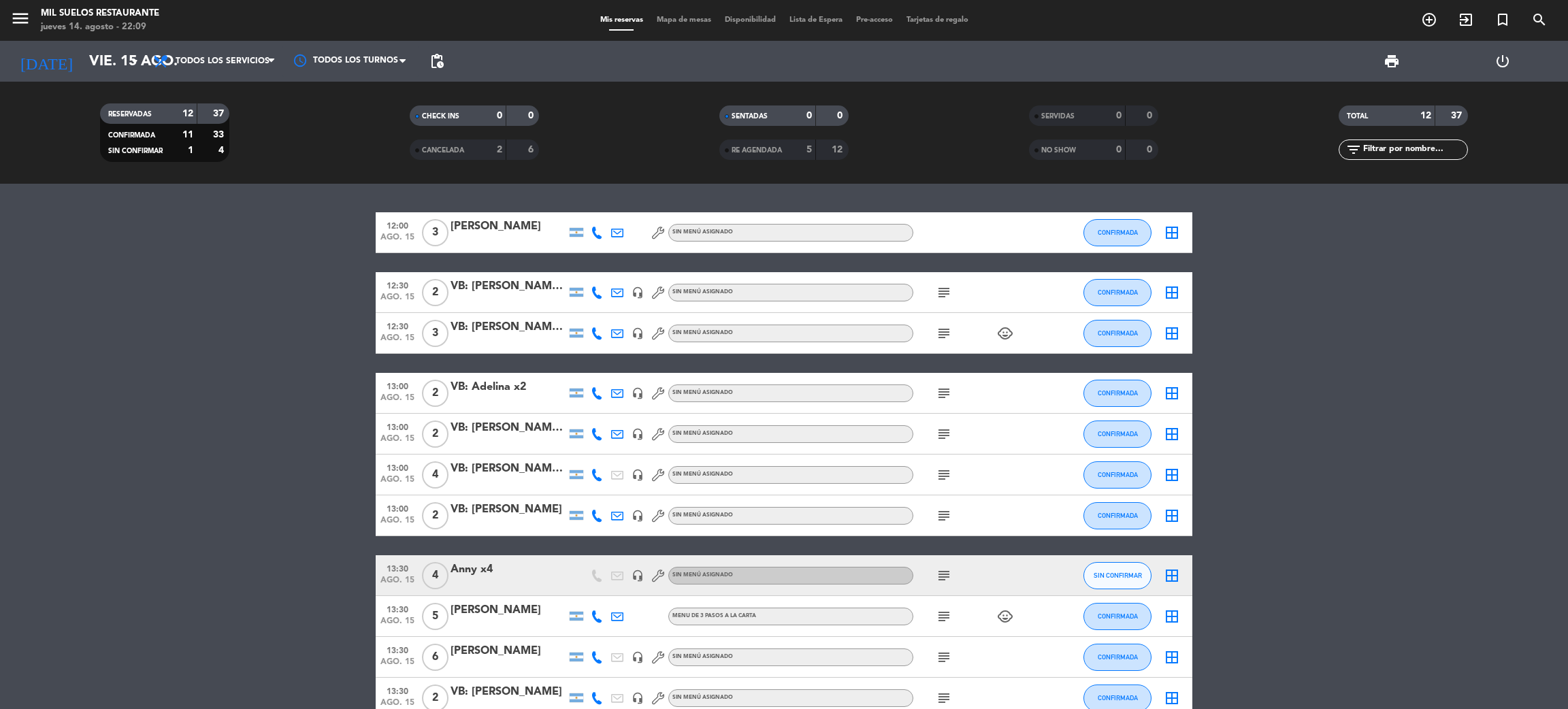
scroll to position [102, 0]
